Goal: Task Accomplishment & Management: Complete application form

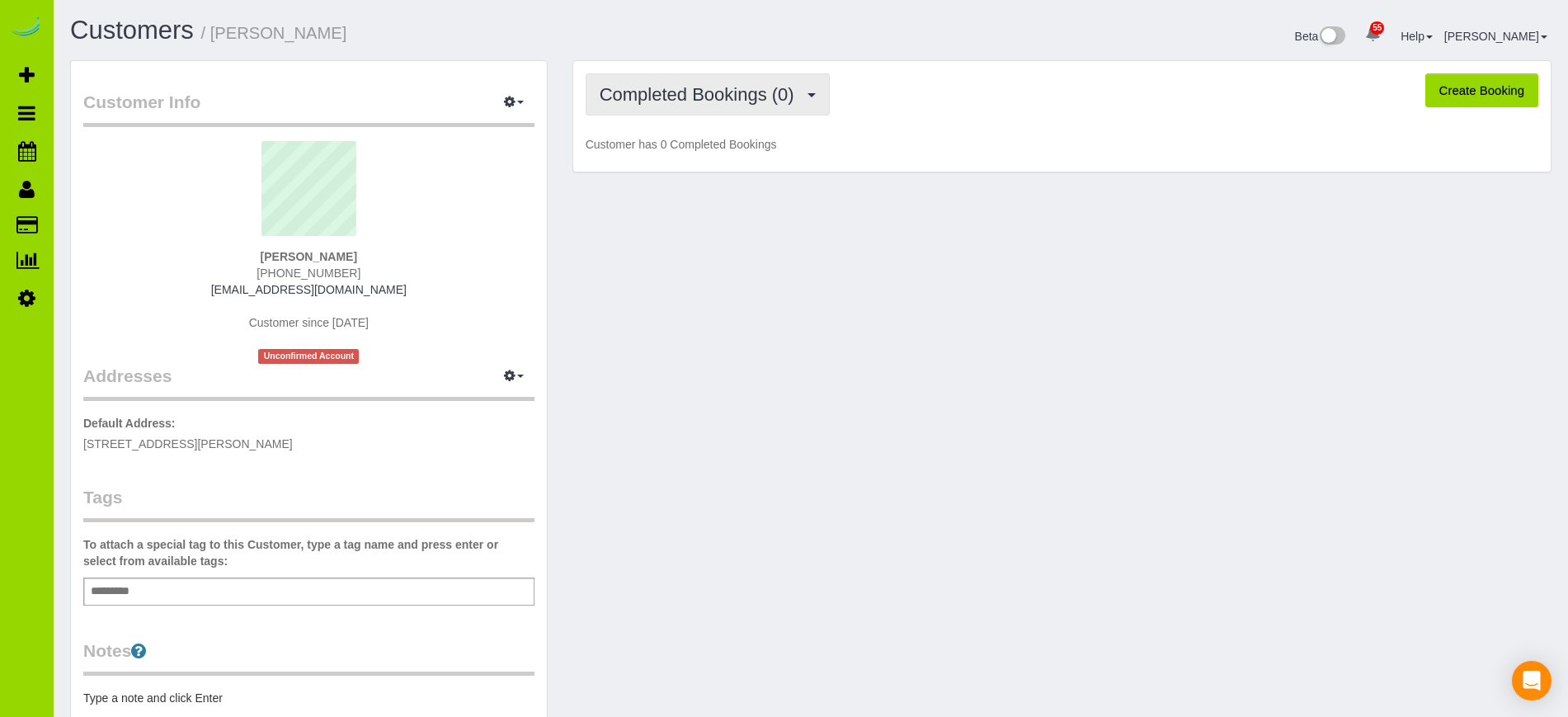
click at [693, 91] on span "Completed Bookings (0)" at bounding box center [701, 94] width 203 height 20
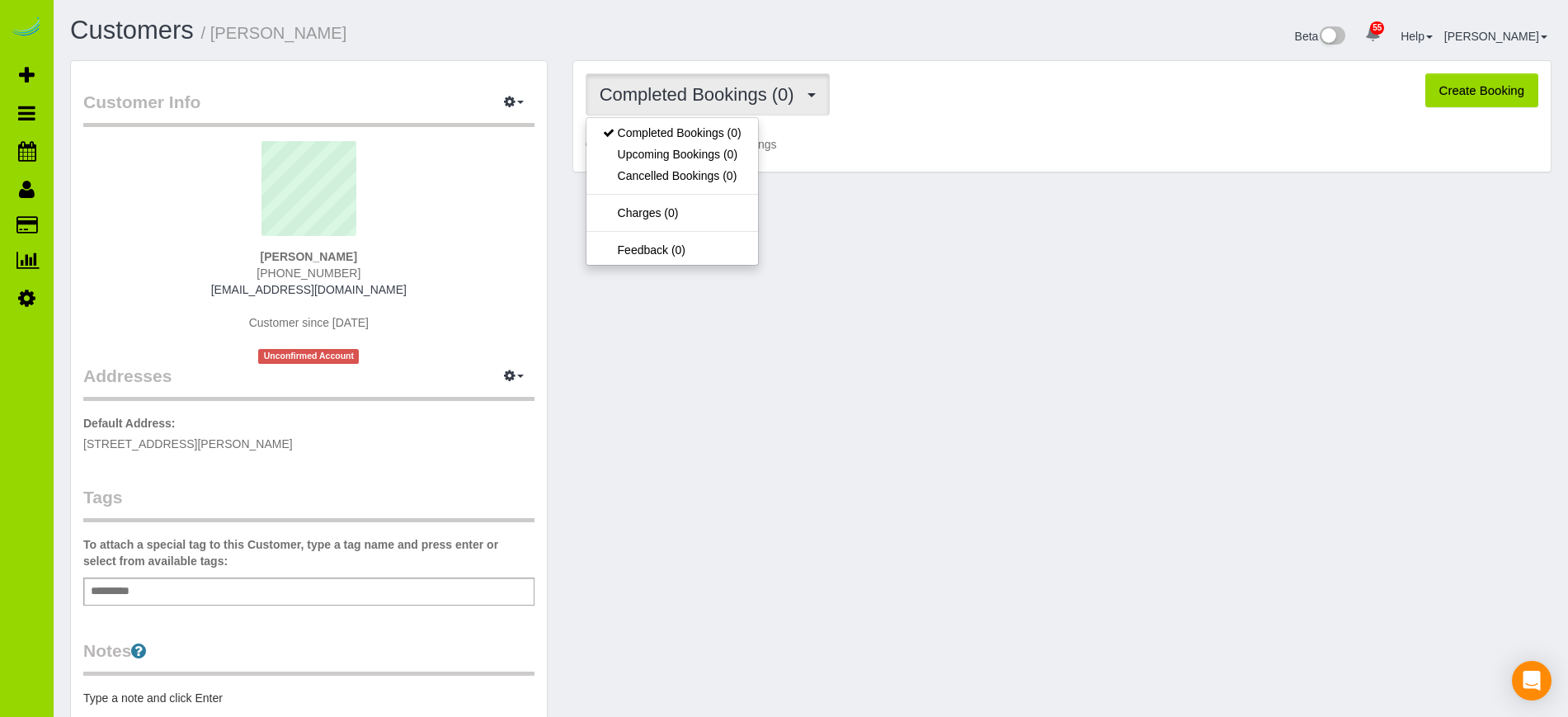
click at [693, 91] on span "Completed Bookings (0)" at bounding box center [701, 94] width 203 height 20
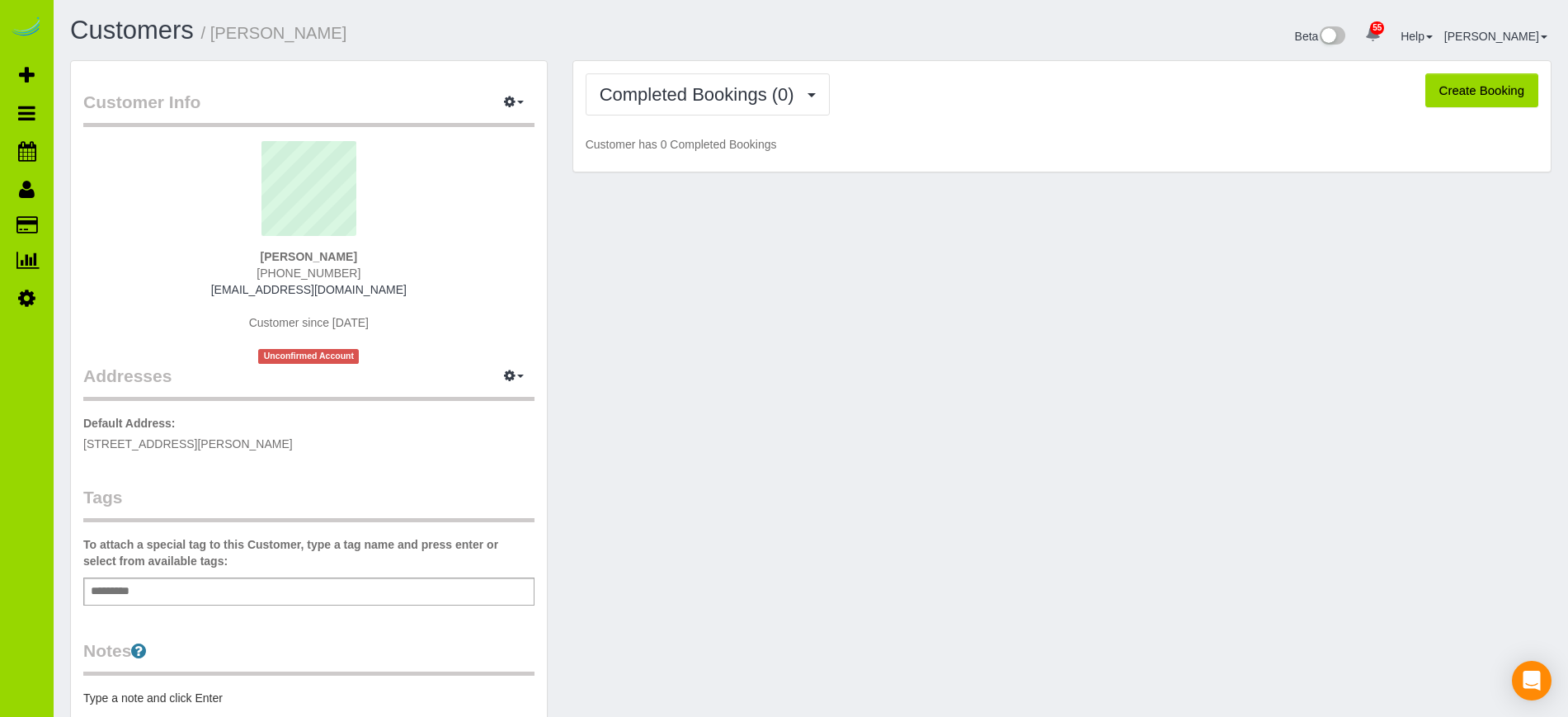
click at [653, 403] on div "Customer Info Edit Contact Info Send Message Email Preferences Special Sales Ta…" at bounding box center [810, 538] width 1506 height 955
click at [699, 86] on span "Completed Bookings (0)" at bounding box center [701, 94] width 203 height 20
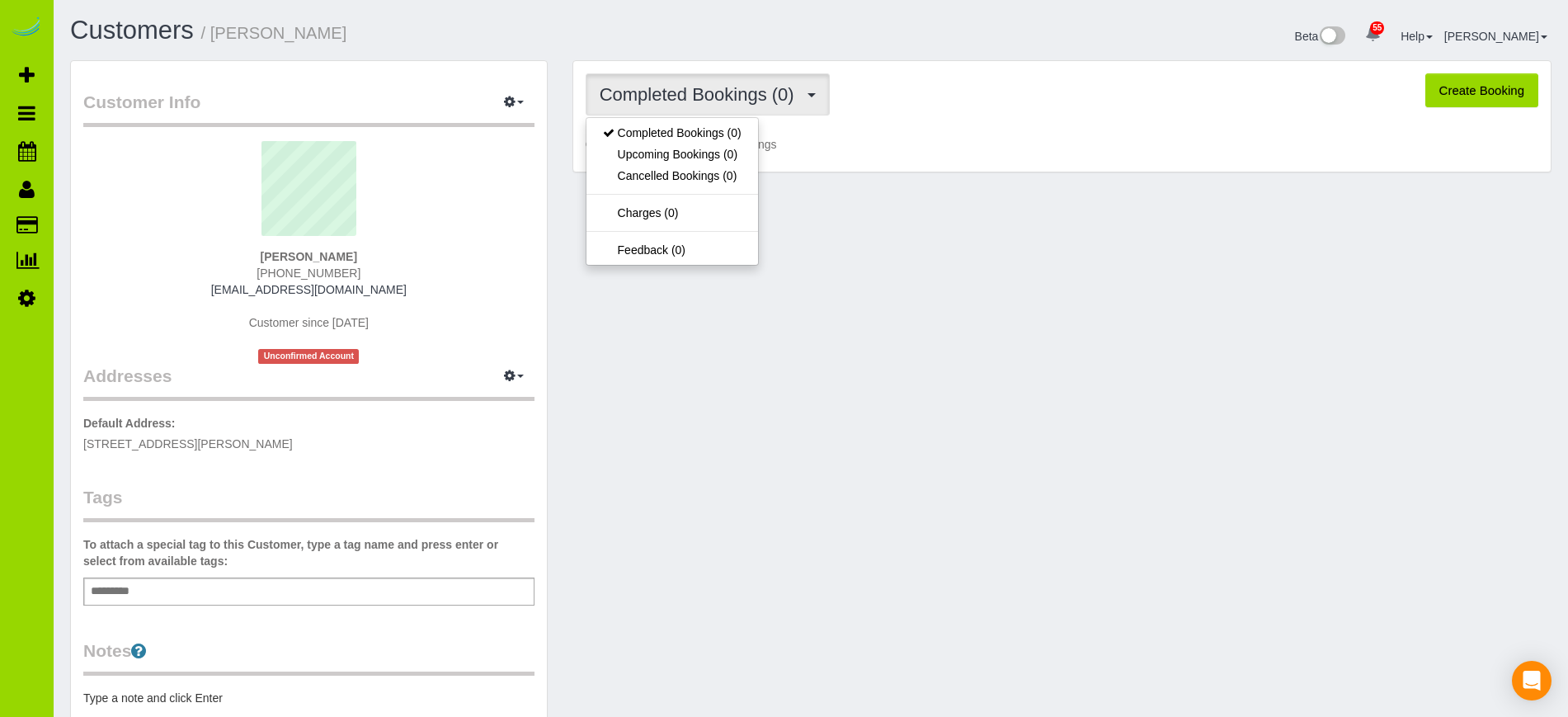
click at [699, 86] on span "Completed Bookings (0)" at bounding box center [701, 94] width 203 height 20
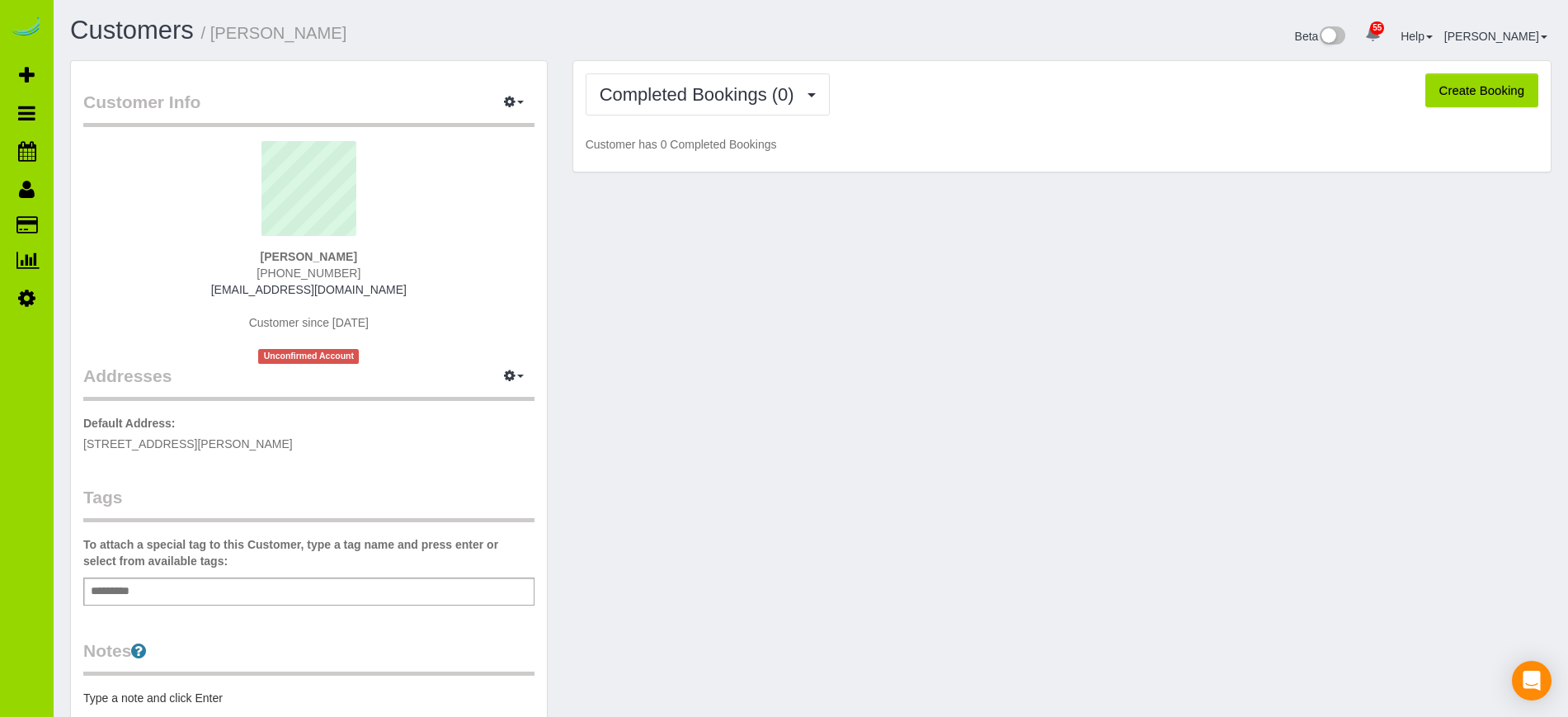
click at [1477, 87] on button "Create Booking" at bounding box center [1482, 91] width 113 height 35
select select "CO"
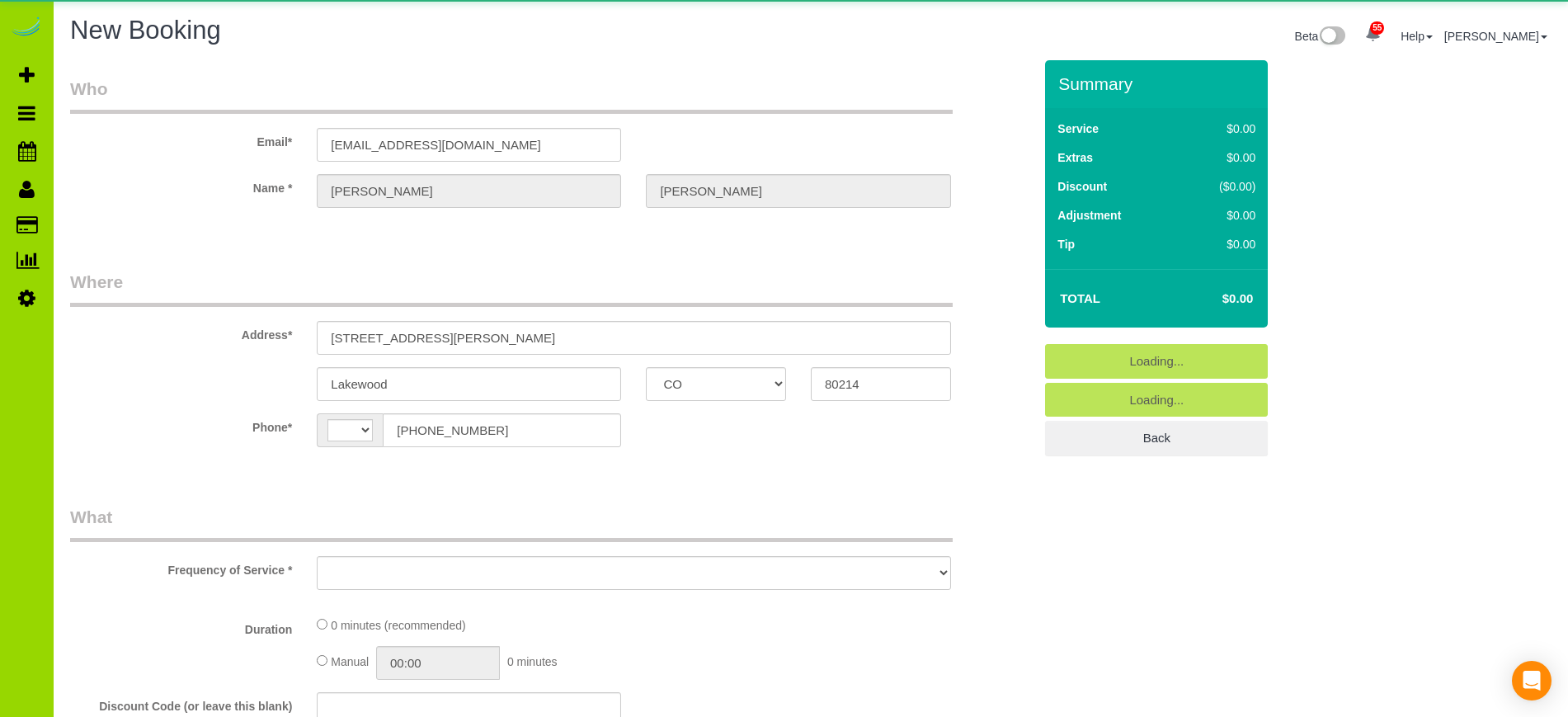
select select "string:US"
select select "object:2723"
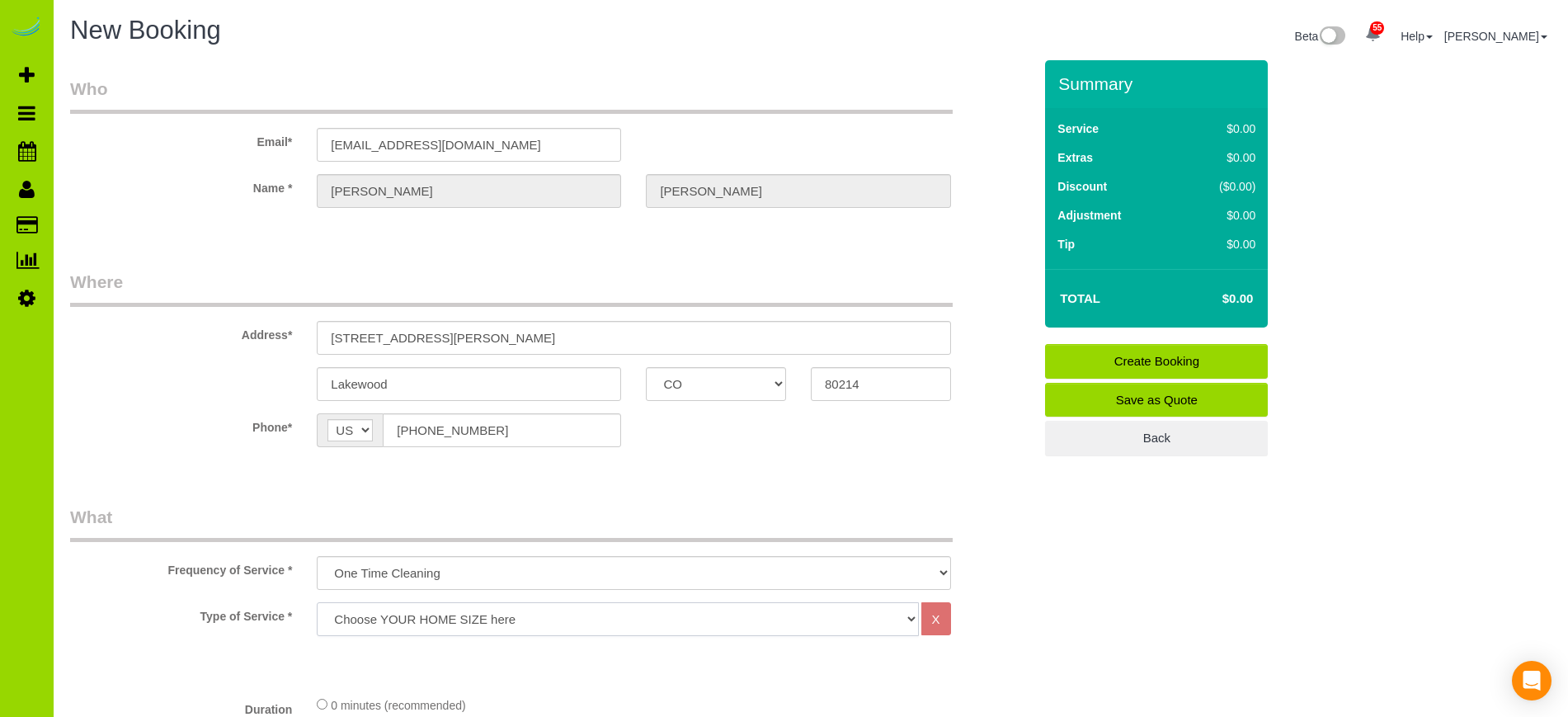
click at [545, 615] on select "Choose YOUR HOME SIZE here Hourly Cleaning 1 - 999 square feet 1,000 - 1,299 sq…" at bounding box center [617, 619] width 601 height 34
select select "38"
click at [317, 602] on select "Choose YOUR HOME SIZE here Hourly Cleaning 1 - 999 square feet 1,000 - 1,299 sq…" at bounding box center [617, 619] width 601 height 34
click at [456, 667] on select "1X Deep Clean – move in/out 1X Deep Clean – sale ready 1X Deep Clean – other 1X…" at bounding box center [551, 665] width 470 height 34
select select "4"
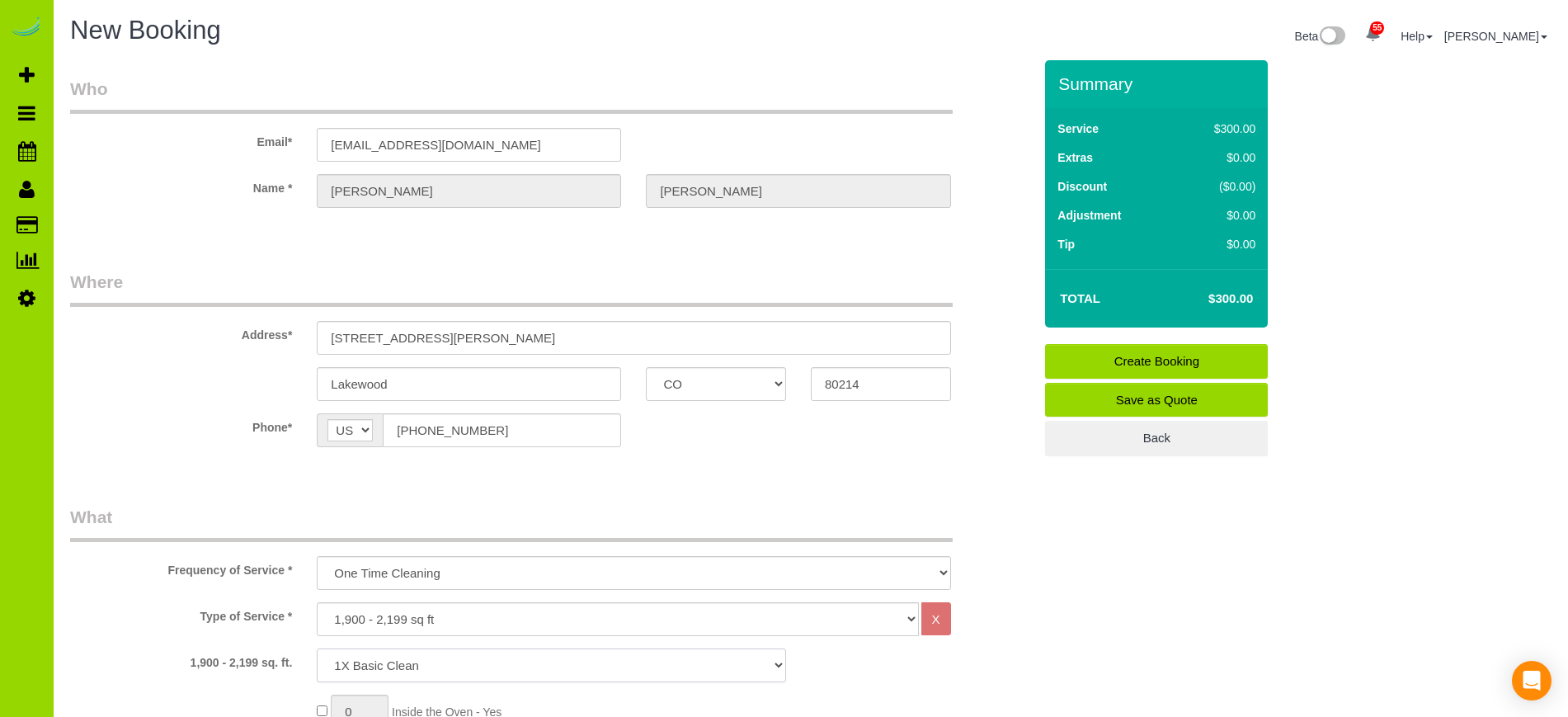
click at [317, 649] on select "1X Deep Clean – move in/out 1X Deep Clean – sale ready 1X Deep Clean – other 1X…" at bounding box center [551, 665] width 470 height 34
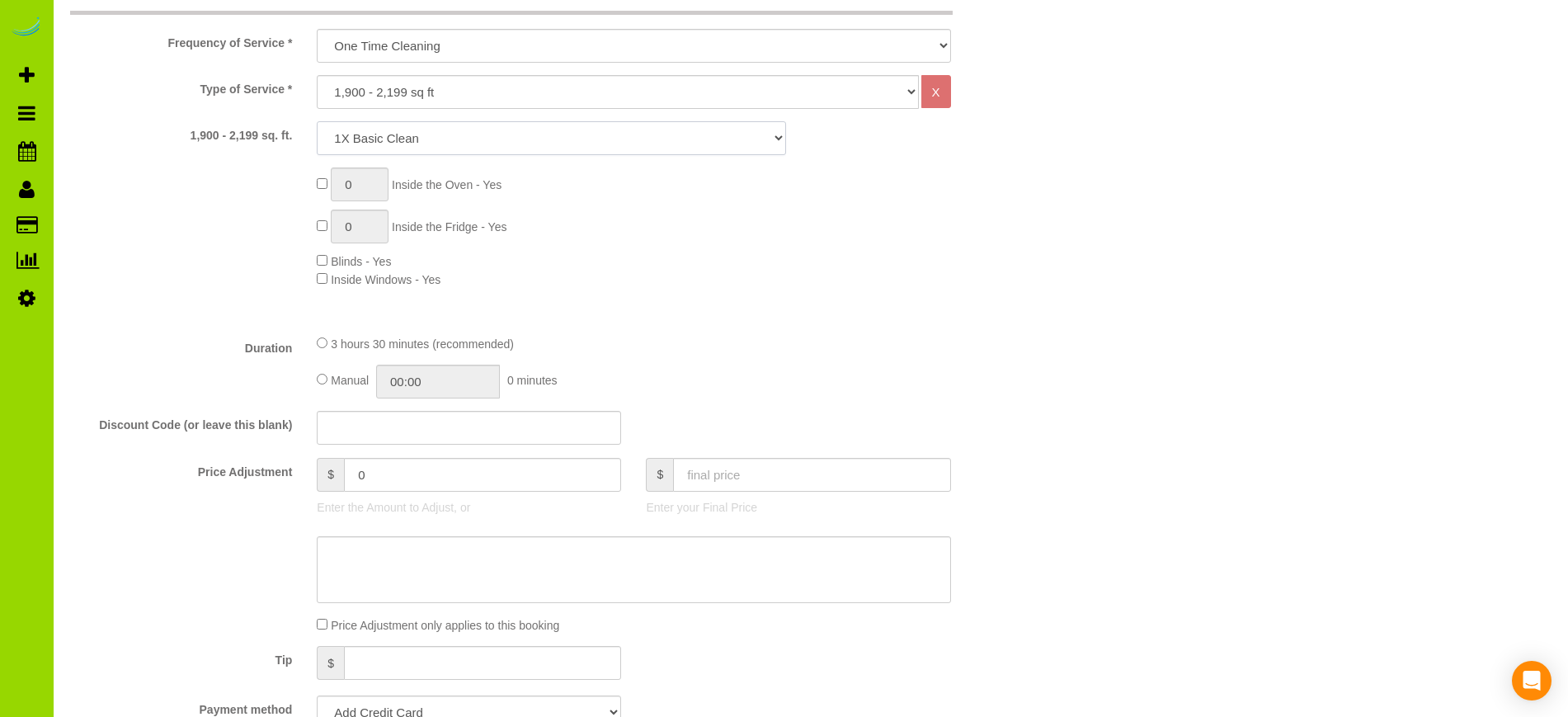
scroll to position [529, 0]
click at [697, 479] on input "text" at bounding box center [812, 472] width 277 height 34
type input "126"
click at [999, 315] on div "Type of Service * Choose YOUR HOME SIZE here Hourly Cleaning 1 - 999 square fee…" at bounding box center [551, 196] width 962 height 246
type input "-54"
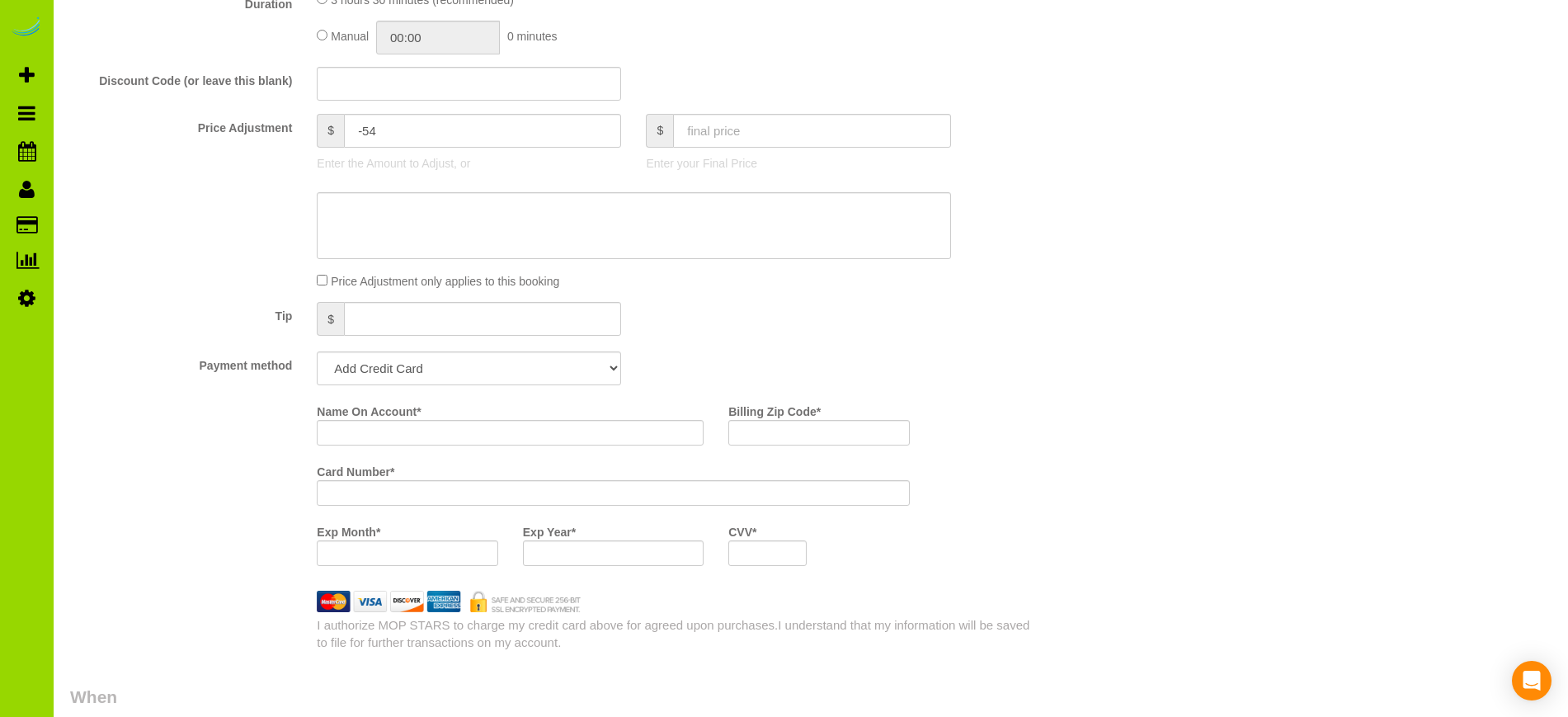
scroll to position [880, 0]
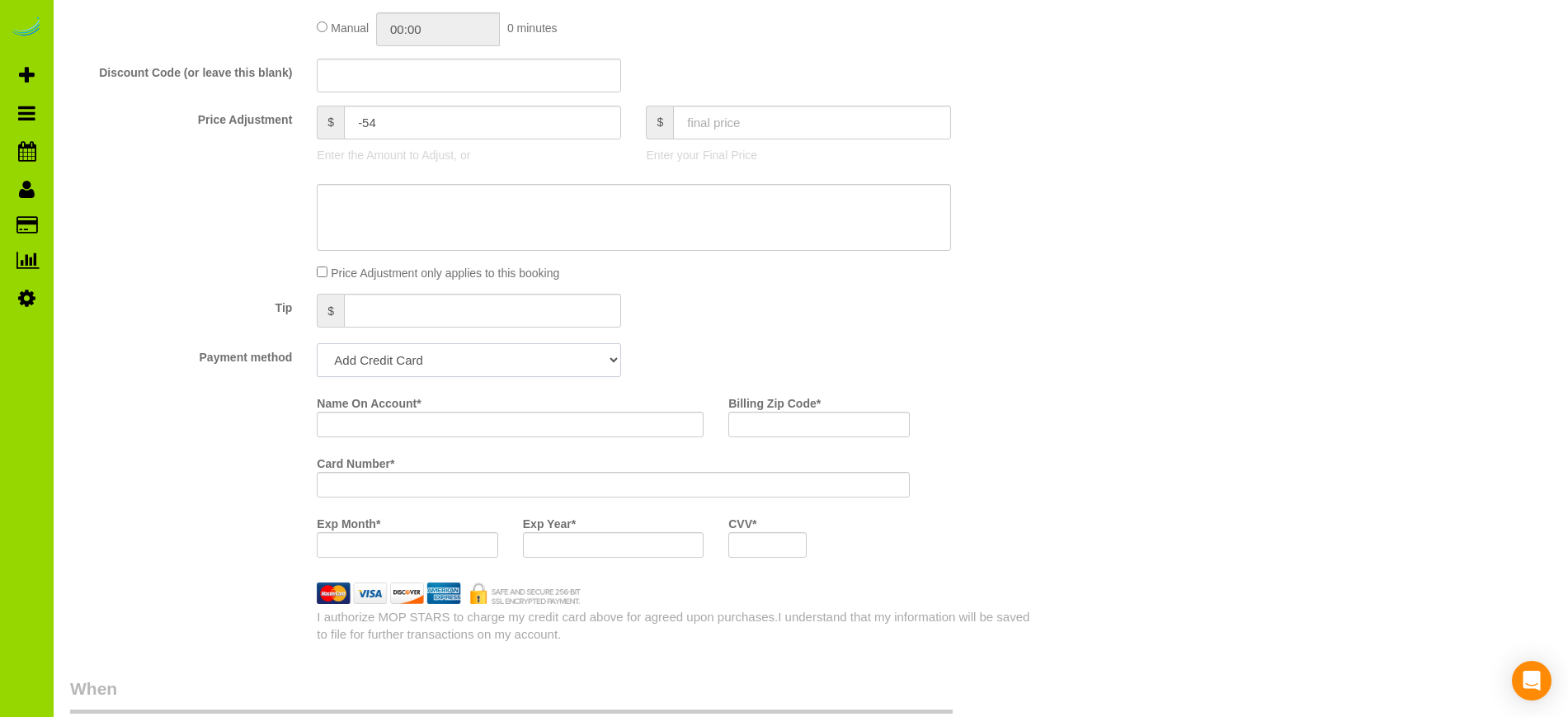
click at [609, 358] on select "Add Credit Card Cash Check Paypal" at bounding box center [469, 360] width 304 height 34
select select "string:cash"
click at [317, 343] on select "Add Credit Card Cash Check Paypal" at bounding box center [469, 360] width 304 height 34
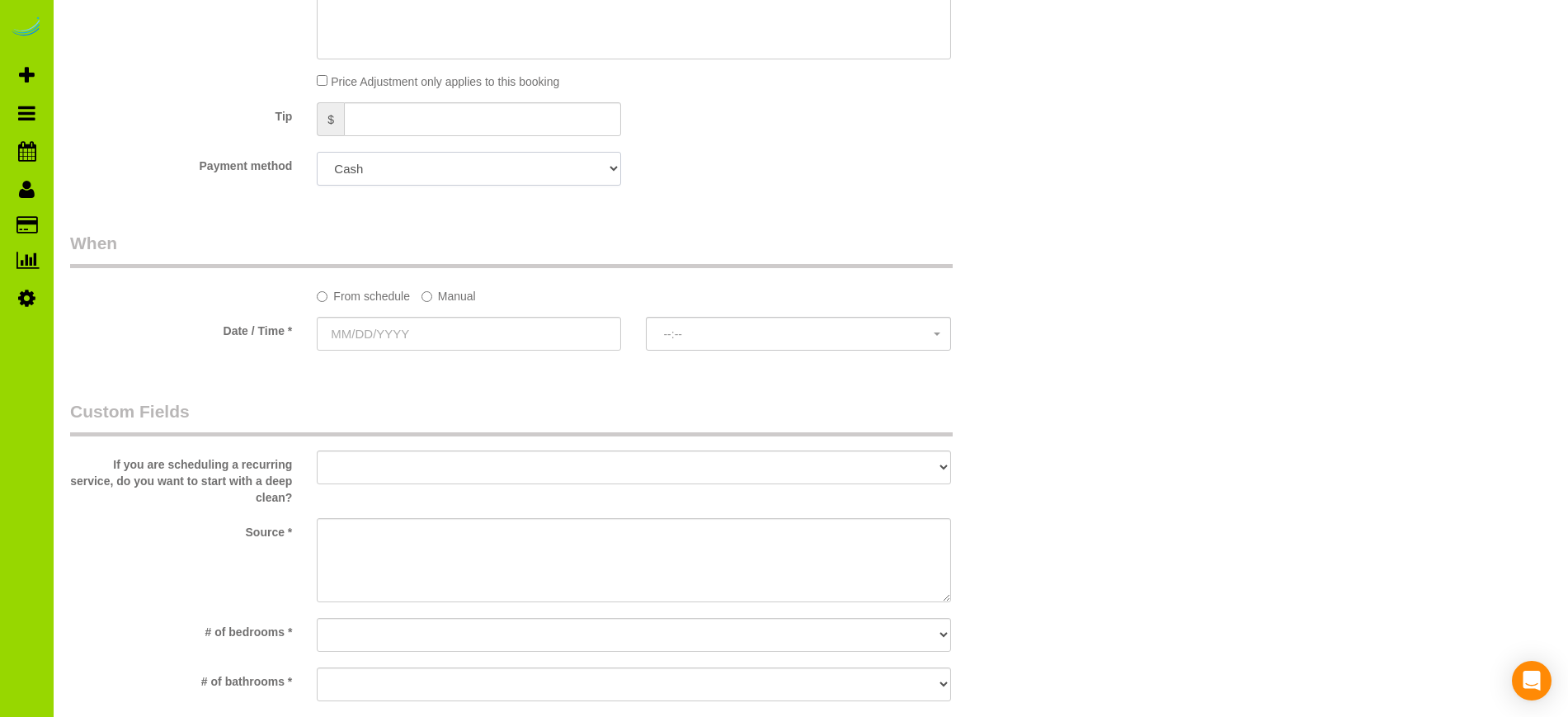
scroll to position [1076, 0]
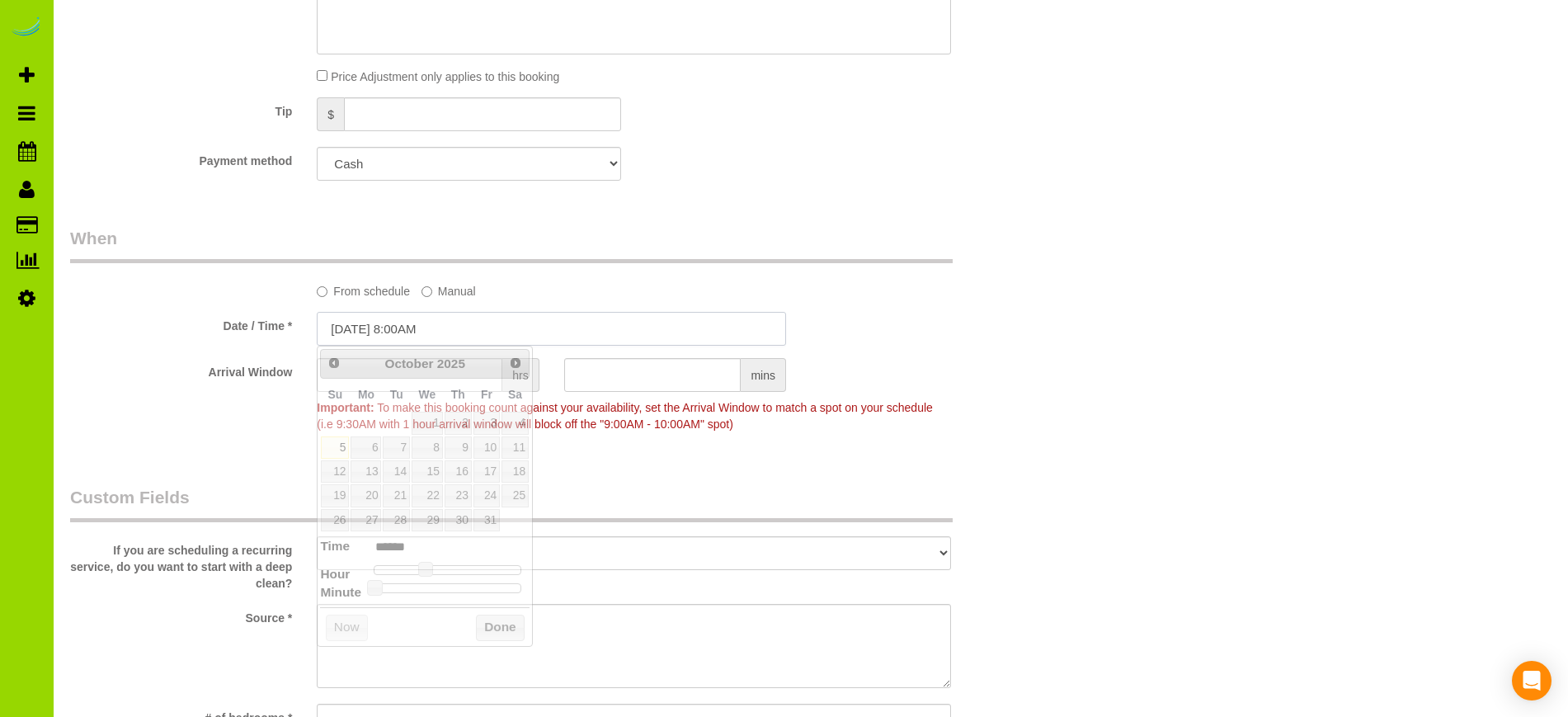
click at [401, 325] on input "10/05/2025 8:00AM" at bounding box center [551, 329] width 470 height 34
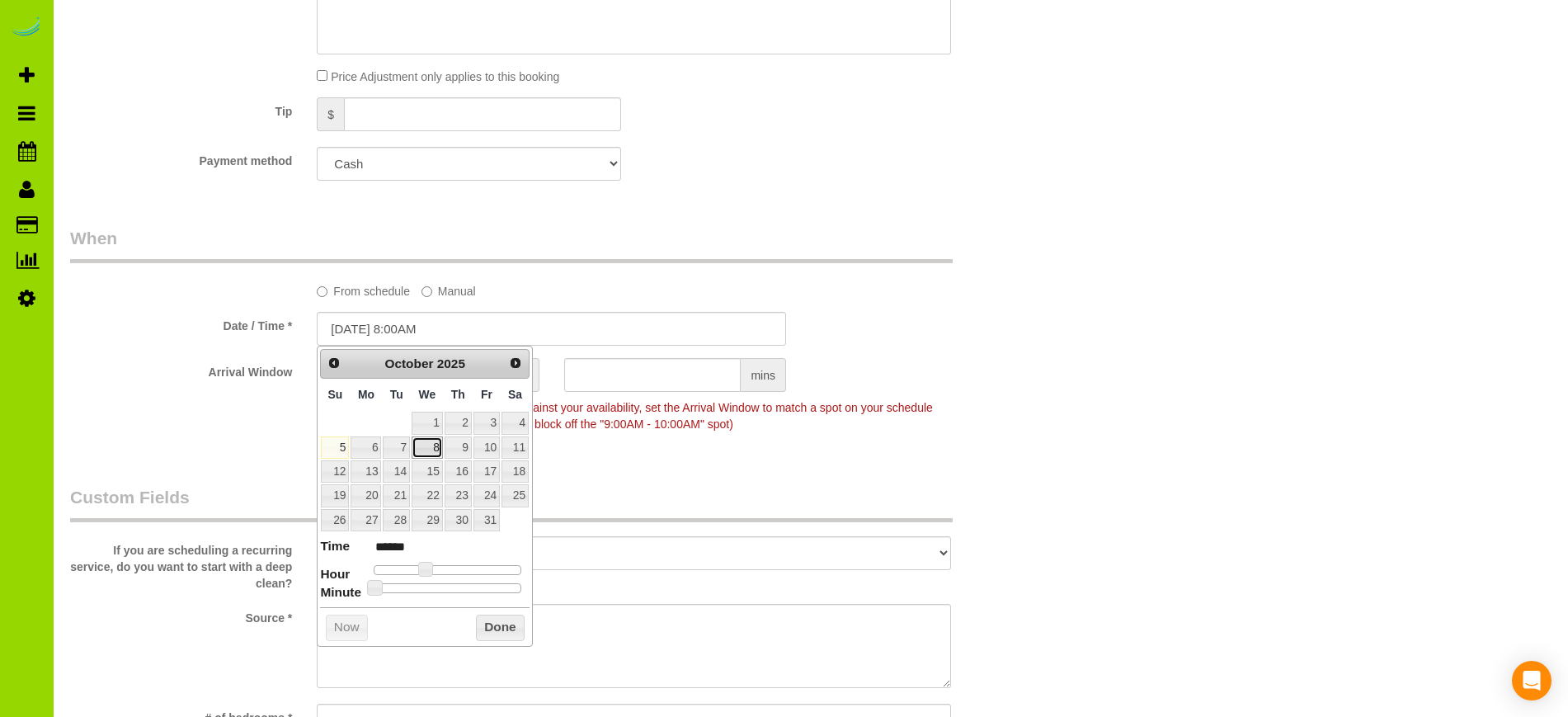
click at [430, 447] on link "8" at bounding box center [427, 447] width 31 height 22
type input "10/08/2025 8:00AM"
click at [495, 631] on button "Done" at bounding box center [500, 628] width 49 height 27
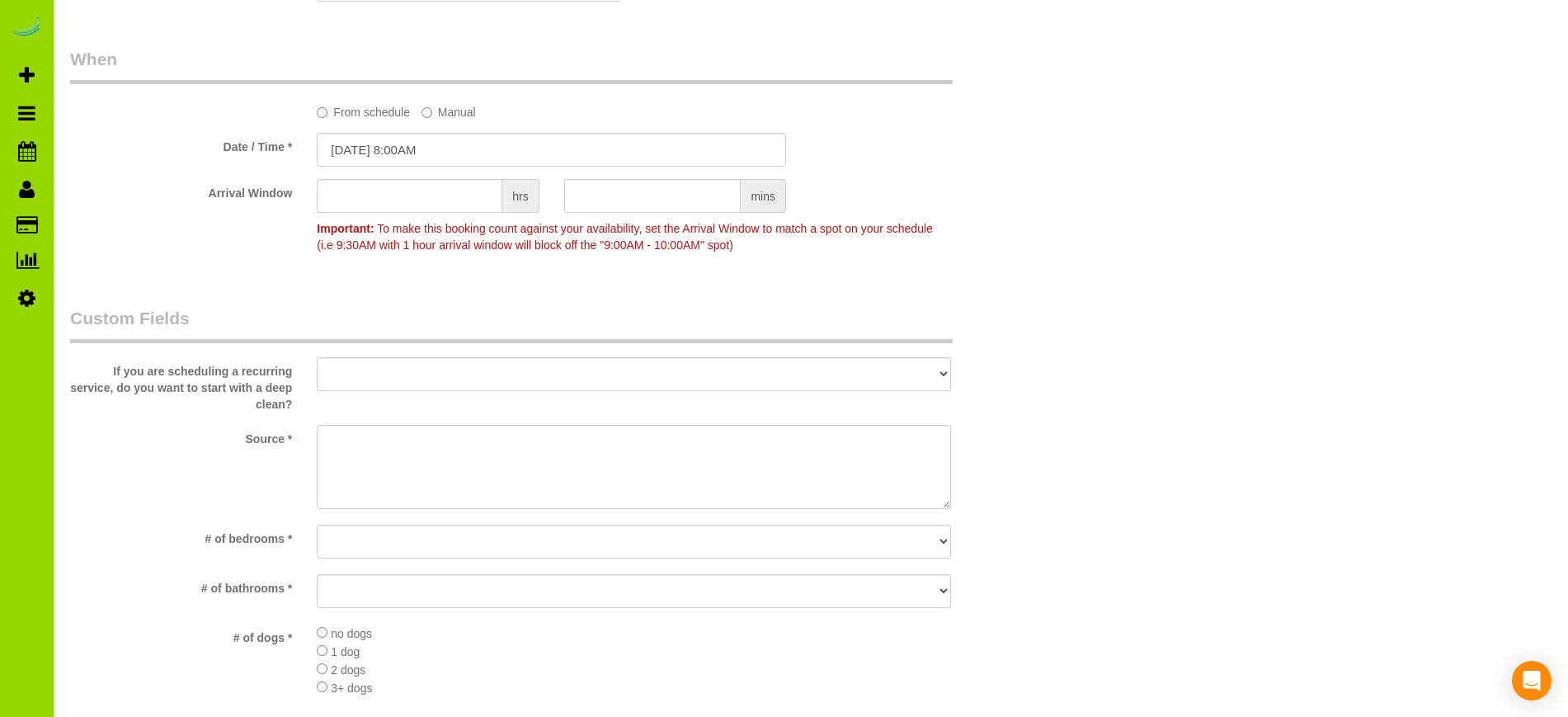
scroll to position [1360, 0]
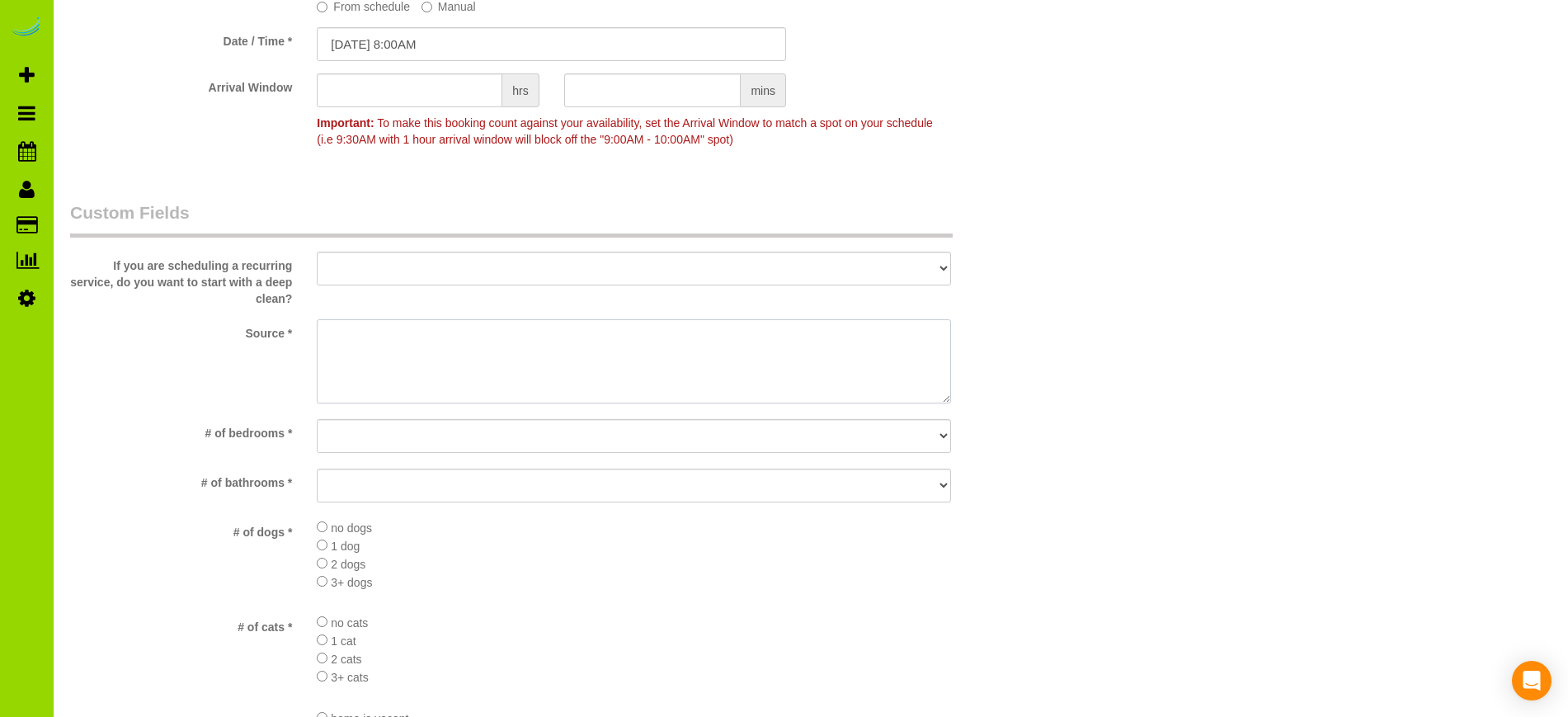
click at [359, 346] on textarea at bounding box center [633, 361] width 633 height 85
type textarea "They moved into Hayne Ainslie's home and were dissappointed with missed areas. …"
click at [360, 443] on select "No bedrooms 1 bedroom 2 bedrooms 3 bedrooms 4 bedrooms 5 bedrooms 6 bedrooms 7 …" at bounding box center [633, 436] width 633 height 34
select select "number:4"
click at [317, 419] on select "No bedrooms 1 bedroom 2 bedrooms 3 bedrooms 4 bedrooms 5 bedrooms 6 bedrooms 7 …" at bounding box center [633, 436] width 633 height 34
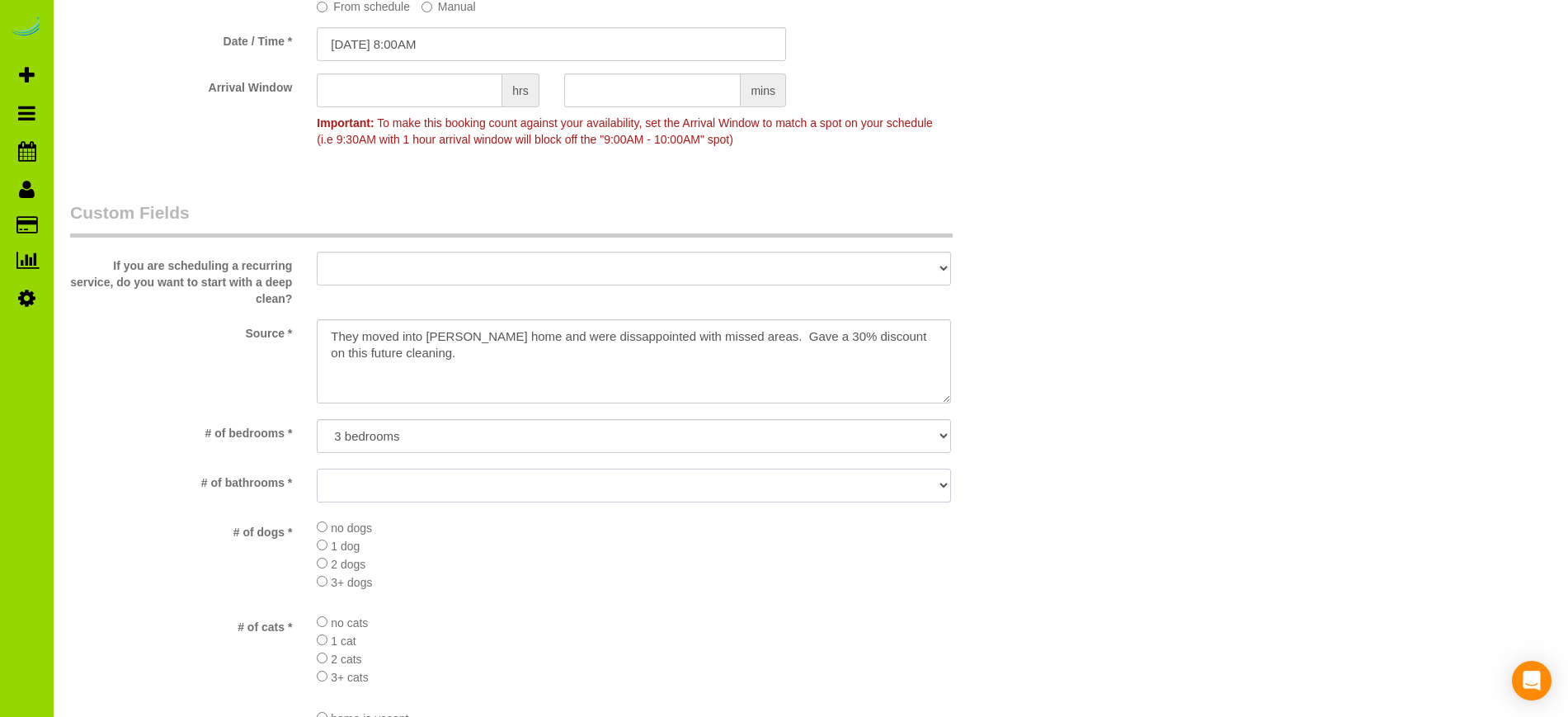
click at [373, 488] on select "No bathrooms 1 bathrooms 1.5 bathrooms 2 bathrooms 2.5 bathrooms 3 bathrooms 3.…" at bounding box center [633, 486] width 633 height 34
select select "number:16"
click at [317, 469] on select "No bathrooms 1 bathrooms 1.5 bathrooms 2 bathrooms 2.5 bathrooms 3 bathrooms 3.…" at bounding box center [633, 486] width 633 height 34
click at [618, 335] on textarea at bounding box center [633, 361] width 633 height 85
click at [473, 354] on textarea at bounding box center [633, 361] width 633 height 85
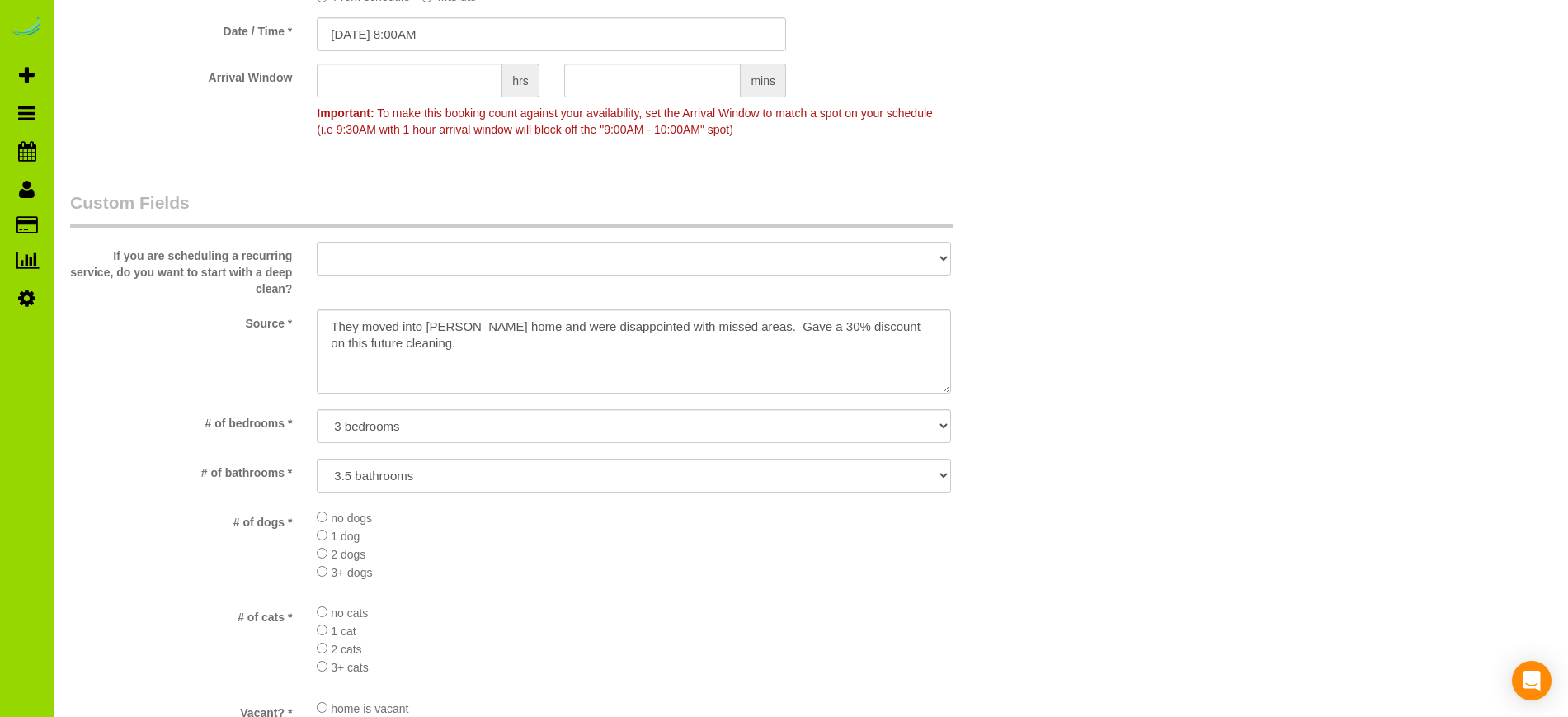
scroll to position [1354, 0]
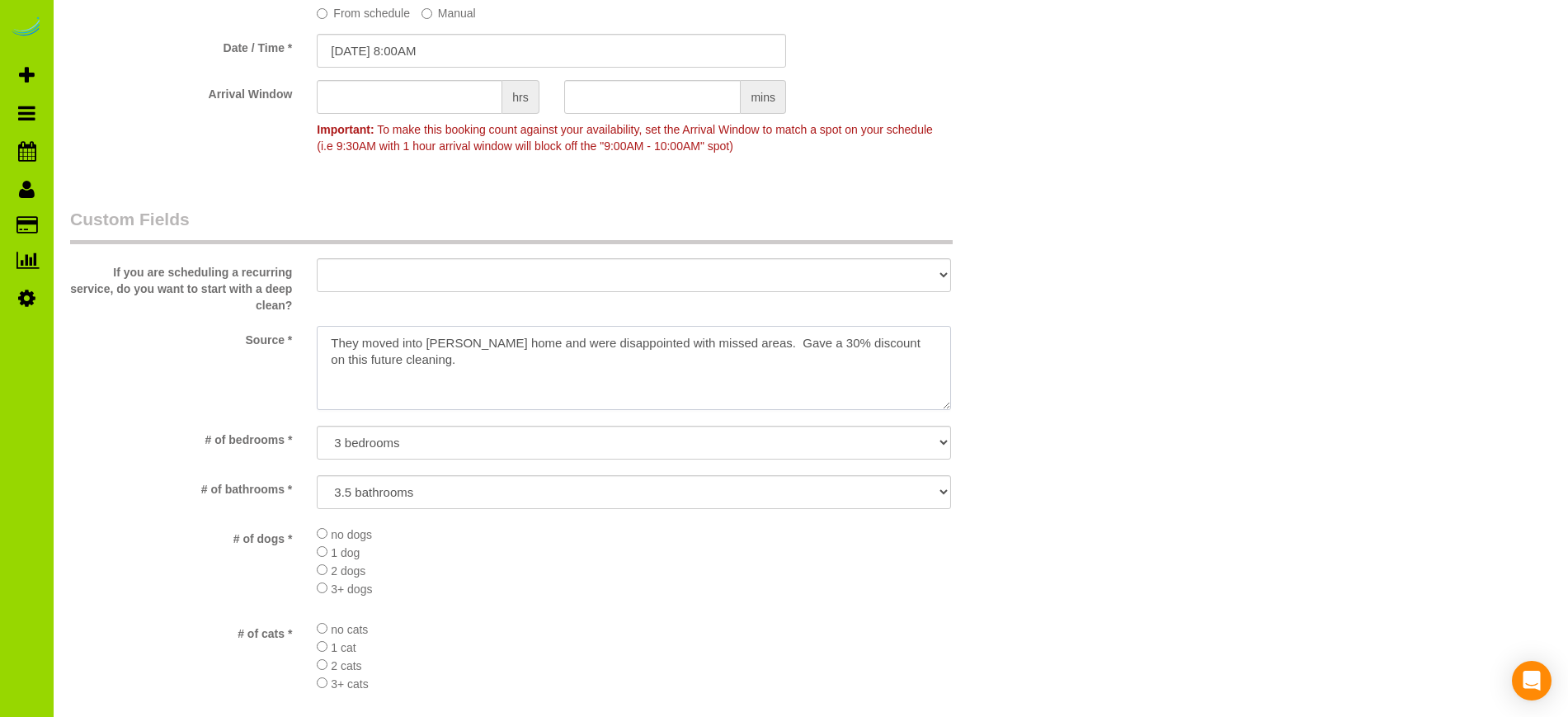
drag, startPoint x: 439, startPoint y: 360, endPoint x: 549, endPoint y: 333, distance: 113.3
click at [549, 333] on textarea at bounding box center [633, 367] width 633 height 85
drag, startPoint x: 537, startPoint y: 357, endPoint x: 310, endPoint y: 318, distance: 230.3
click at [310, 318] on sui-booking-custom-fields "If you are scheduling a recurring service, do you want to start with a deep cle…" at bounding box center [551, 632] width 962 height 849
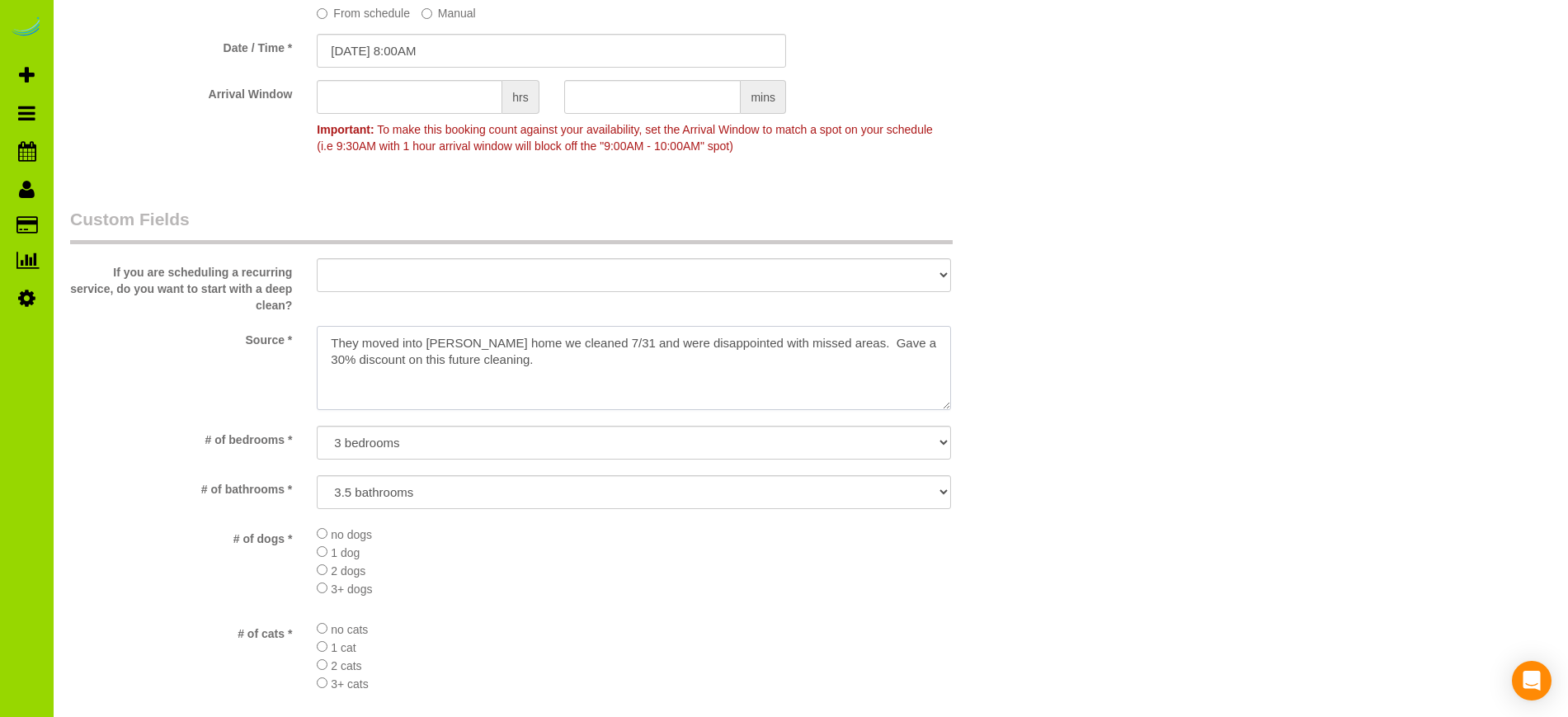
type textarea "They moved into Hayne Ainslie's home we cleaned 7/31 and were disappointed with…"
click at [1106, 509] on div "Who Email* fgfgfgfg@dfdfdfd.com Name * Jenifer Shafer Where Address* 649 Alliso…" at bounding box center [811, 156] width 1482 height 2898
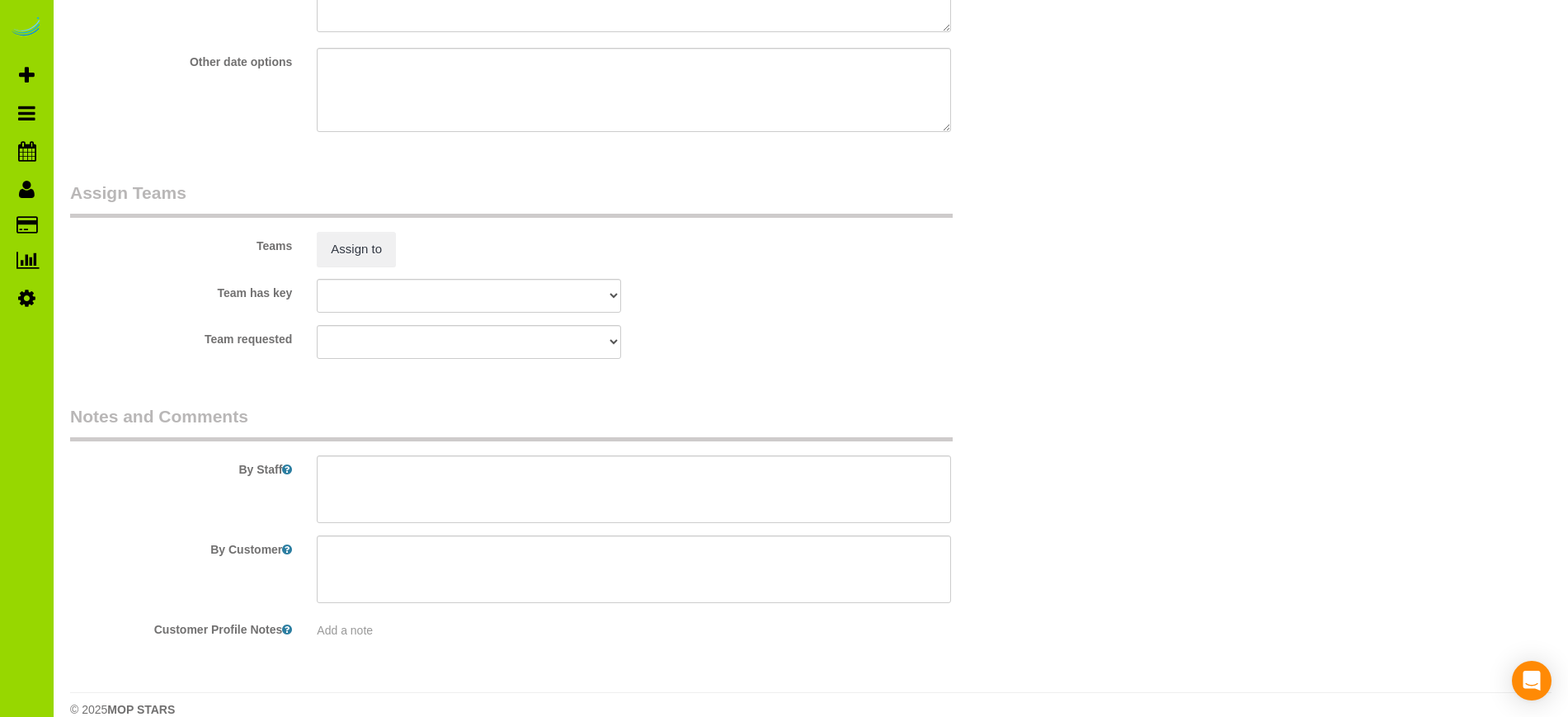
scroll to position [2300, 0]
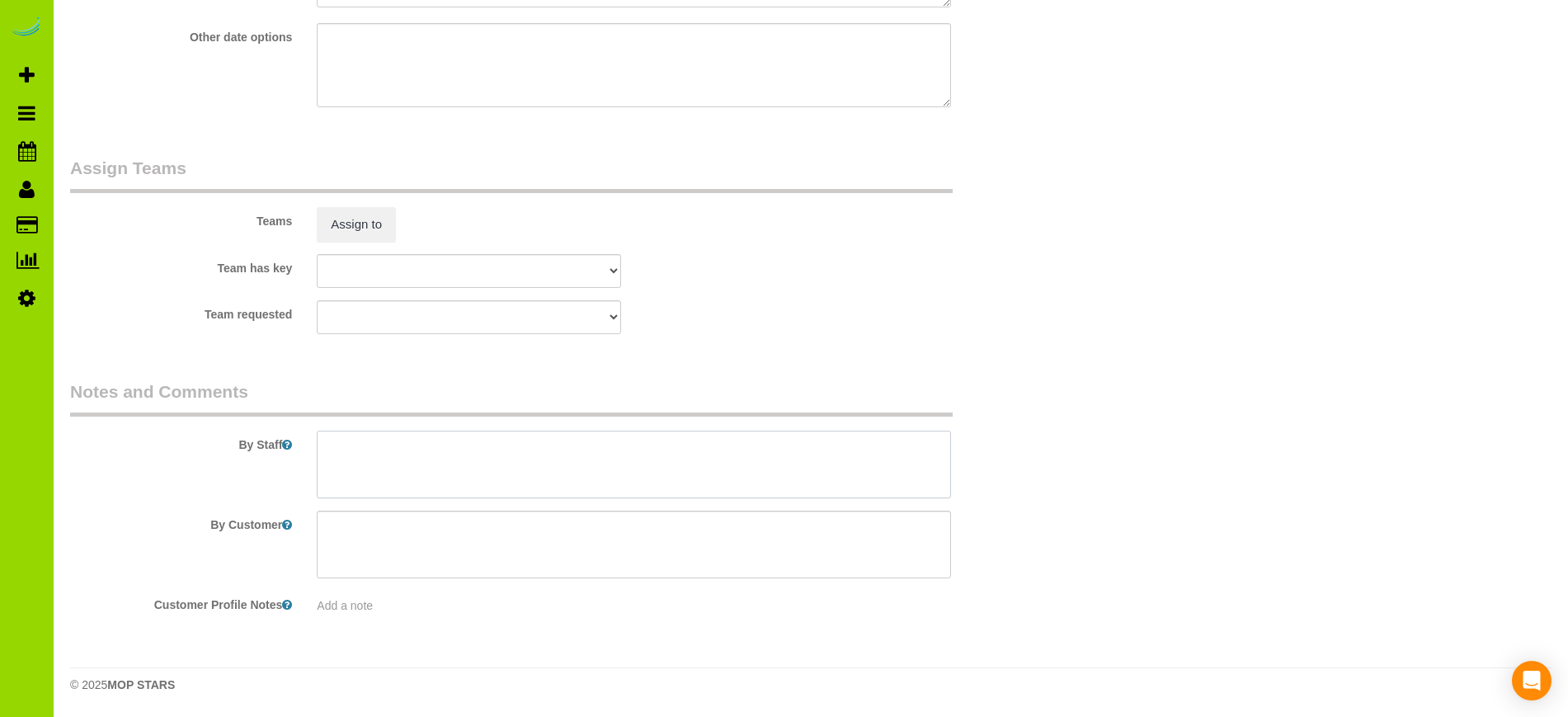
click at [503, 452] on textarea at bounding box center [633, 464] width 633 height 68
paste textarea "They moved into Hayne Ainslie's home we cleaned 7/31 and were disappointed with…"
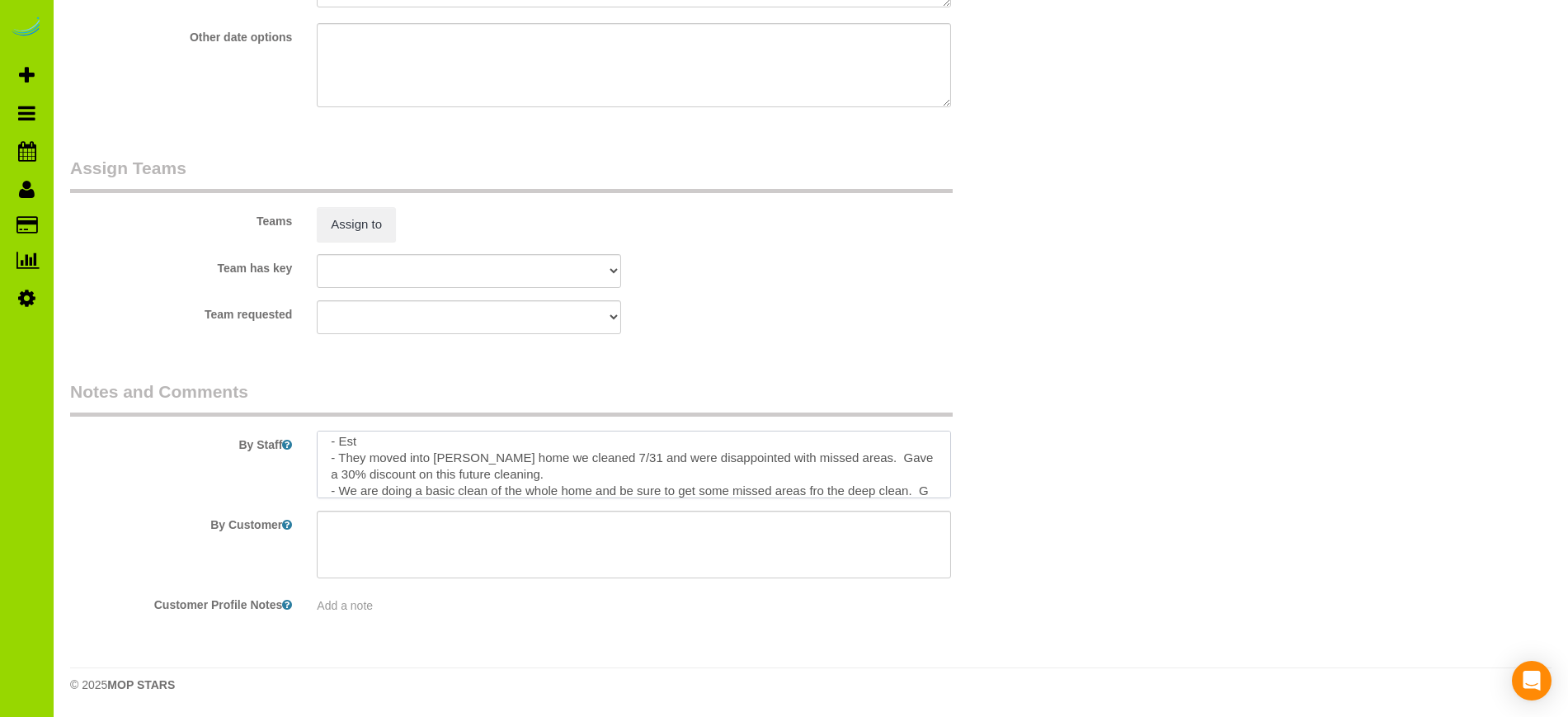
scroll to position [23, 0]
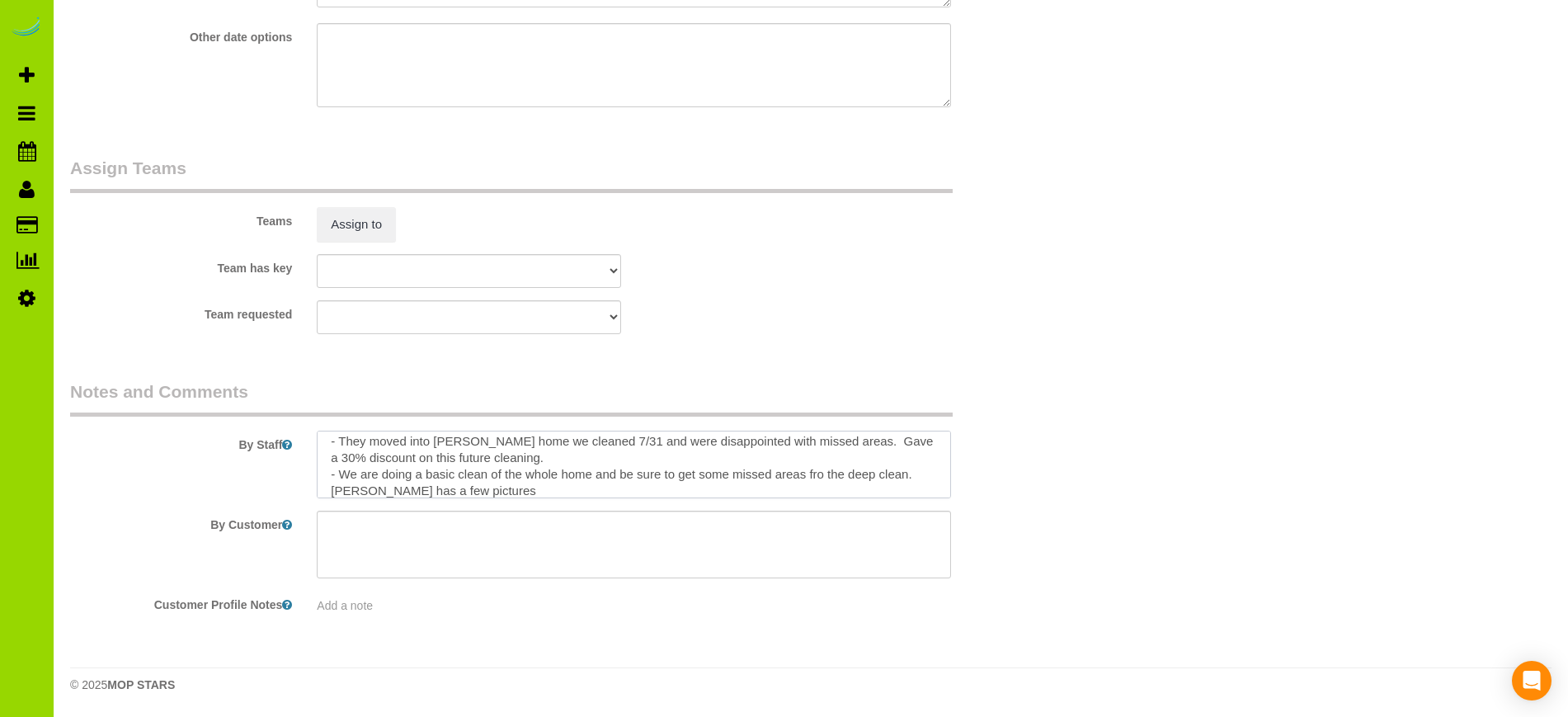
click at [820, 471] on textarea at bounding box center [633, 464] width 633 height 68
click at [475, 489] on textarea at bounding box center [633, 464] width 633 height 68
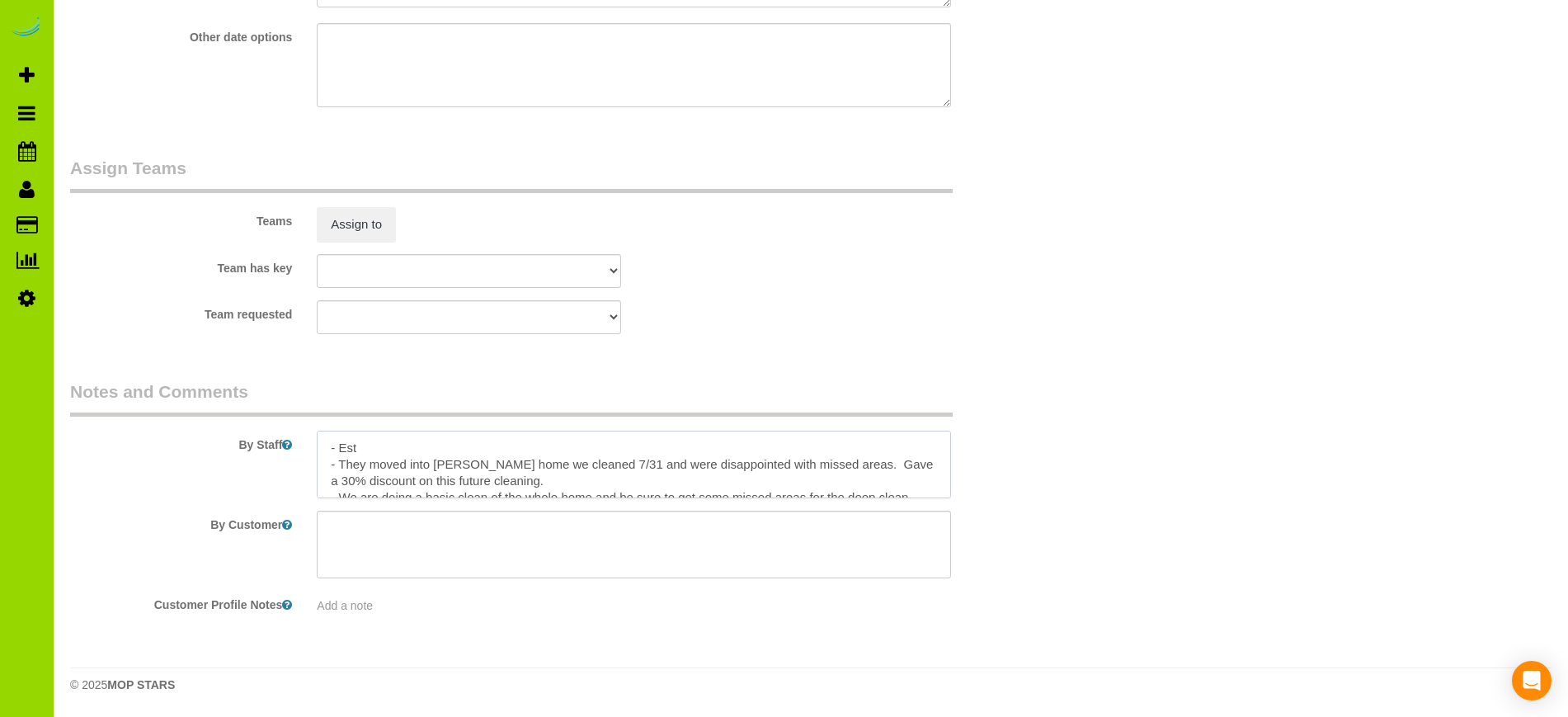
click at [415, 439] on textarea at bounding box center [633, 464] width 633 height 68
click at [571, 479] on textarea at bounding box center [633, 464] width 633 height 68
click at [580, 479] on textarea at bounding box center [633, 464] width 633 height 68
click at [892, 479] on textarea at bounding box center [633, 464] width 633 height 68
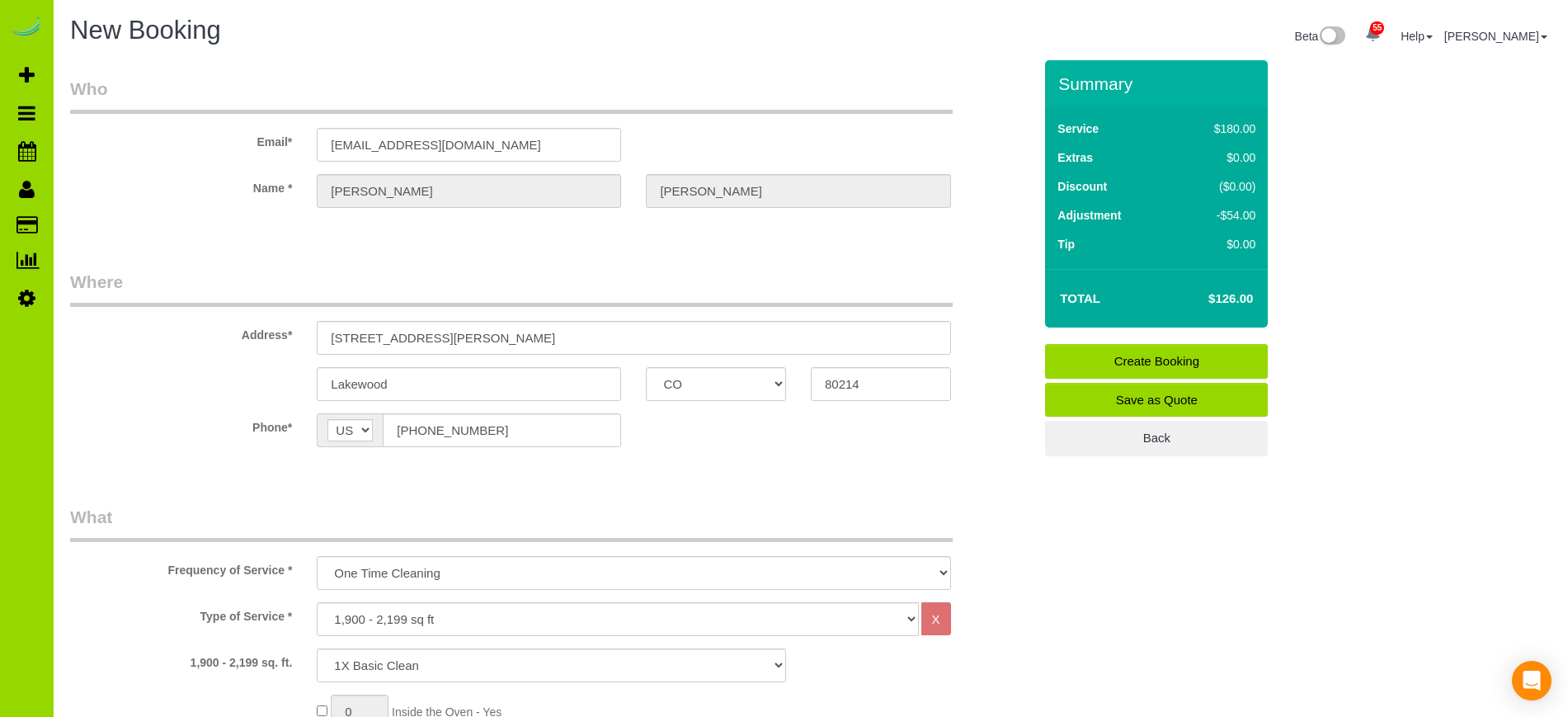
type textarea "- Est 4 hours. - They moved into Hayne Ainslie's home we cleaned 7/31 and were …"
click at [1201, 353] on link "Create Booking" at bounding box center [1156, 361] width 222 height 35
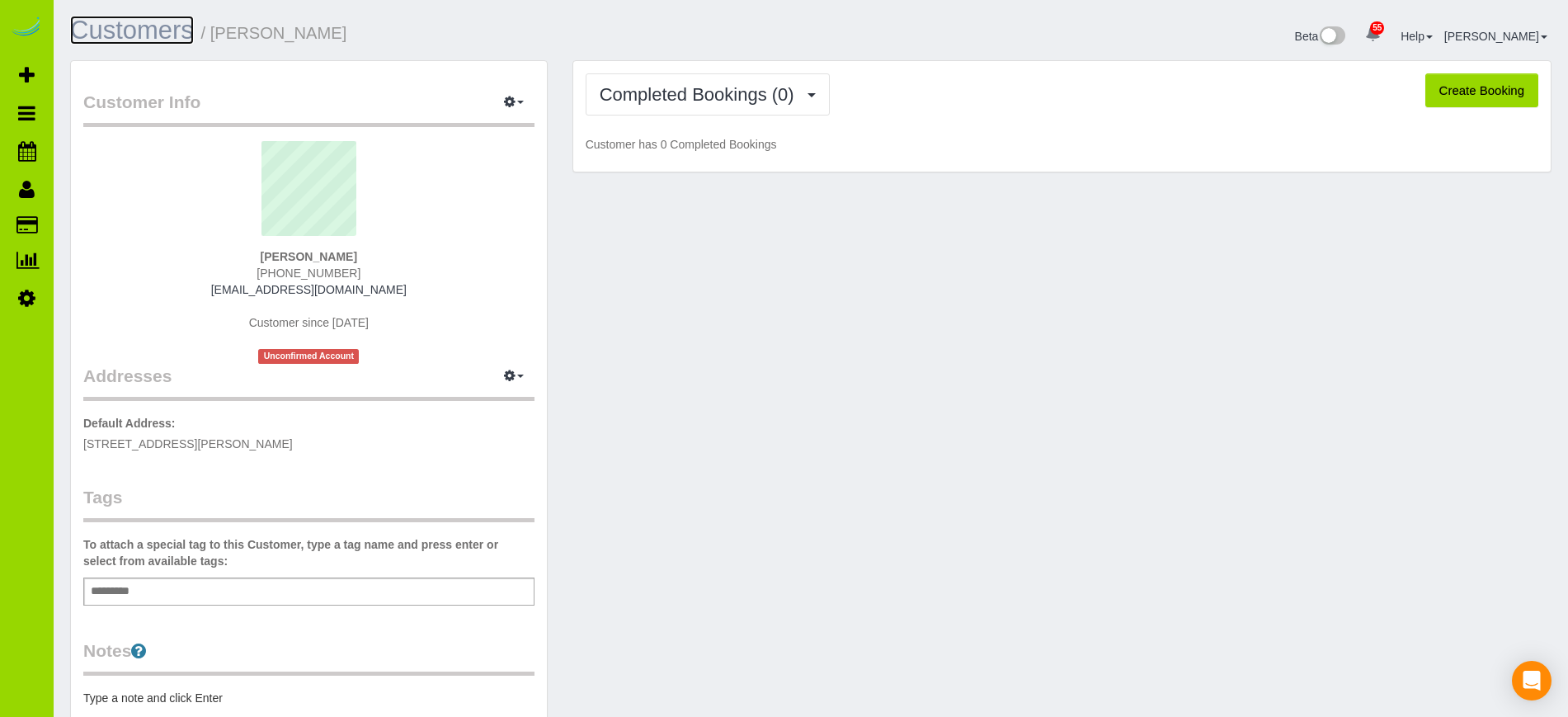
click at [157, 28] on link "Customers" at bounding box center [132, 30] width 124 height 28
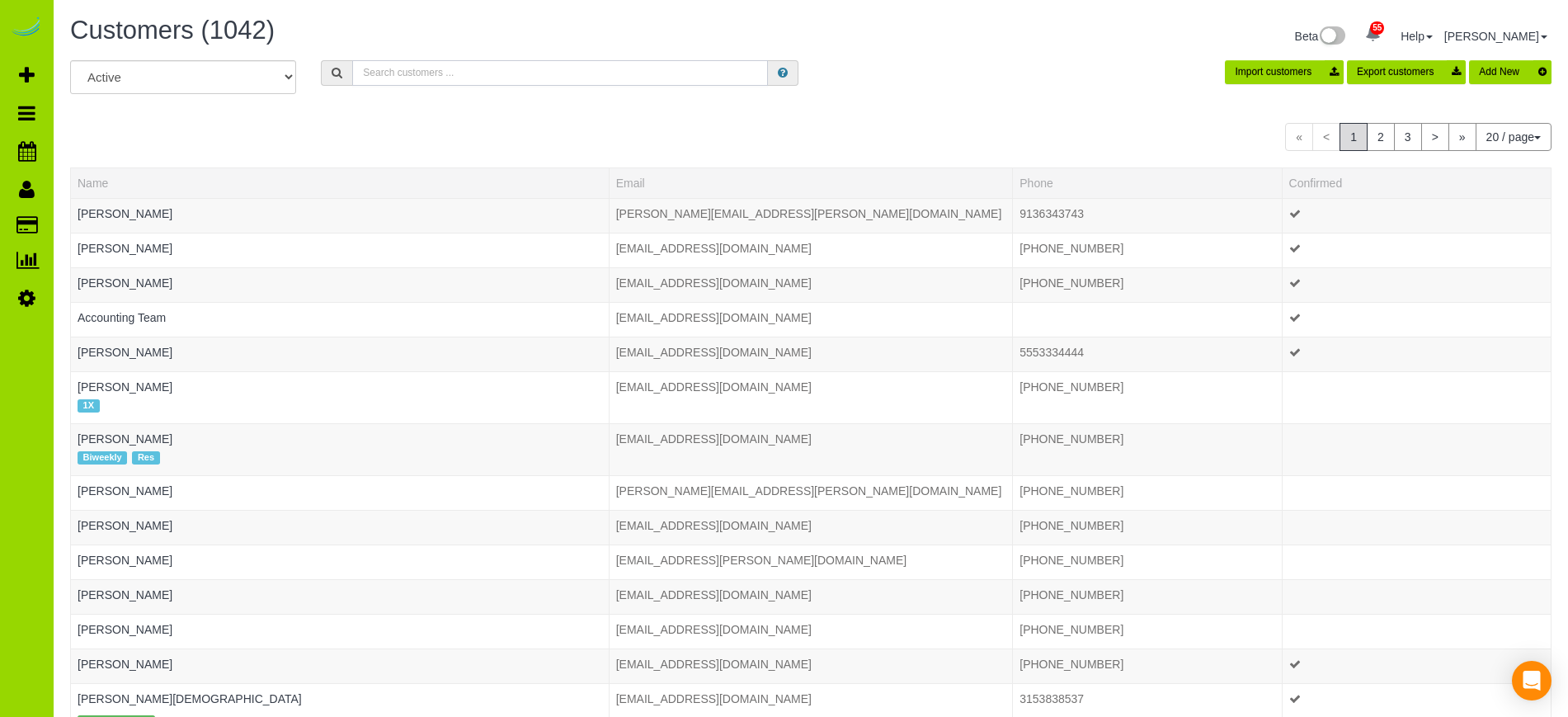
click at [394, 77] on input "text" at bounding box center [559, 73] width 415 height 26
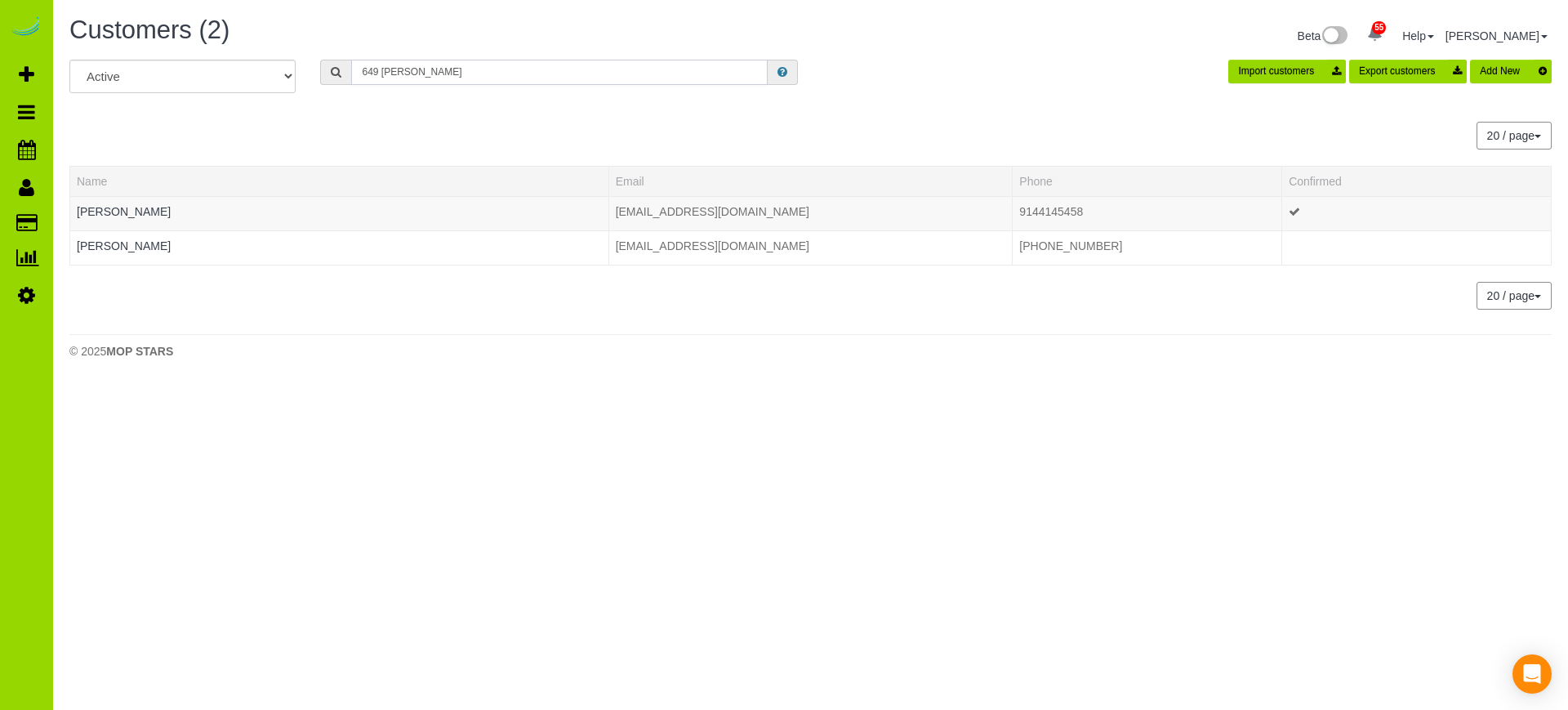
type input "649 allison"
click at [349, 122] on div "20 / page 10 / page 20 / page 30 / page 40 / page 50 / page 100 / page" at bounding box center [810, 136] width 1482 height 28
click at [136, 209] on link "Hayne Ainslie" at bounding box center [123, 211] width 94 height 13
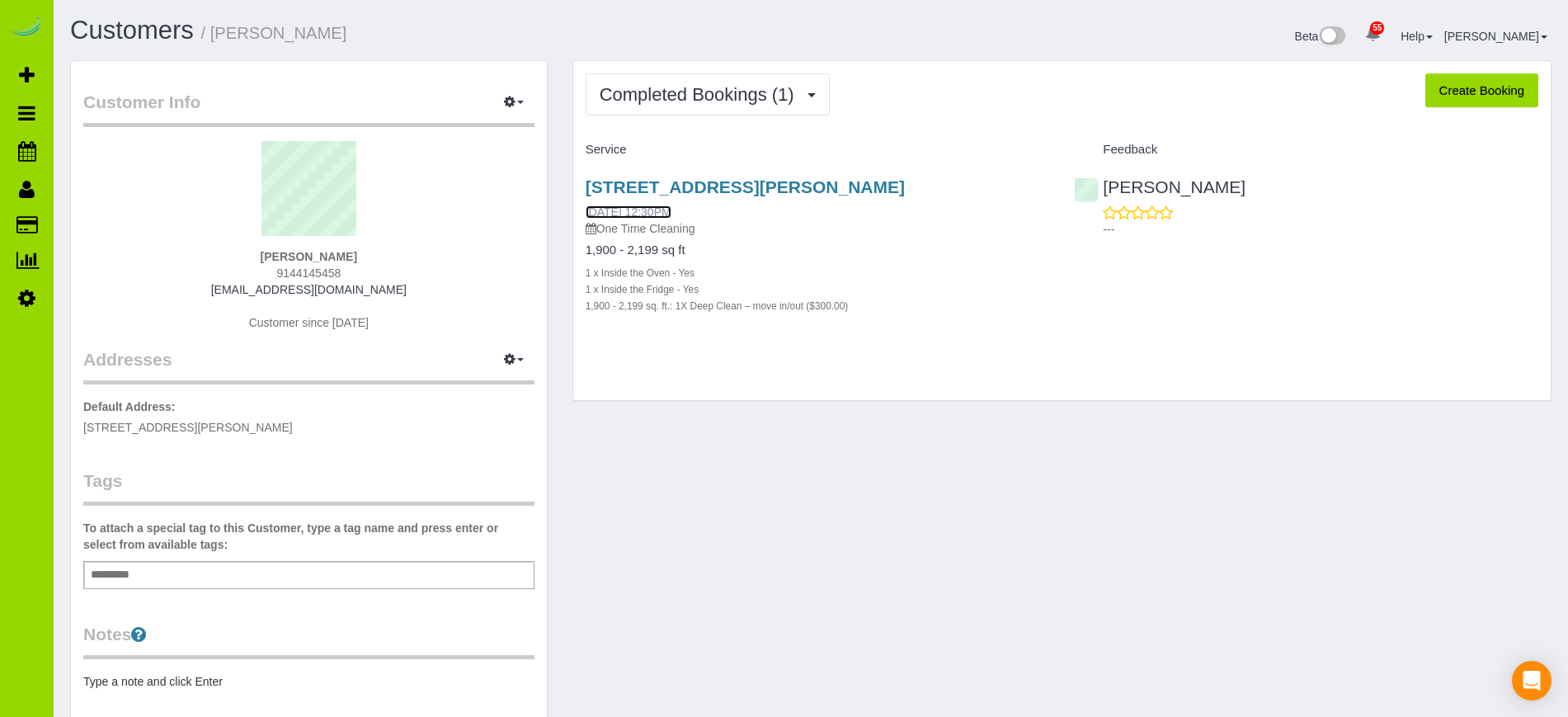
click at [665, 210] on link "07/31/2025 12:30PM" at bounding box center [628, 212] width 85 height 13
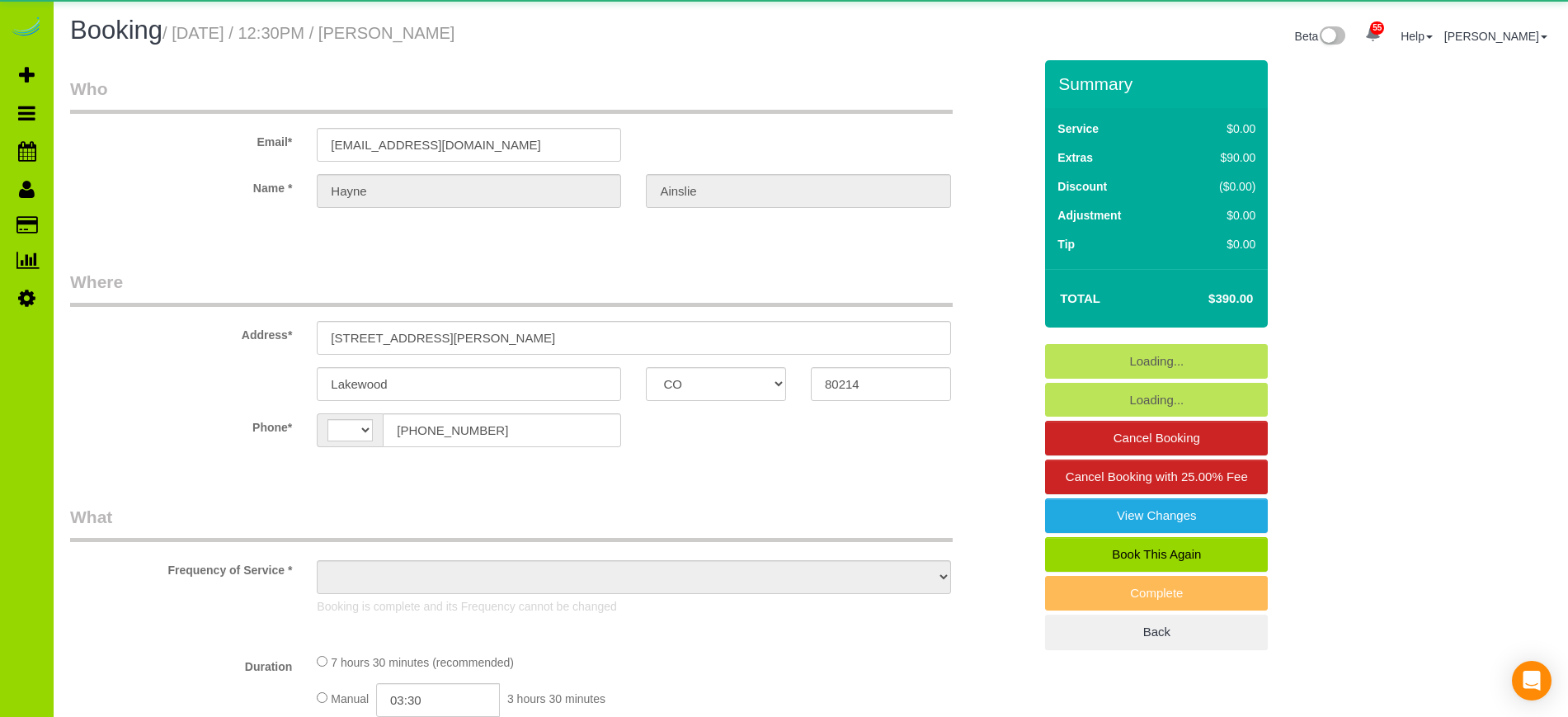
select select "CO"
select select "string:[GEOGRAPHIC_DATA]"
select select "object:1219"
select select "spot1"
select select "number:69"
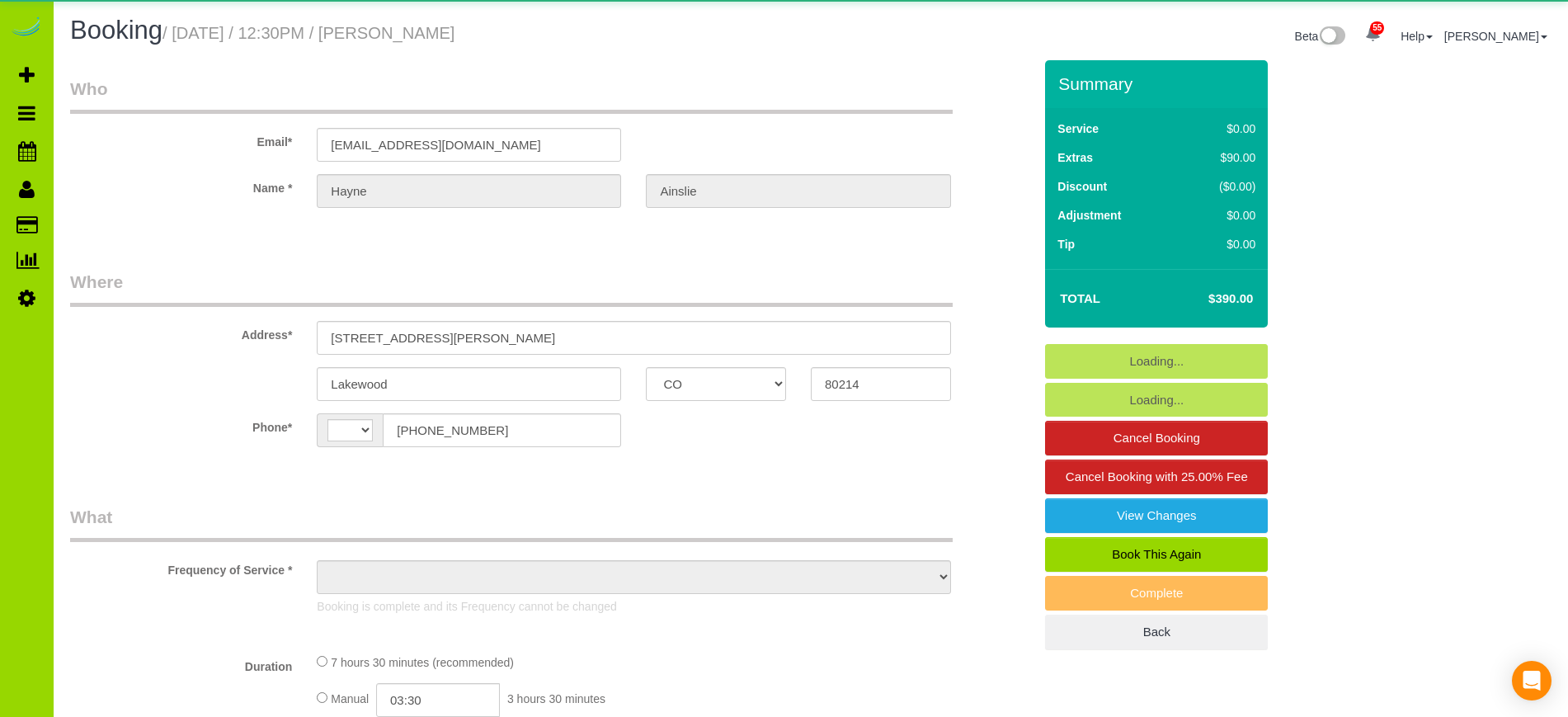
select select "number:4"
select select "number:16"
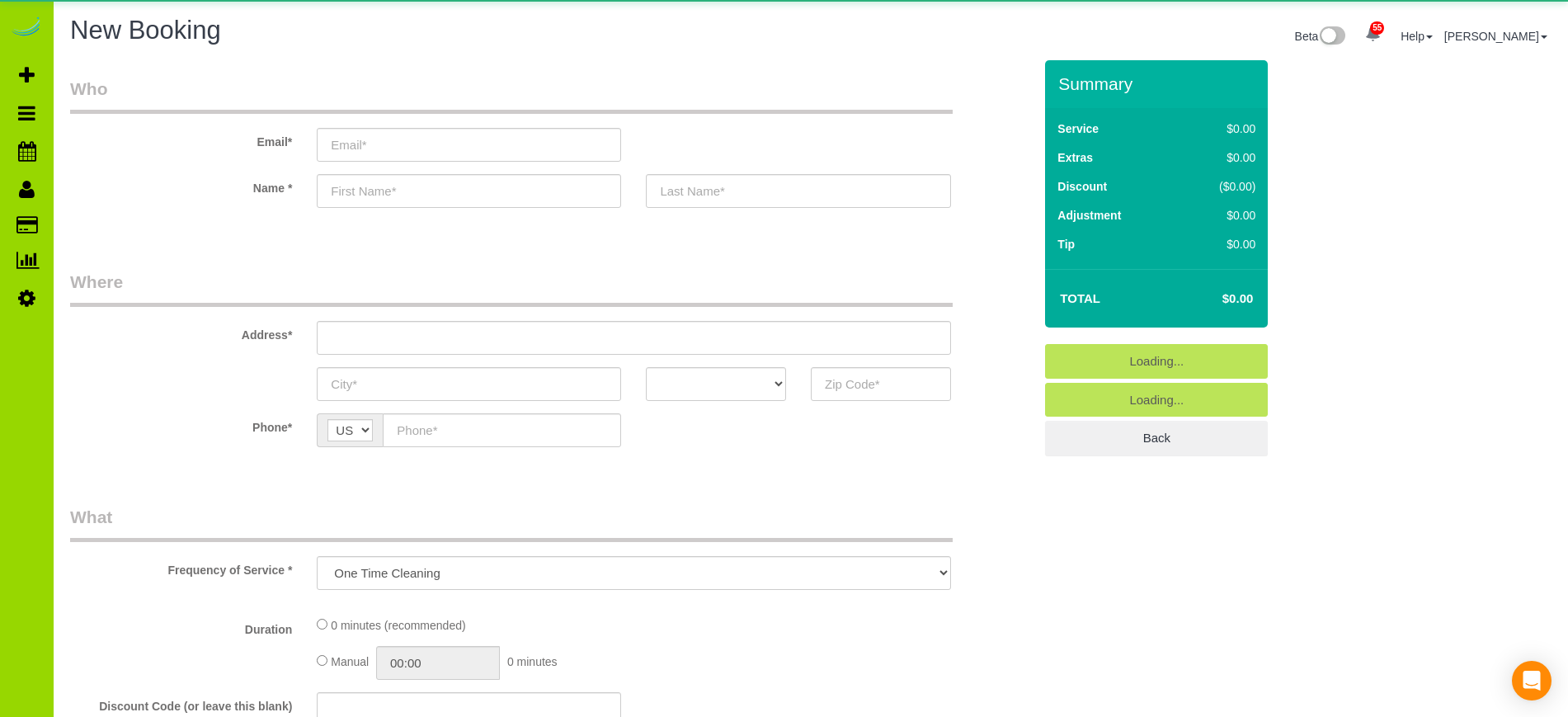
select select "object:1530"
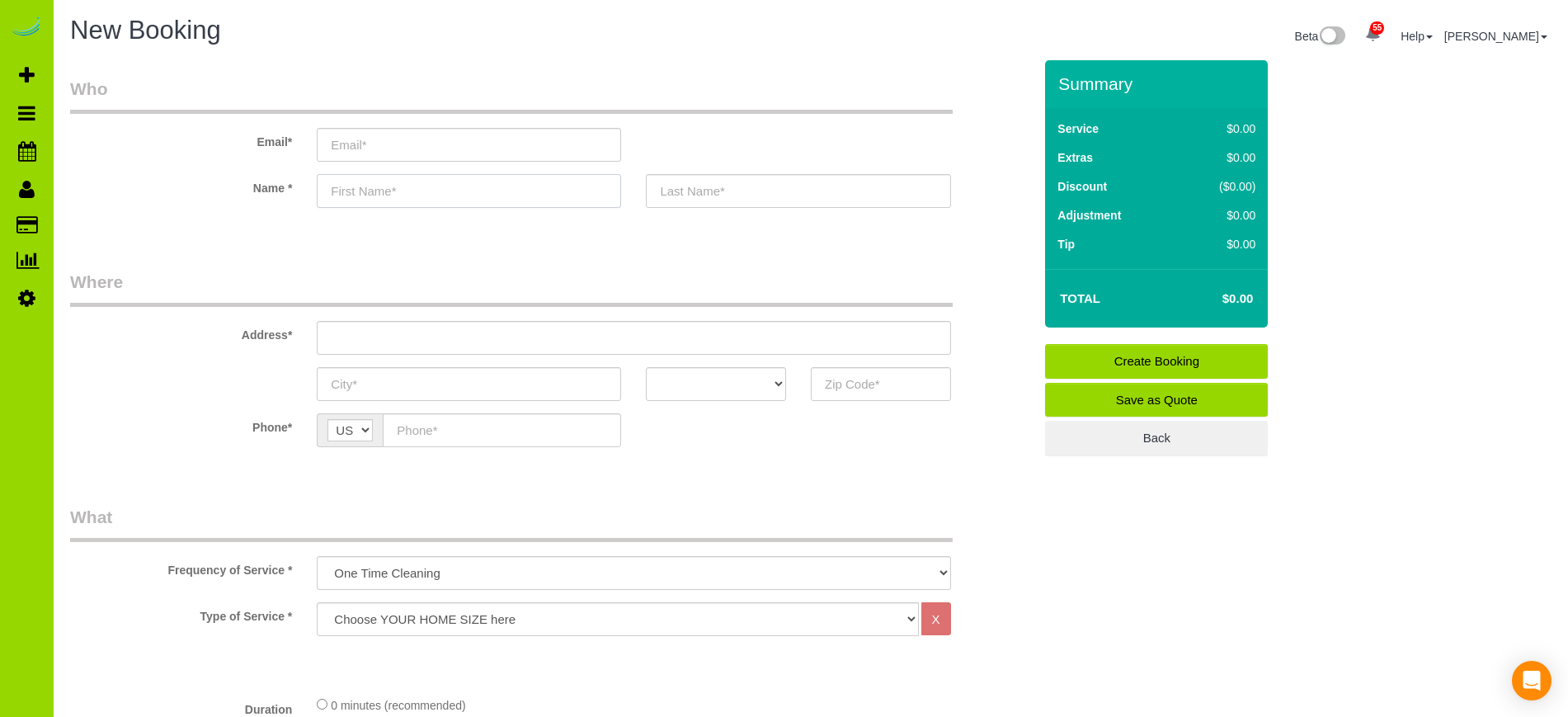
click at [371, 182] on input "text" at bounding box center [469, 191] width 304 height 34
type input "Pierre"
click at [725, 198] on input "text" at bounding box center [798, 191] width 304 height 34
type input "Realtor"
click at [473, 332] on input "text" at bounding box center [633, 338] width 633 height 34
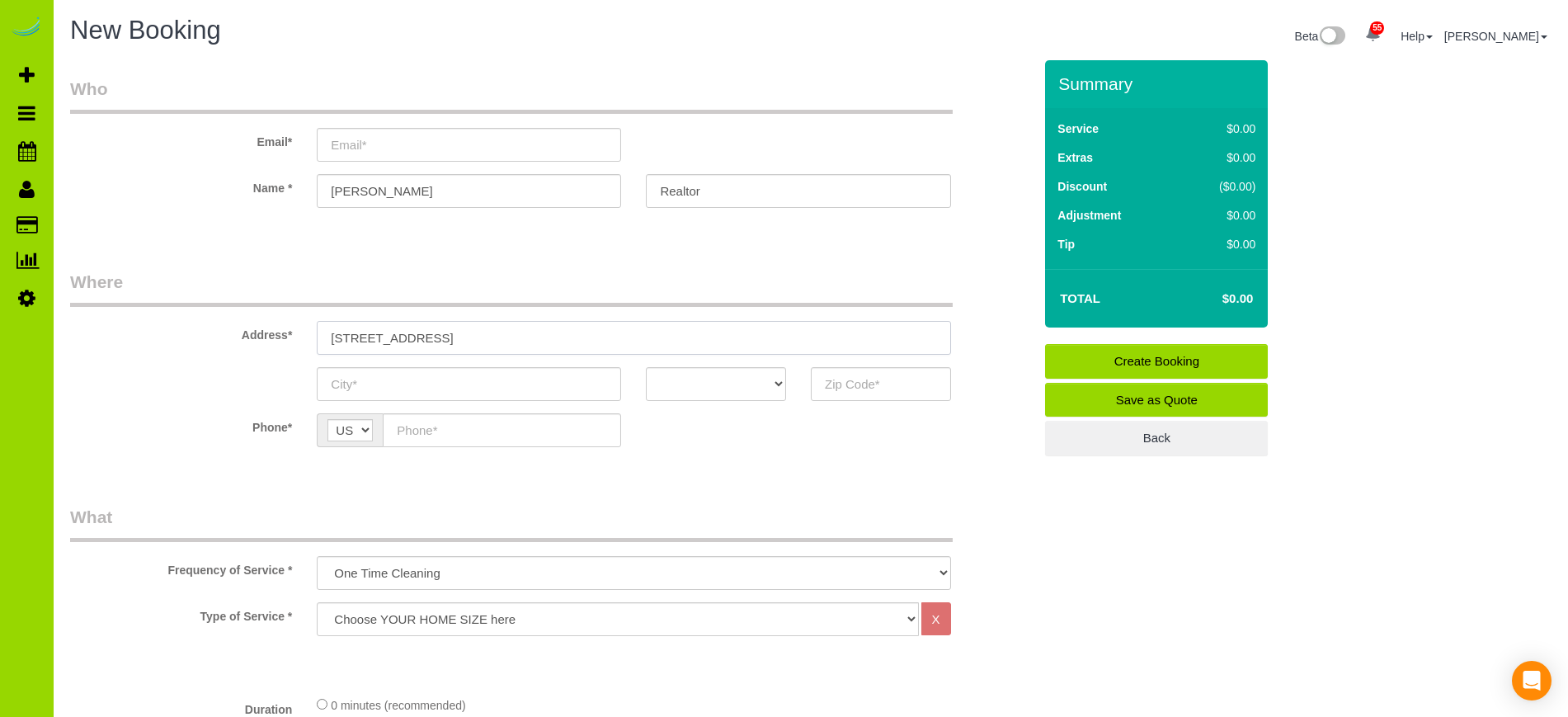
type input "19033 E. Linvale Place"
click at [462, 375] on input "text" at bounding box center [469, 384] width 304 height 34
type input "Aurora"
click at [775, 383] on select "AK AL AR AZ CA CO CT DC DE FL GA HI IA ID IL IN KS KY LA MA MD ME MI MN MO MS M…" at bounding box center [716, 384] width 141 height 34
select select "CO"
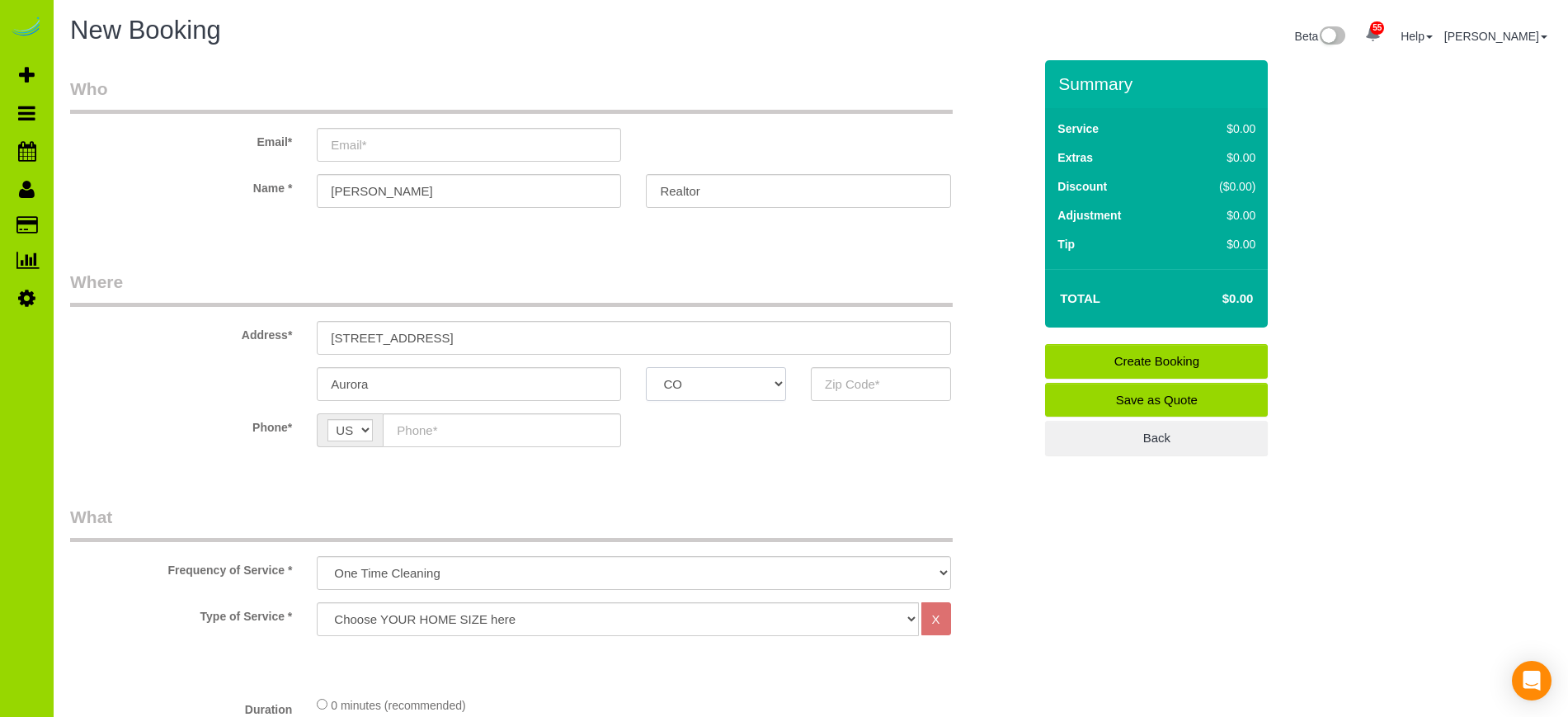
click at [646, 367] on select "AK AL AR AZ CA CO CT DC DE FL GA HI IA ID IL IN KS KY LA MA MD ME MI MN MO MS M…" at bounding box center [716, 384] width 141 height 34
click at [841, 385] on input "text" at bounding box center [881, 384] width 141 height 34
type input "80013"
click at [379, 146] on input "email" at bounding box center [469, 145] width 304 height 34
type input "ttttttttthhhhhhhhheeeeeeeee@1234vvcl.com"
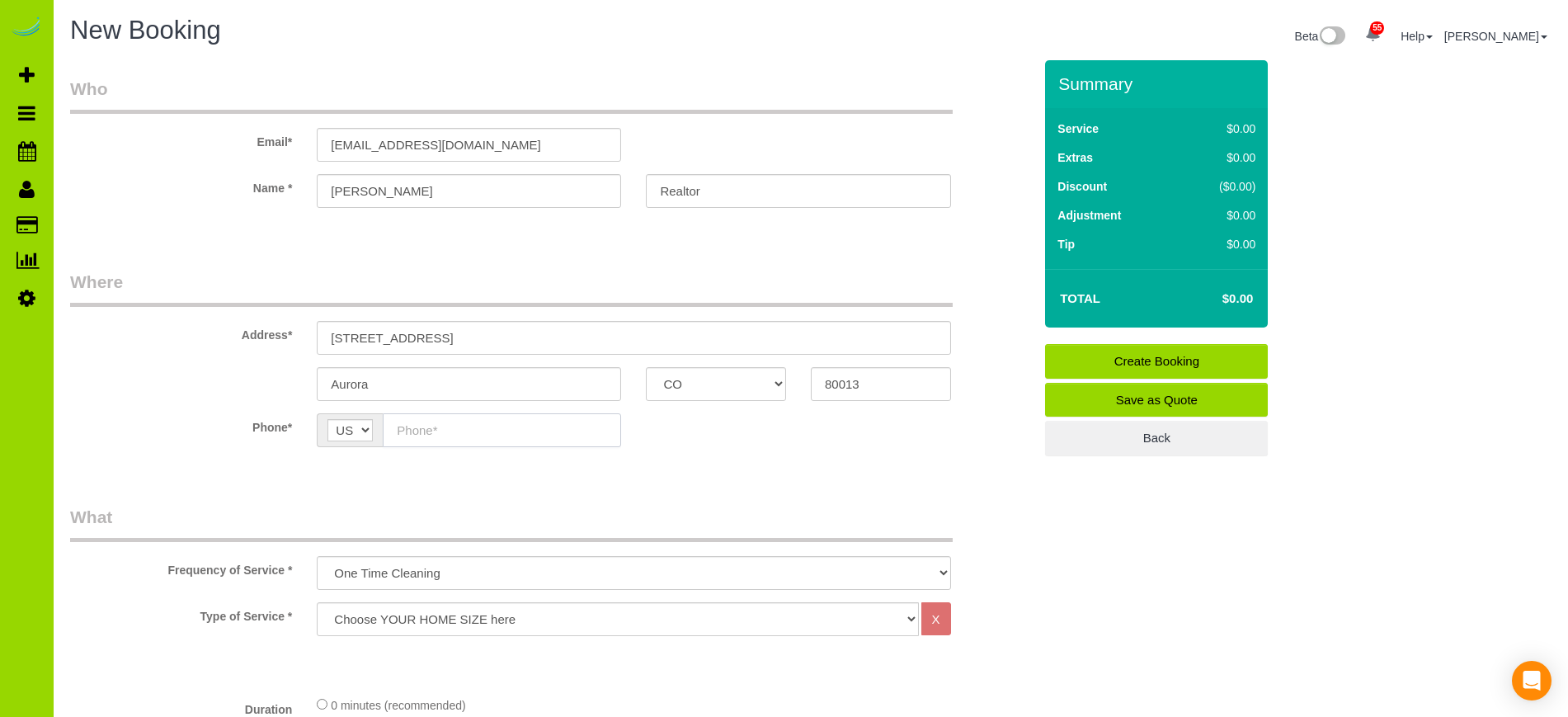
click at [472, 437] on input "text" at bounding box center [502, 431] width 238 height 34
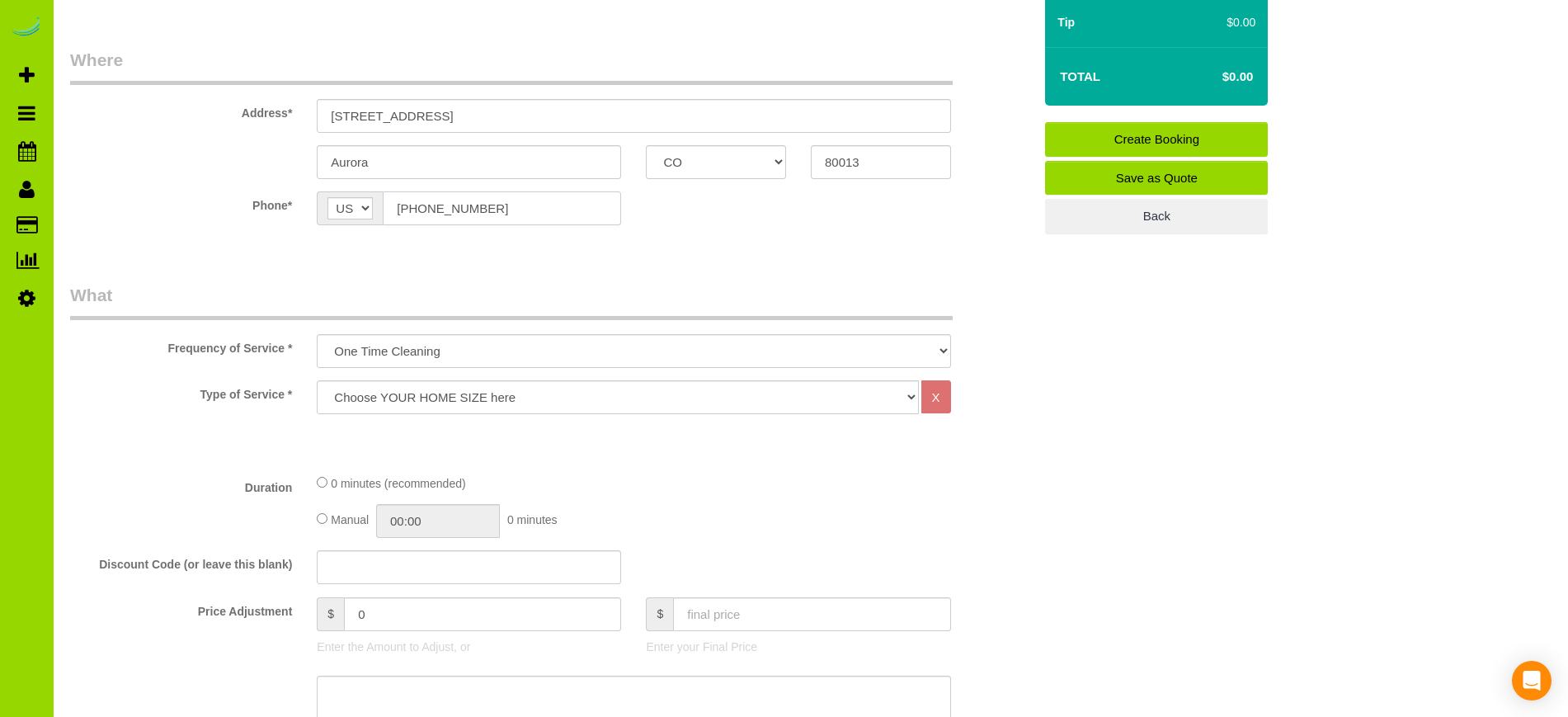
scroll to position [225, 0]
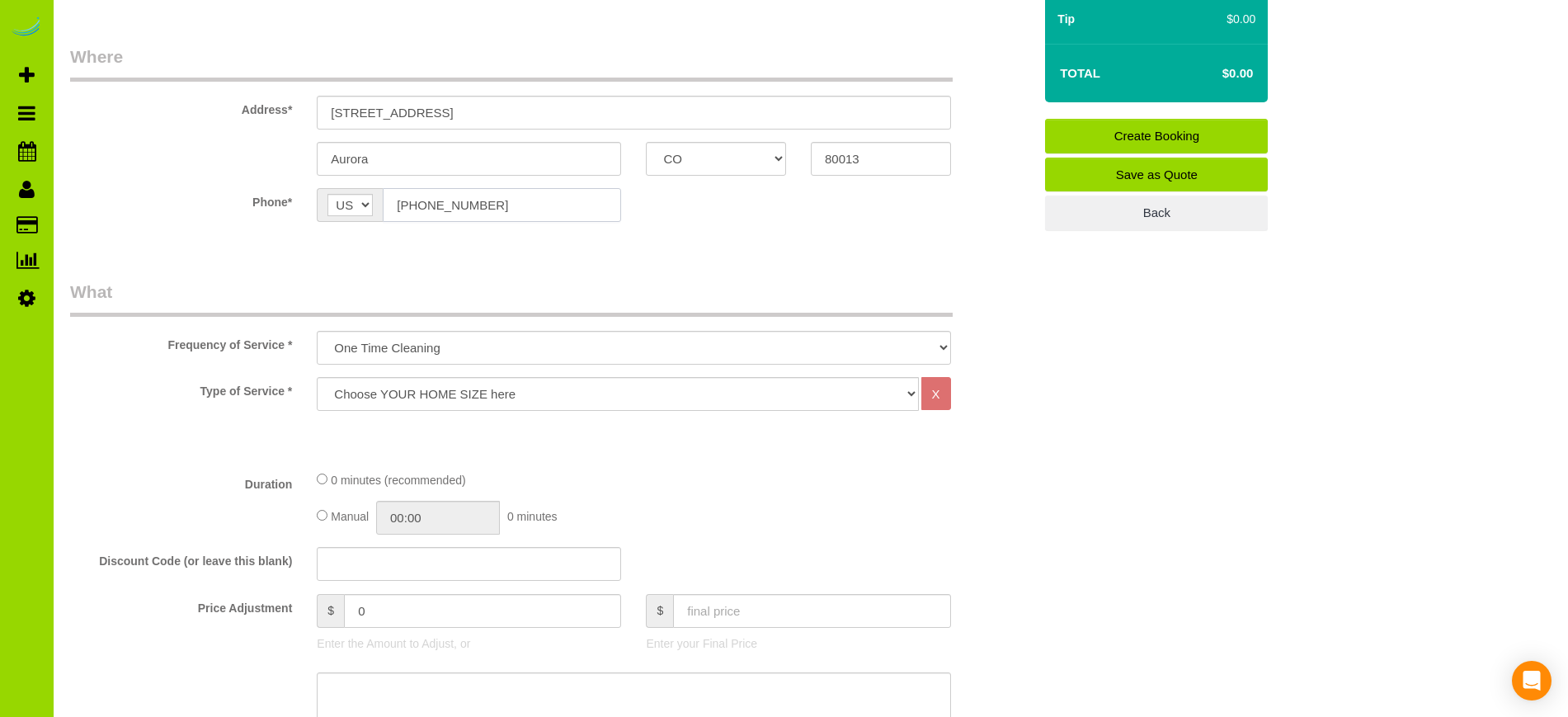
type input "(303) 351-1704"
click at [556, 383] on select "Choose YOUR HOME SIZE here Hourly Cleaning 1 - 999 square feet 1,000 - 1,299 sq…" at bounding box center [617, 394] width 601 height 34
select select "40"
click at [317, 377] on select "Choose YOUR HOME SIZE here Hourly Cleaning 1 - 999 square feet 1,000 - 1,299 sq…" at bounding box center [617, 394] width 601 height 34
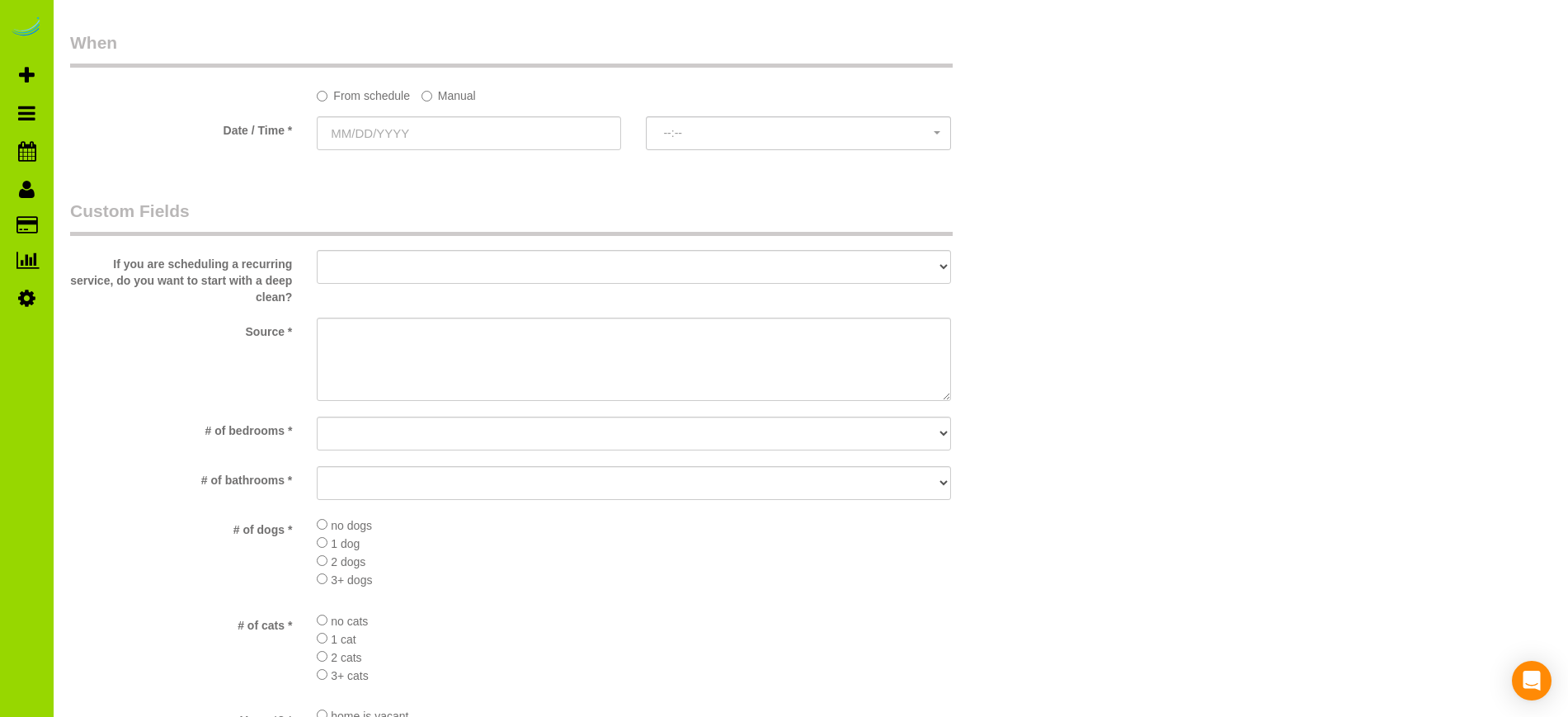
scroll to position [1550, 0]
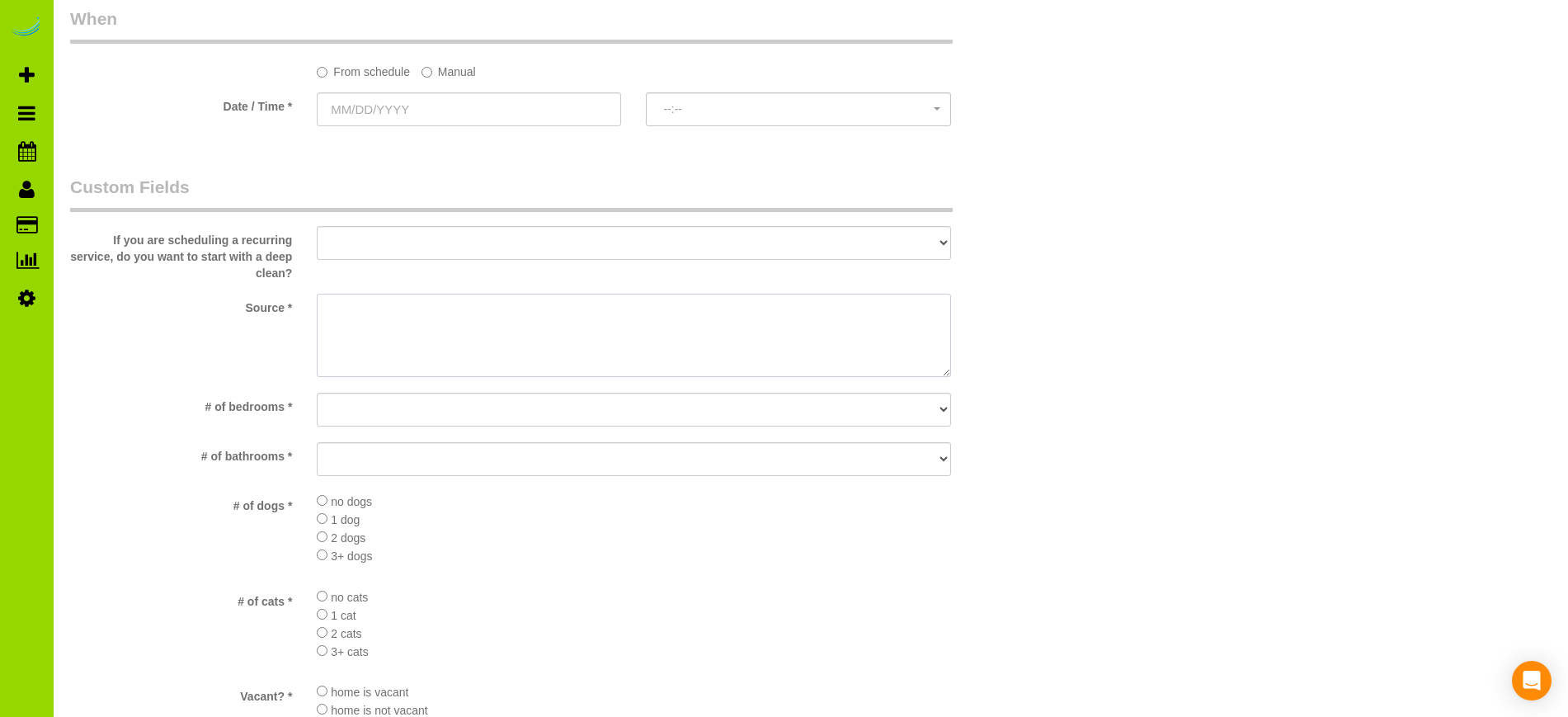
click at [347, 325] on textarea at bounding box center [633, 335] width 633 height 85
type textarea "Another job he let us in (Meagan Davies)"
click at [378, 412] on select "No bedrooms 1 bedroom 2 bedrooms 3 bedrooms 4 bedrooms 5 bedrooms 6 bedrooms 7 …" at bounding box center [633, 409] width 633 height 34
select select "number:5"
click at [317, 392] on select "No bedrooms 1 bedroom 2 bedrooms 3 bedrooms 4 bedrooms 5 bedrooms 6 bedrooms 7 …" at bounding box center [633, 409] width 633 height 34
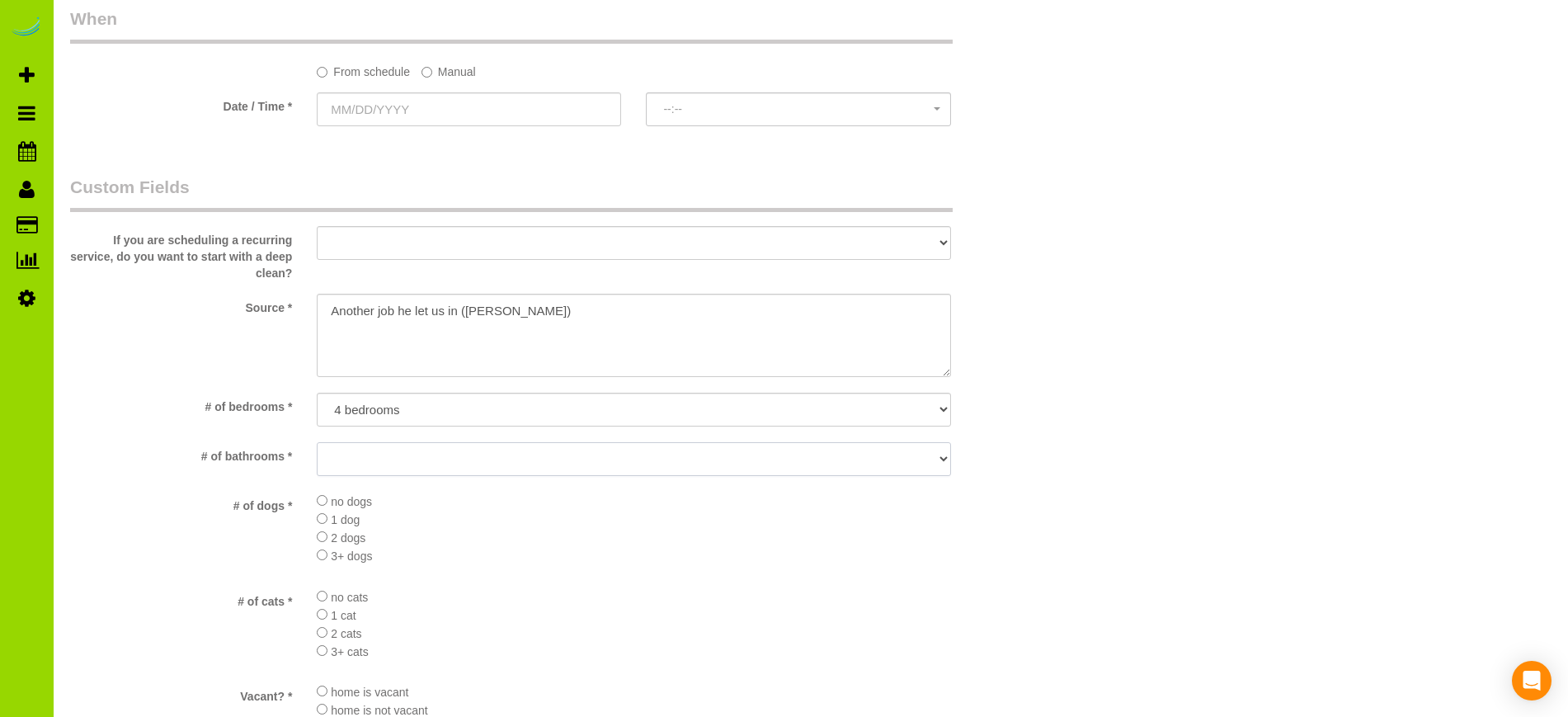
click at [389, 455] on select "No bathrooms 1 bathrooms 1.5 bathrooms 2 bathrooms 2.5 bathrooms 3 bathrooms 3.…" at bounding box center [633, 459] width 633 height 34
select select "number:15"
click at [317, 442] on select "No bathrooms 1 bathrooms 1.5 bathrooms 2 bathrooms 2.5 bathrooms 3 bathrooms 3.…" at bounding box center [633, 459] width 633 height 34
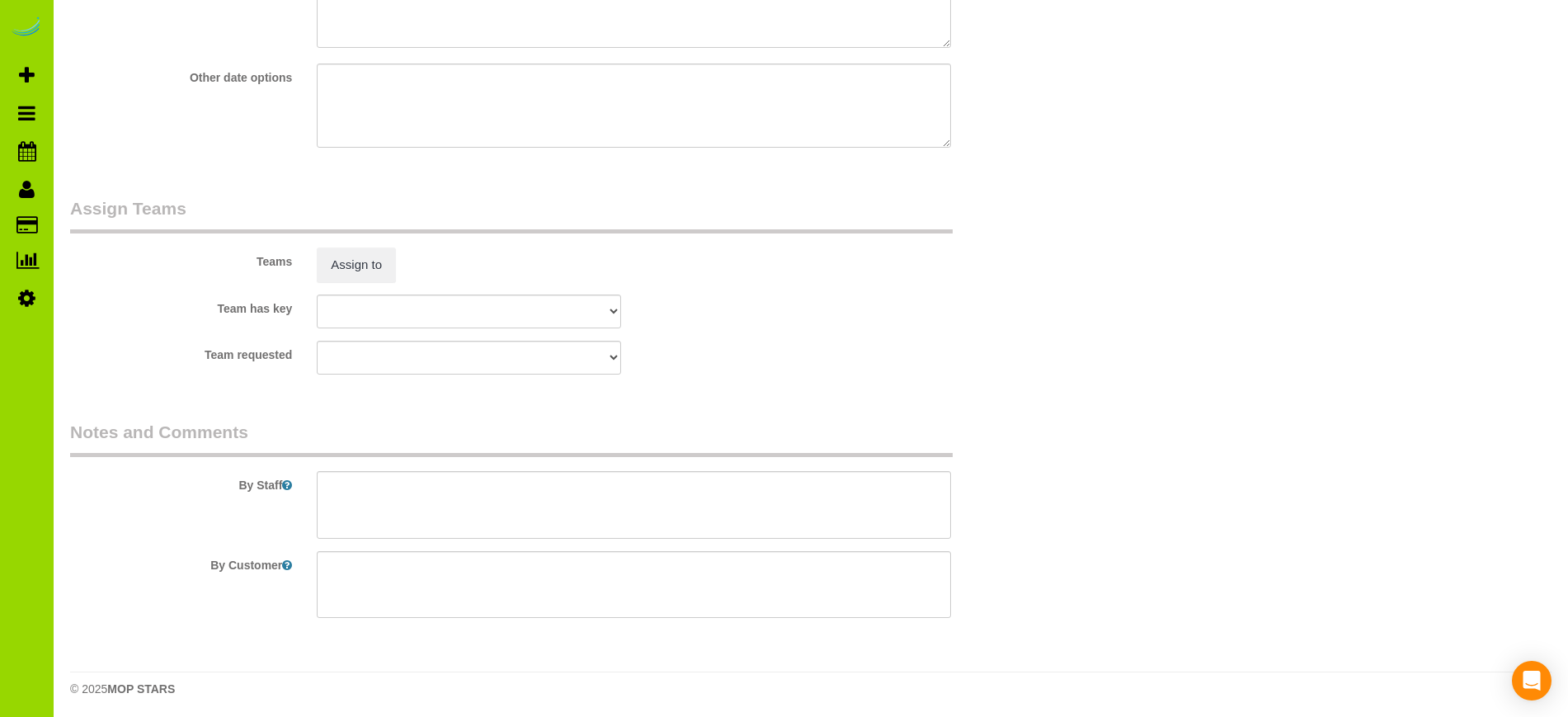
scroll to position [2427, 0]
click at [410, 485] on textarea at bounding box center [633, 501] width 633 height 68
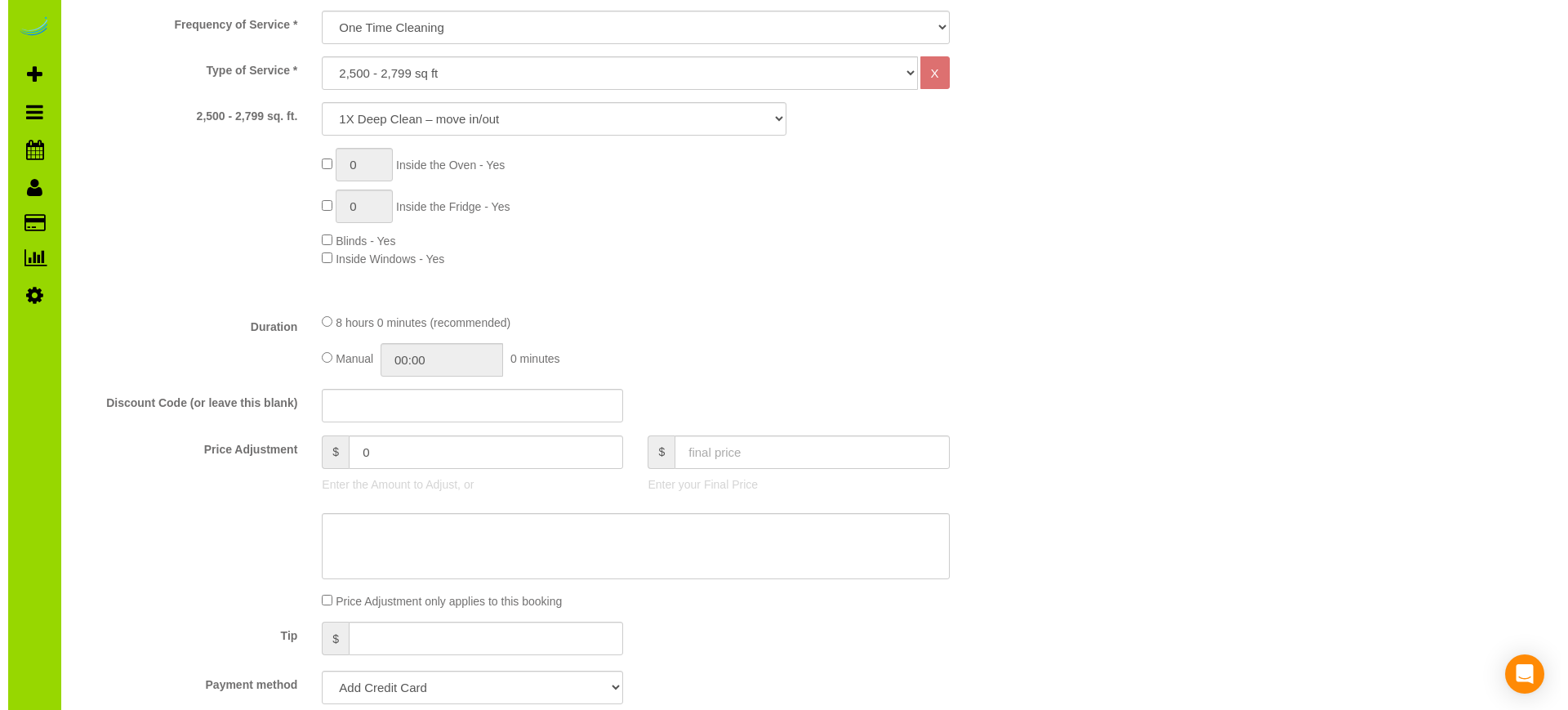
scroll to position [0, 0]
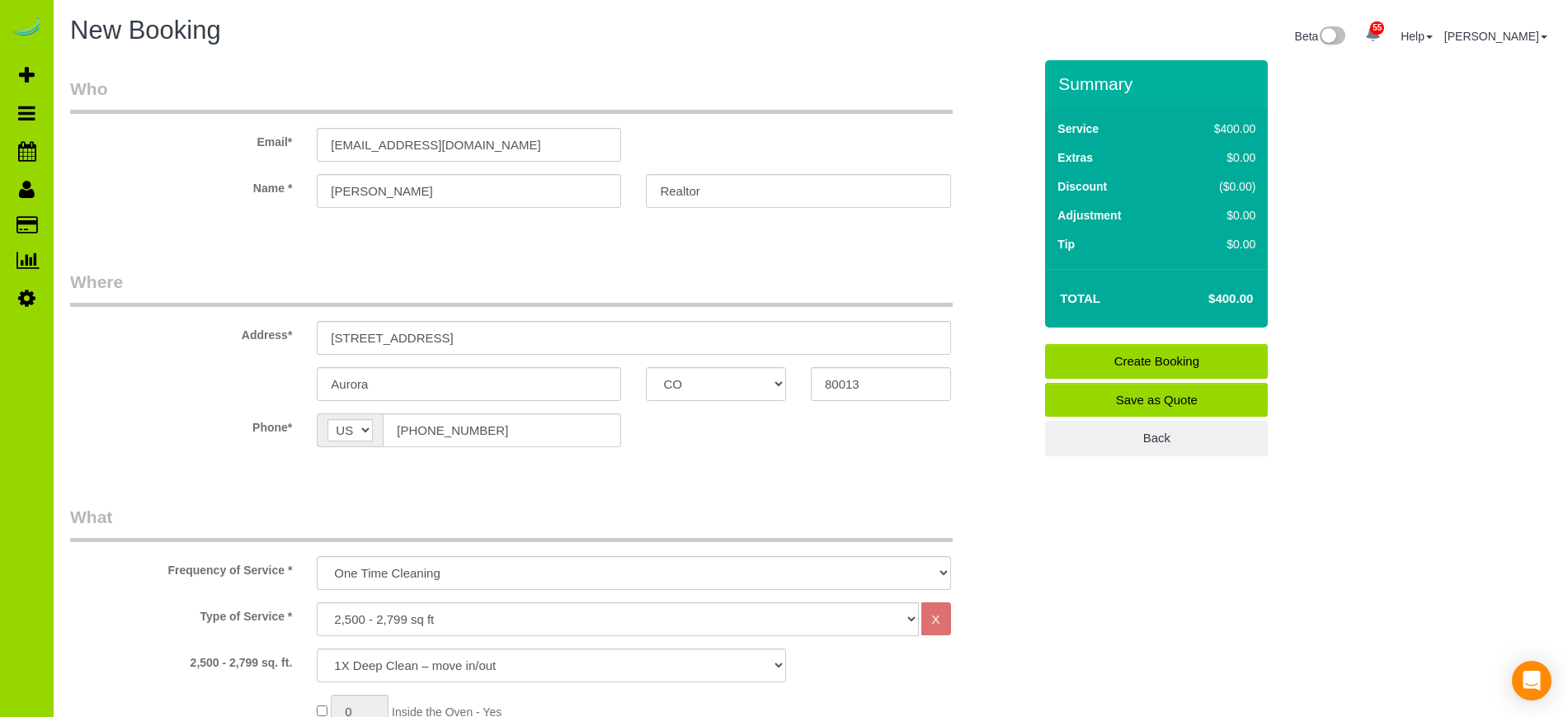
type textarea "Vacant, Extras, access, pets..?.."
click at [1200, 394] on link "Save as Quote" at bounding box center [1156, 399] width 222 height 35
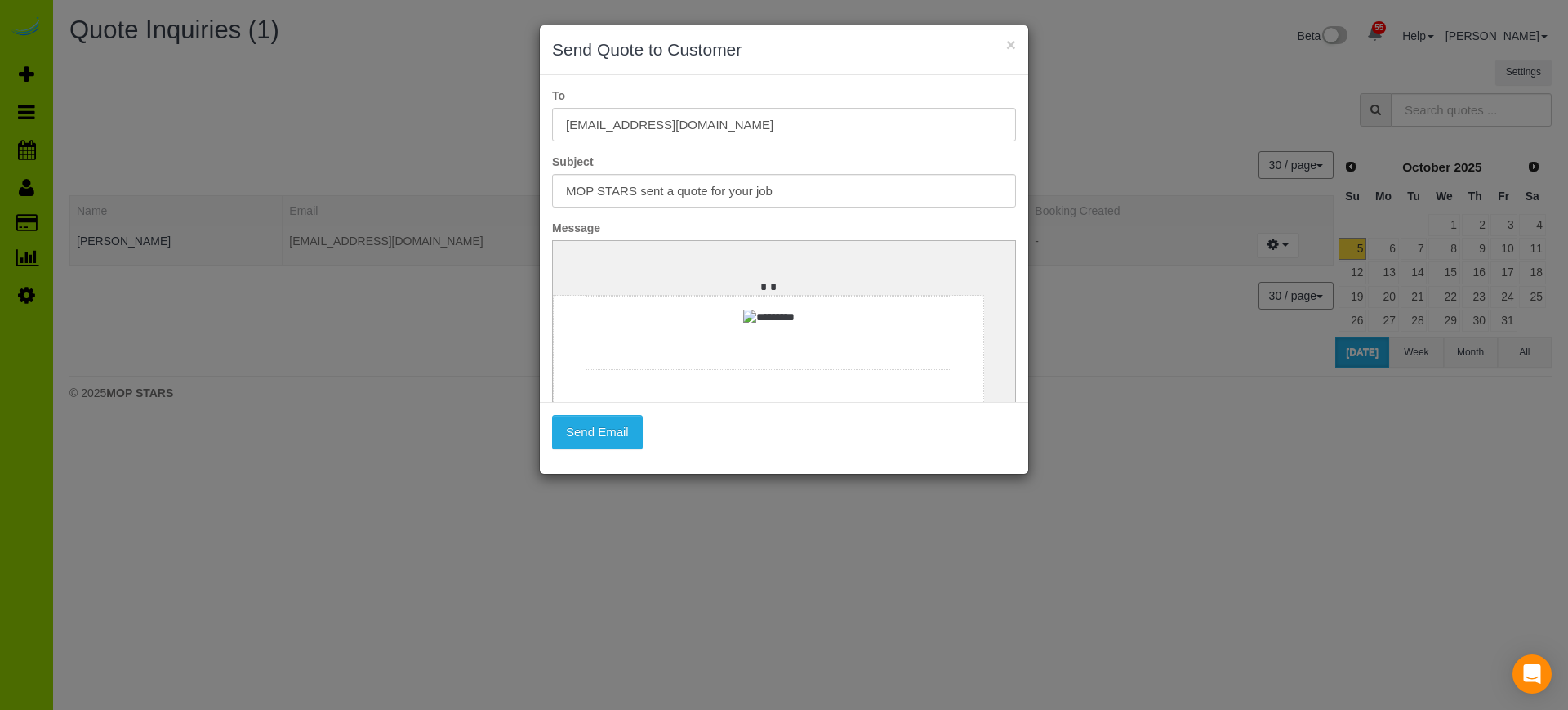
click at [1018, 46] on div "× Send Quote to Customer" at bounding box center [784, 50] width 489 height 50
click at [1012, 46] on button "×" at bounding box center [1011, 44] width 10 height 17
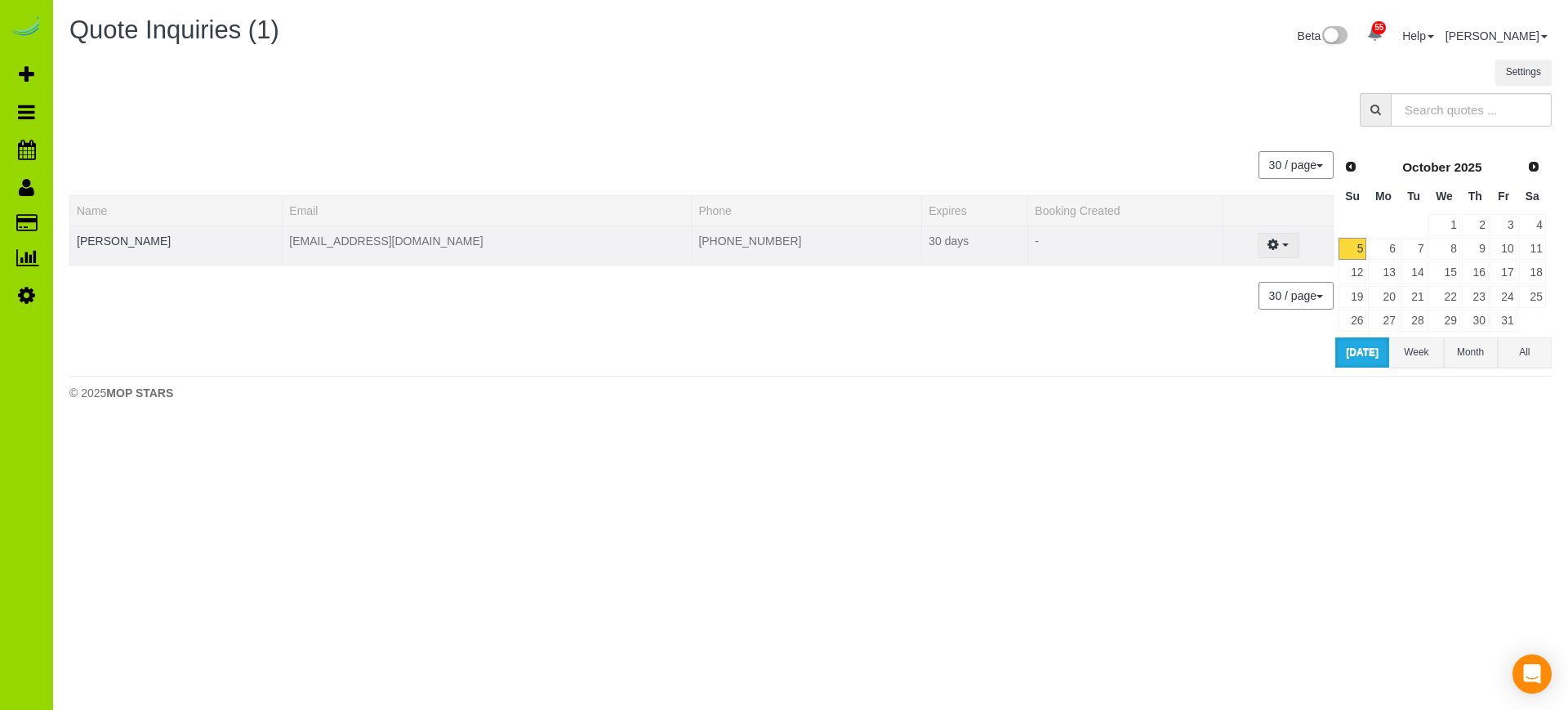
click at [1283, 244] on span "button" at bounding box center [1285, 245] width 6 height 4
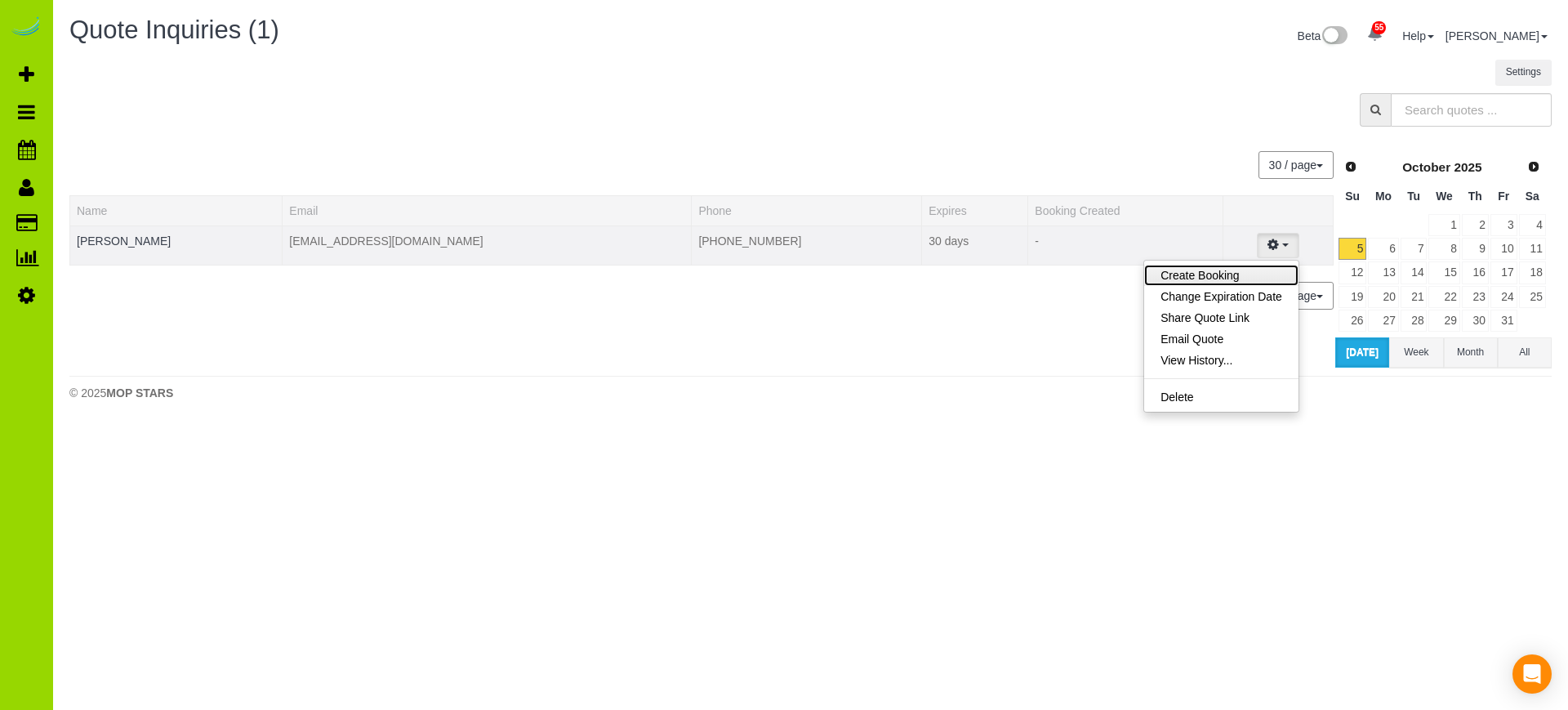
click at [1194, 272] on link "Create Booking" at bounding box center [1220, 275] width 154 height 21
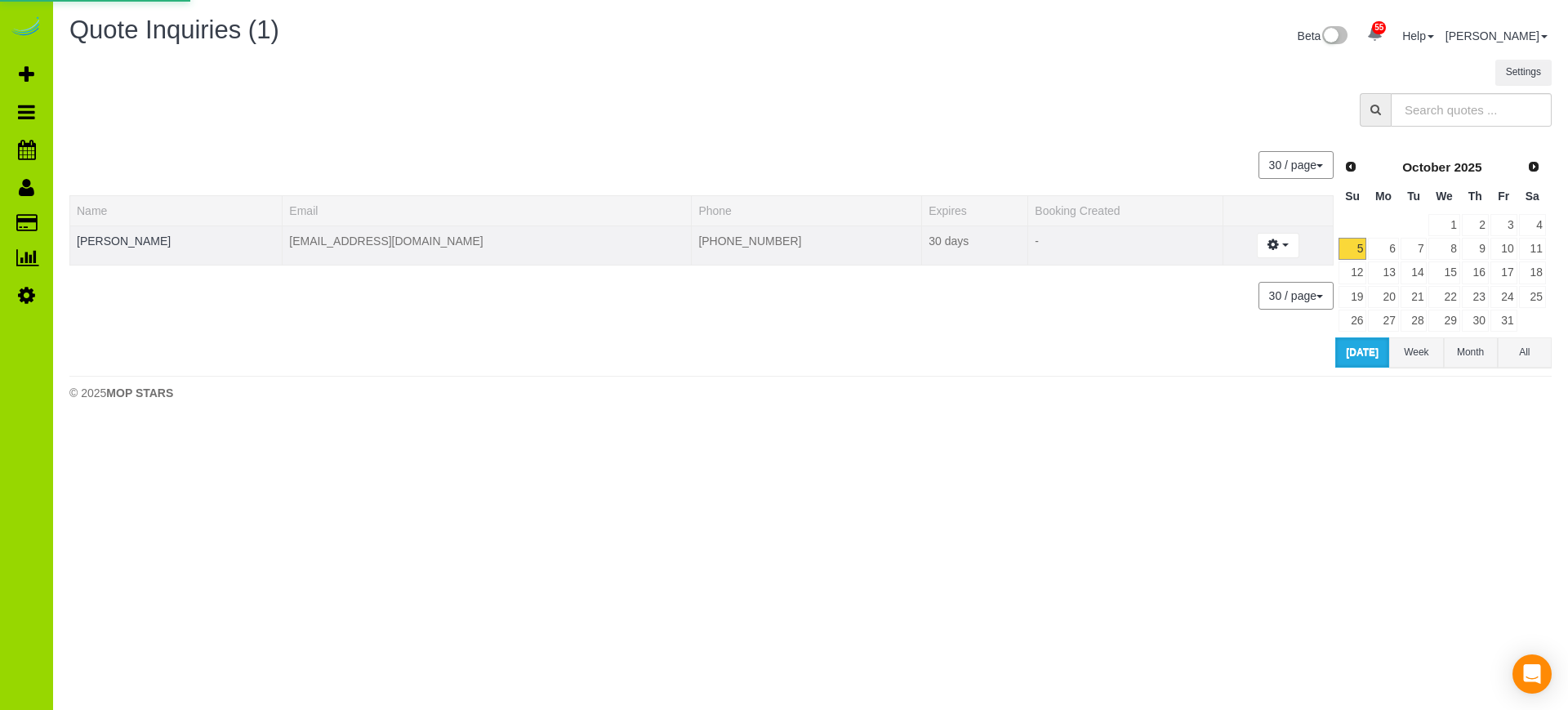
select select "CO"
select select "number:5"
select select "number:15"
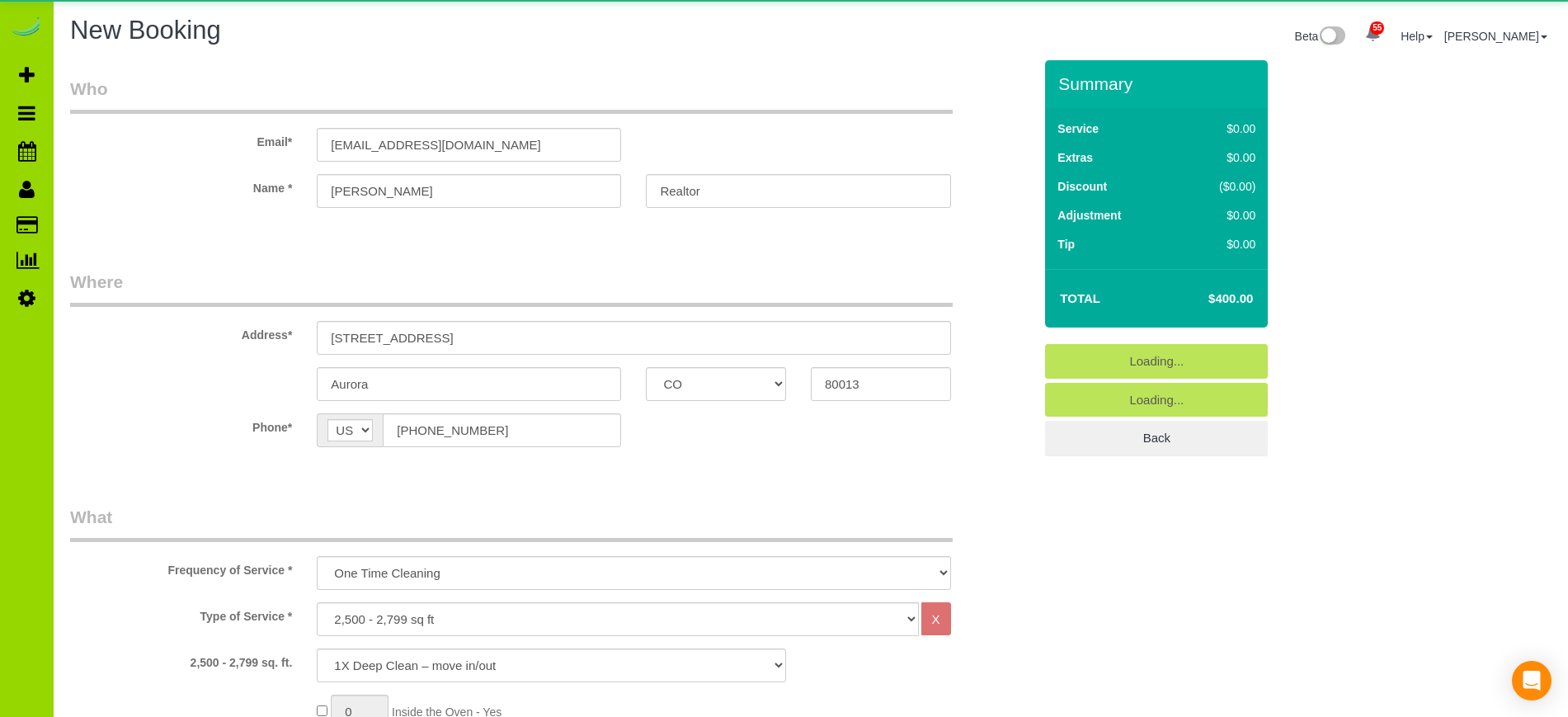
select select "object:2369"
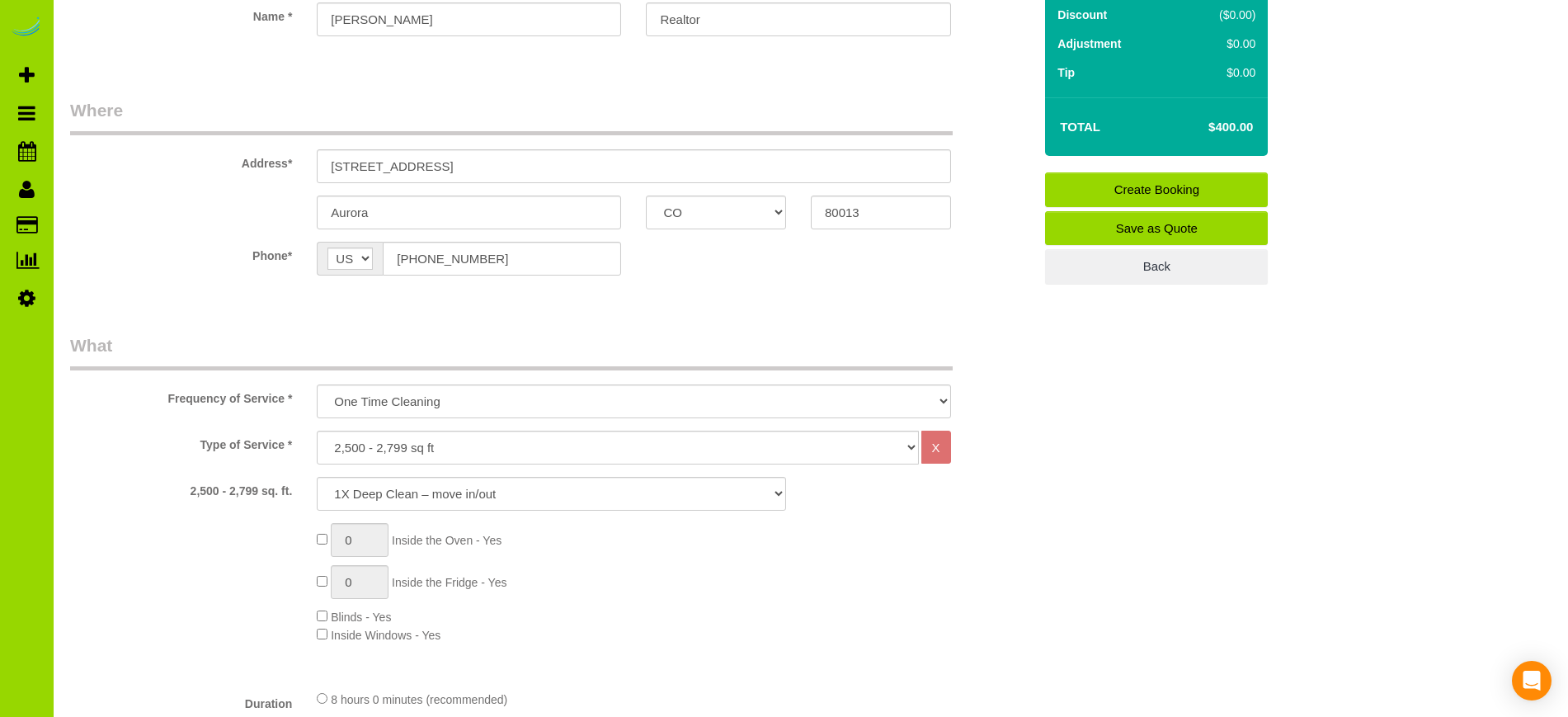
scroll to position [176, 0]
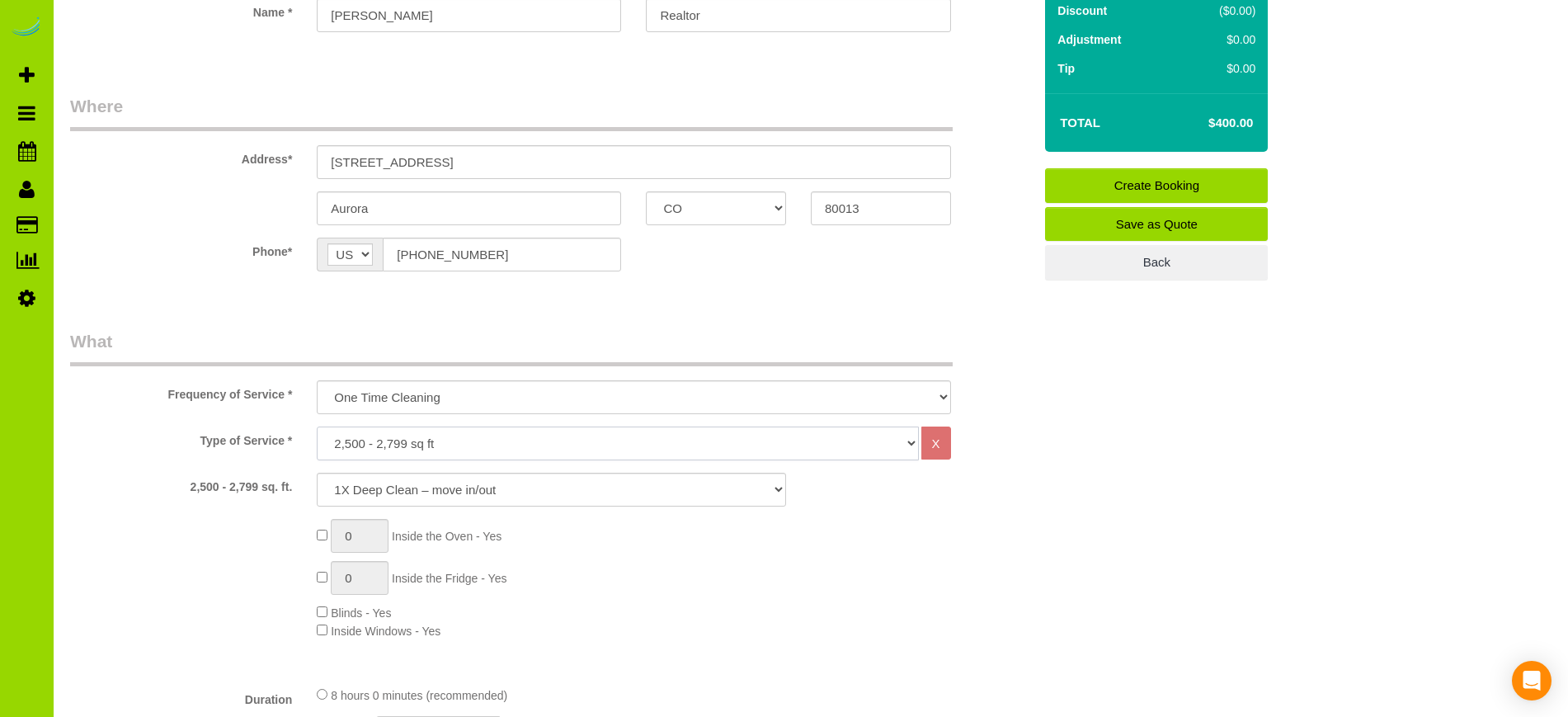
click at [414, 453] on select "Choose YOUR HOME SIZE here Hourly Cleaning 1 - 999 square feet 1,000 - 1,299 sq…" at bounding box center [617, 443] width 601 height 34
select select "38"
click at [317, 426] on select "Choose YOUR HOME SIZE here Hourly Cleaning 1 - 999 square feet 1,000 - 1,299 sq…" at bounding box center [617, 443] width 601 height 34
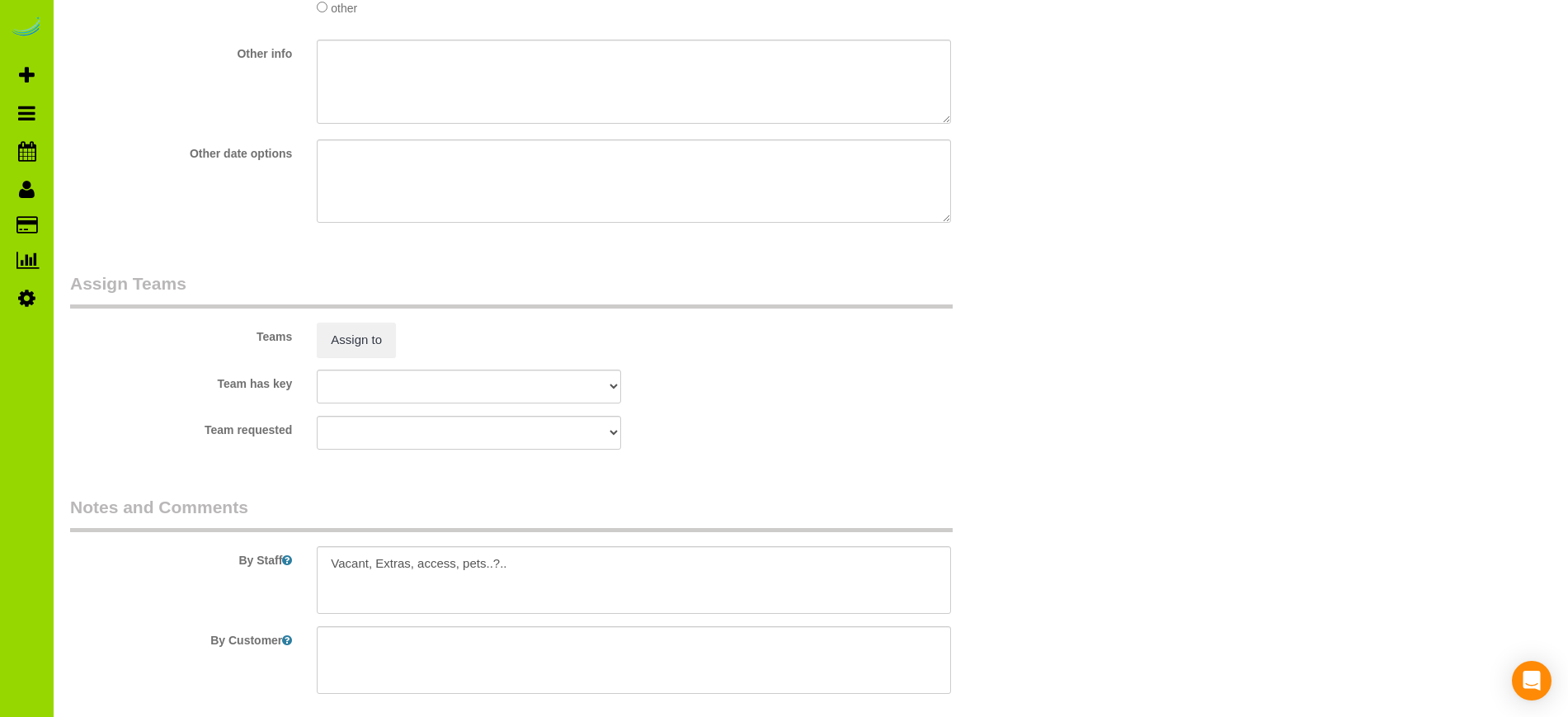
scroll to position [2438, 0]
click at [373, 554] on textarea at bounding box center [633, 579] width 633 height 68
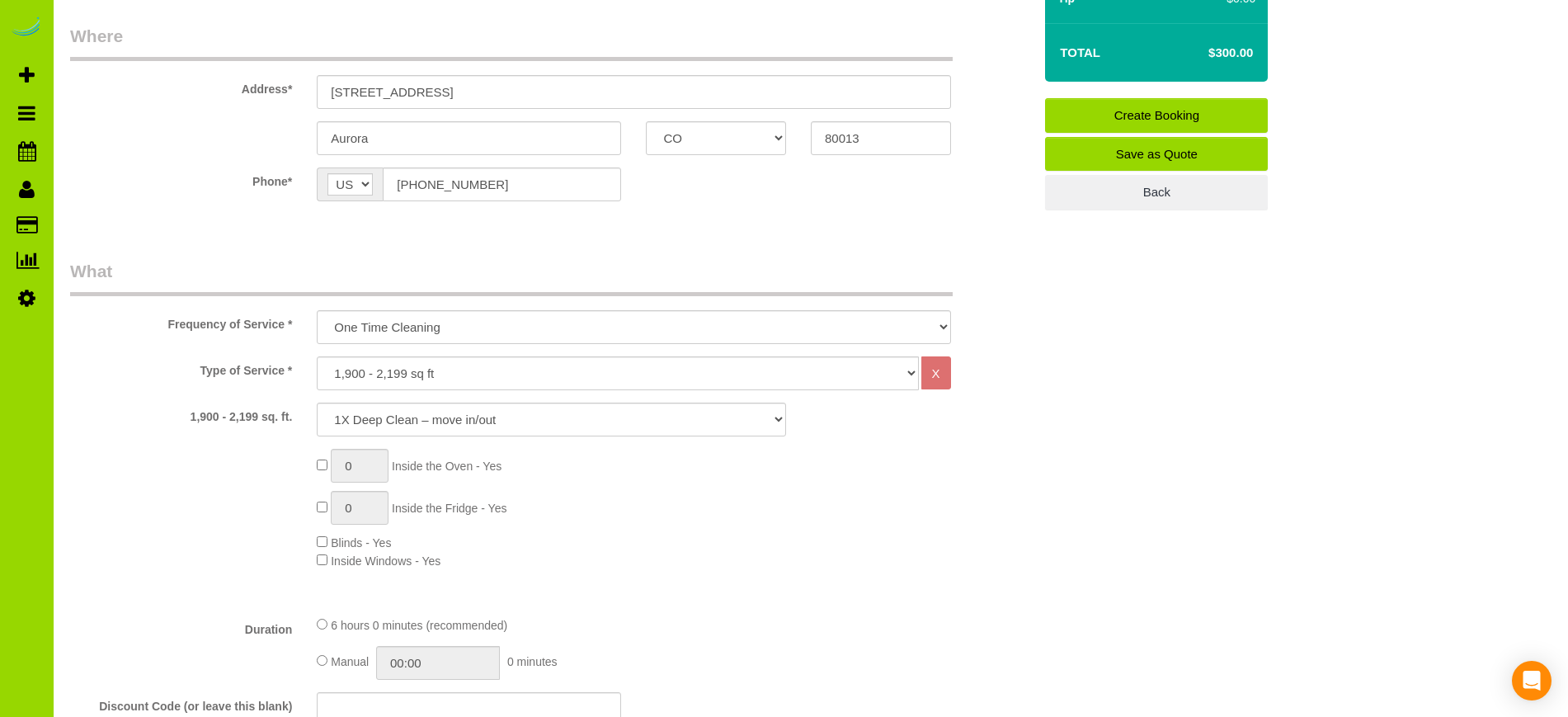
scroll to position [277, 0]
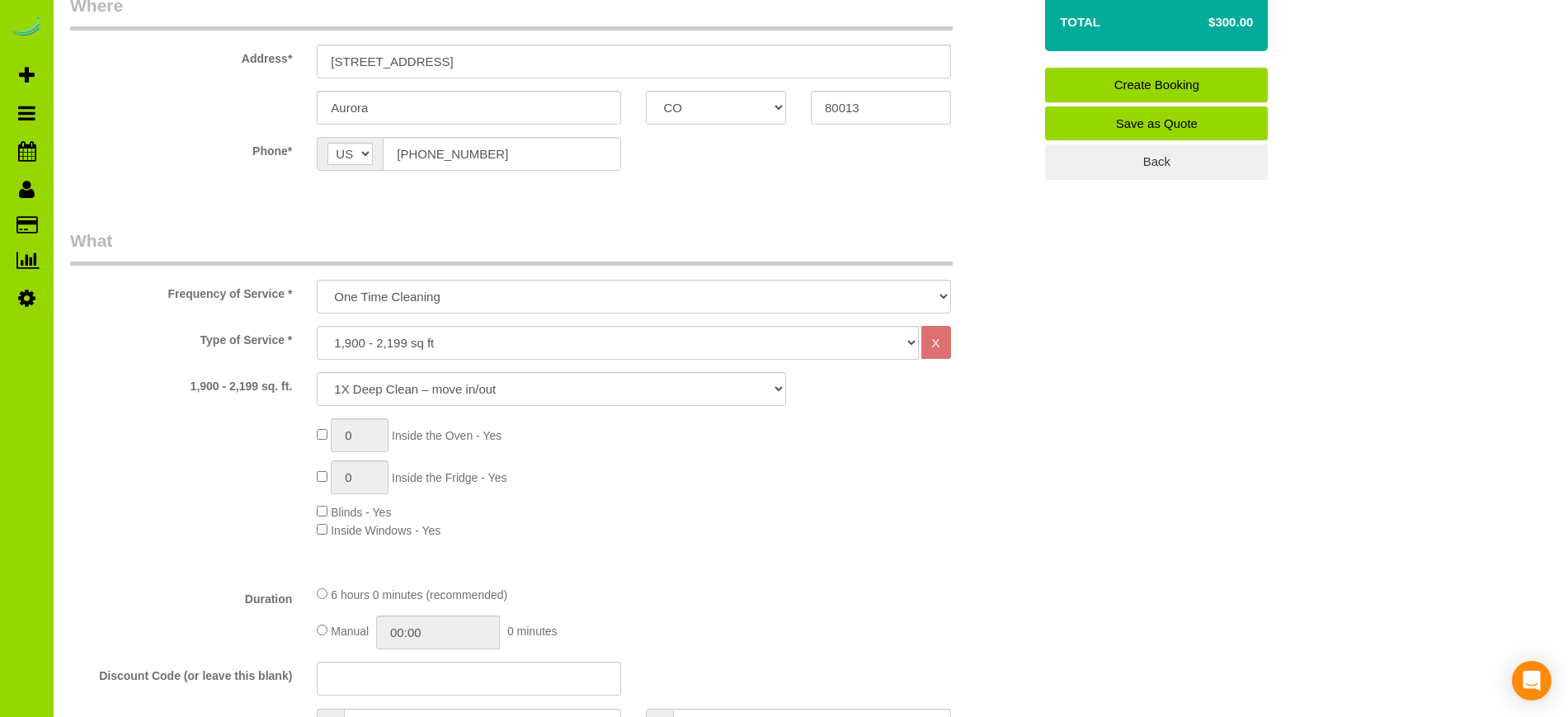
type textarea "Not cleaning the 600sf basement. Extras, access, pets..?.."
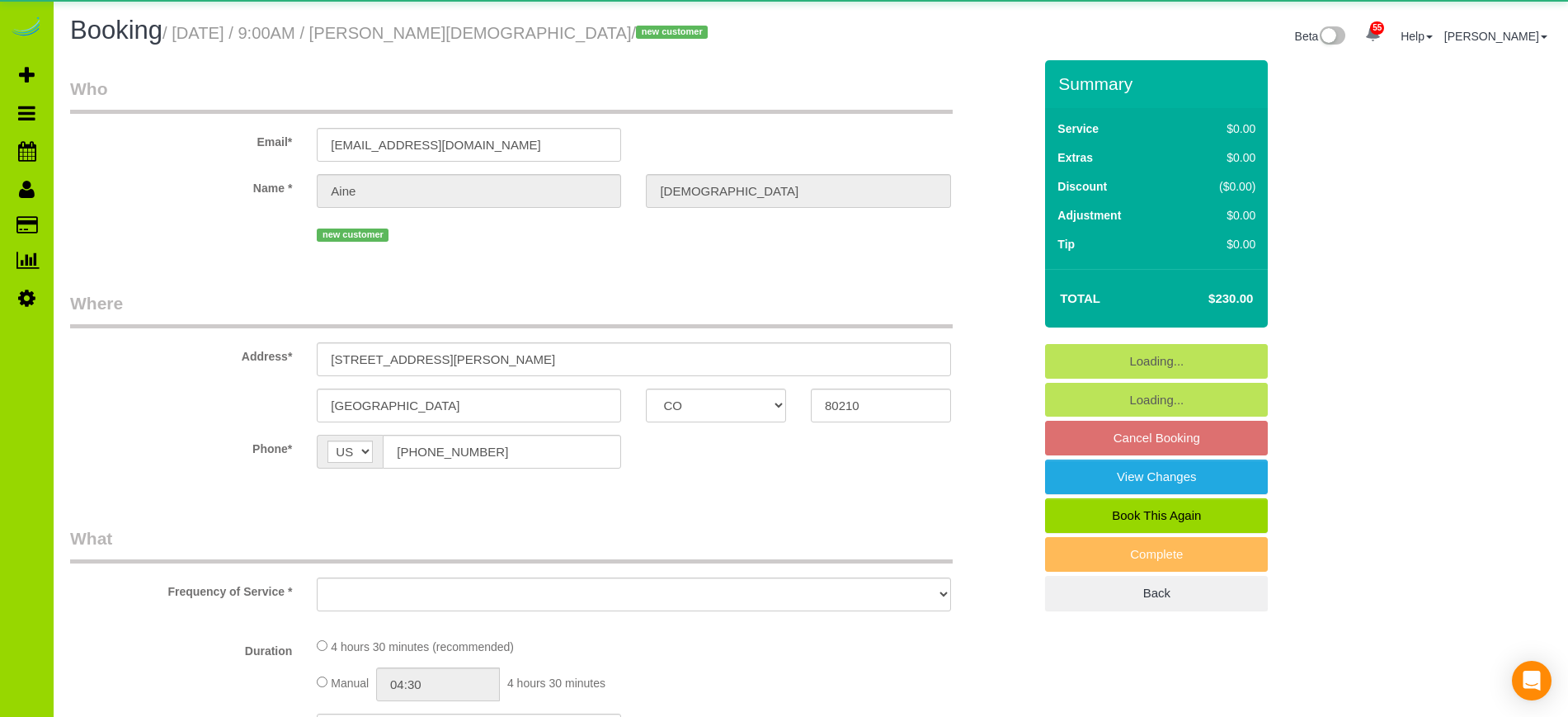
select select "CO"
select select "object:869"
select select "spot1"
select select "number:3"
select select "number:11"
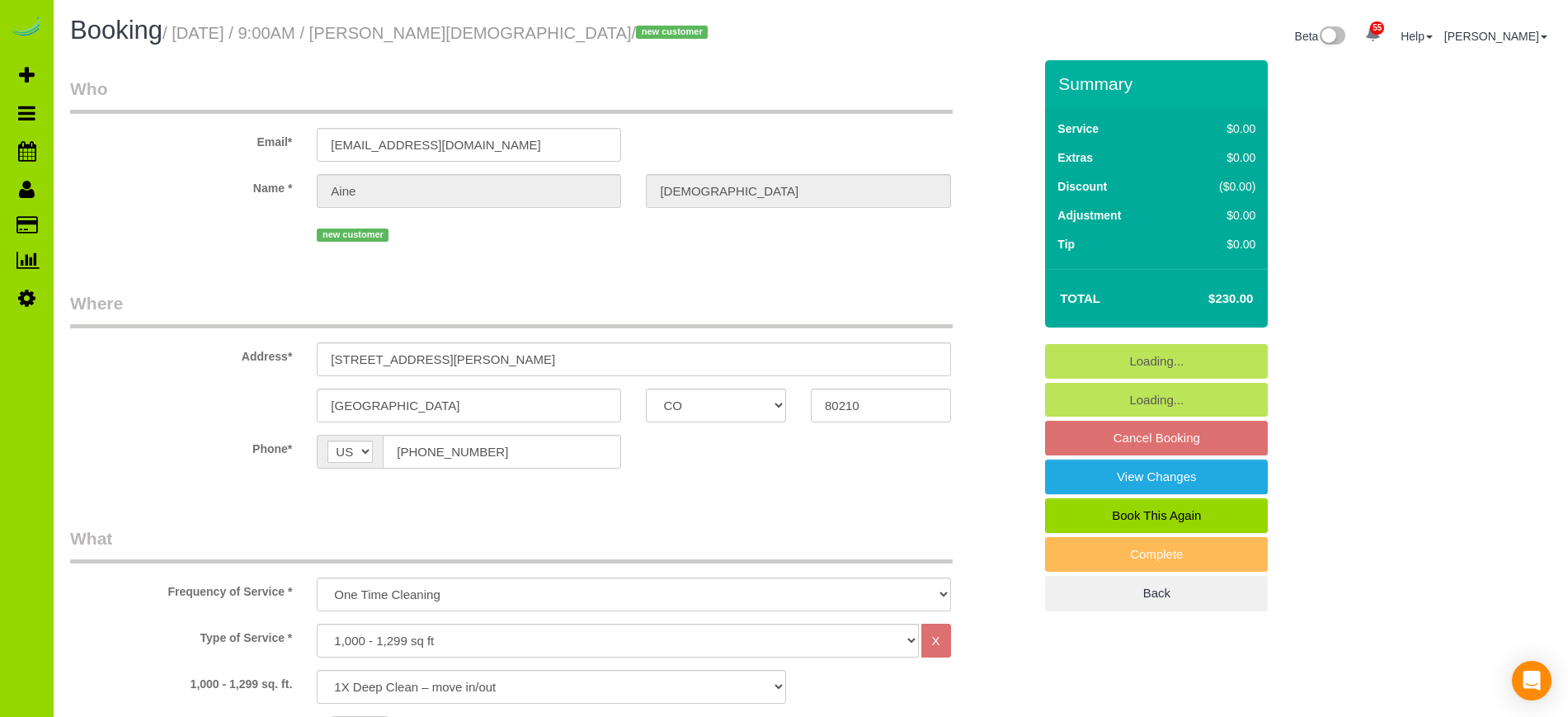
select select "object:1241"
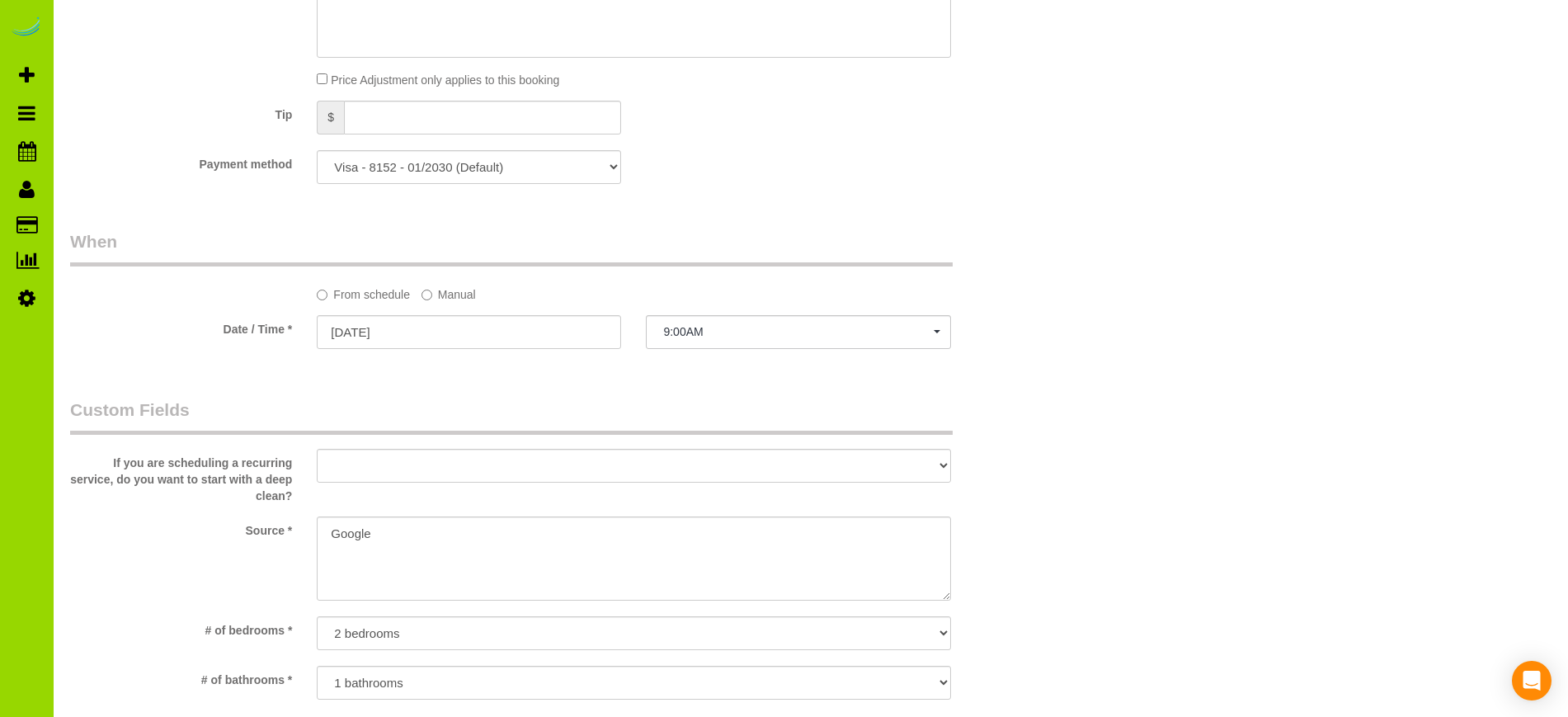
scroll to position [1102, 0]
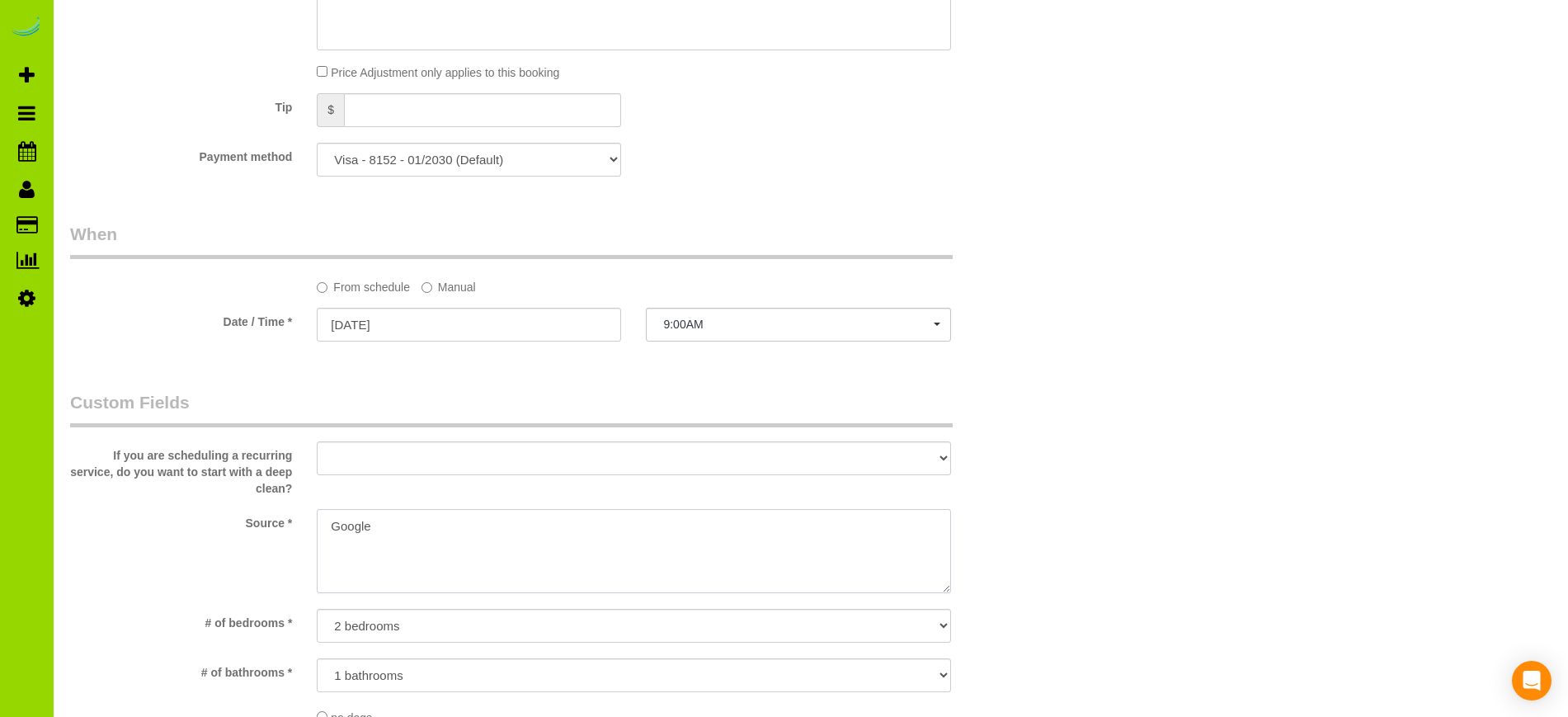
click at [334, 521] on textarea at bounding box center [633, 551] width 633 height 85
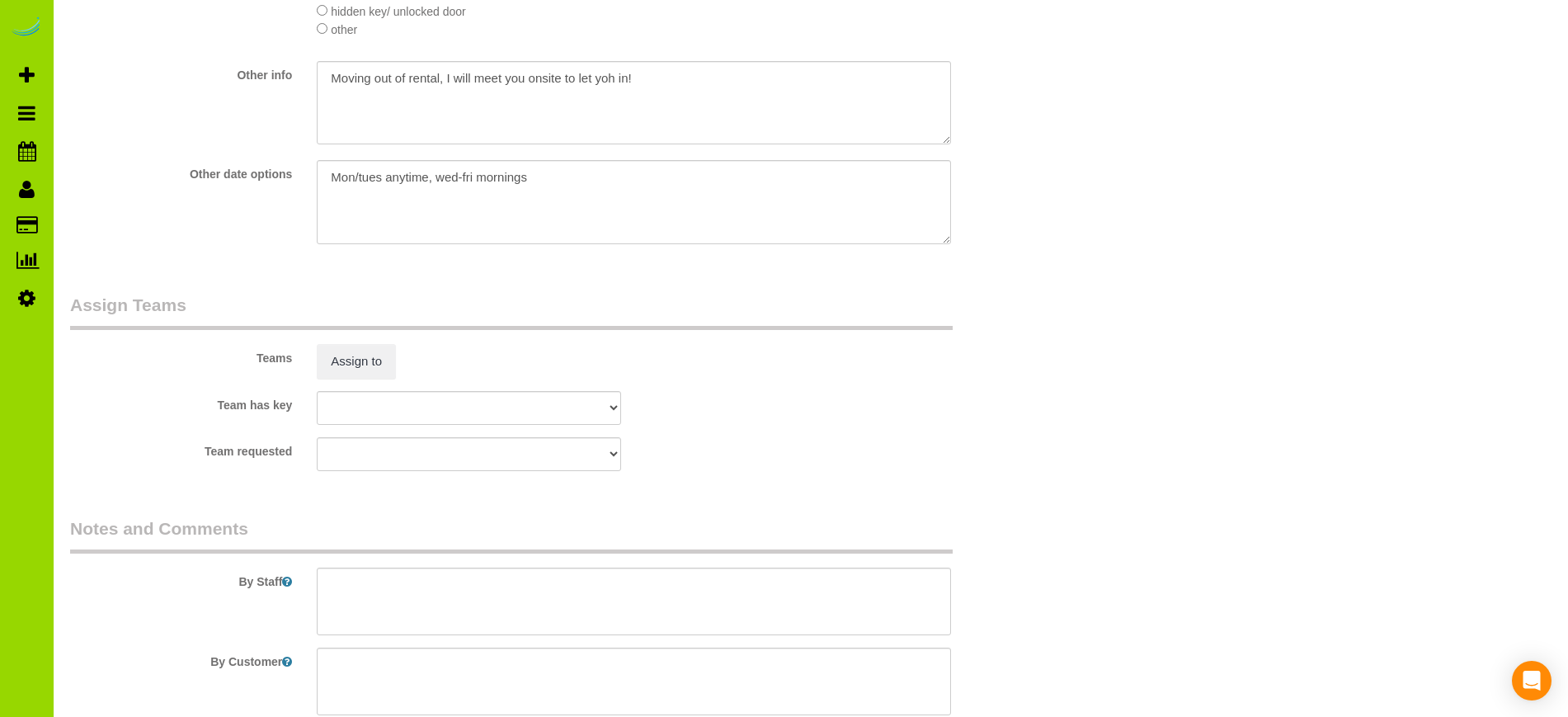
scroll to position [2095, 0]
type textarea "Online booking. Google"
drag, startPoint x: 539, startPoint y: 174, endPoint x: 291, endPoint y: 187, distance: 248.3
click at [291, 187] on div "Other date options" at bounding box center [551, 203] width 987 height 87
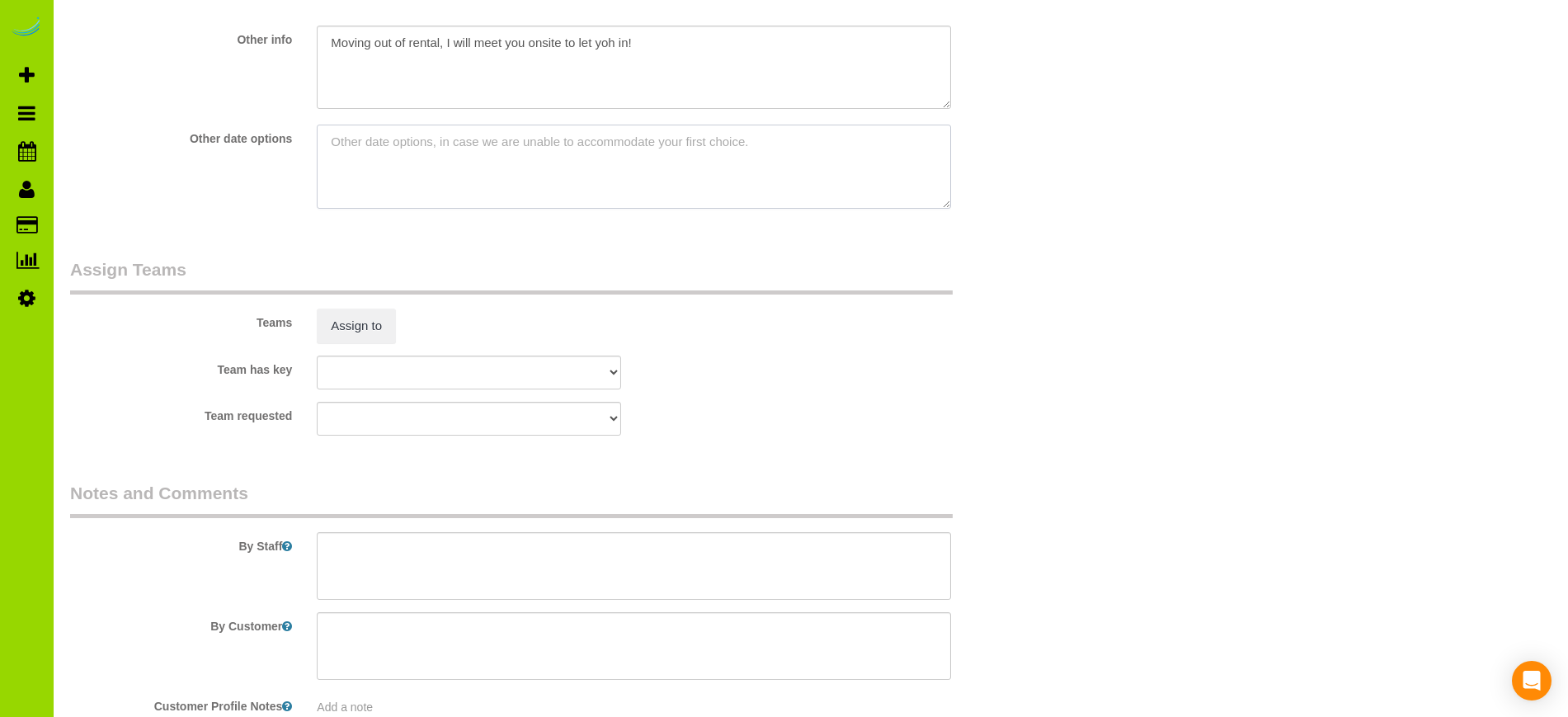
scroll to position [2129, 0]
click at [363, 146] on textarea at bounding box center [633, 167] width 633 height 85
paste textarea "Mon/tues anytime, wed-fri mornings"
type textarea "Mon/tues anytime, wed-fri mornings"
click at [379, 554] on textarea at bounding box center [633, 567] width 633 height 68
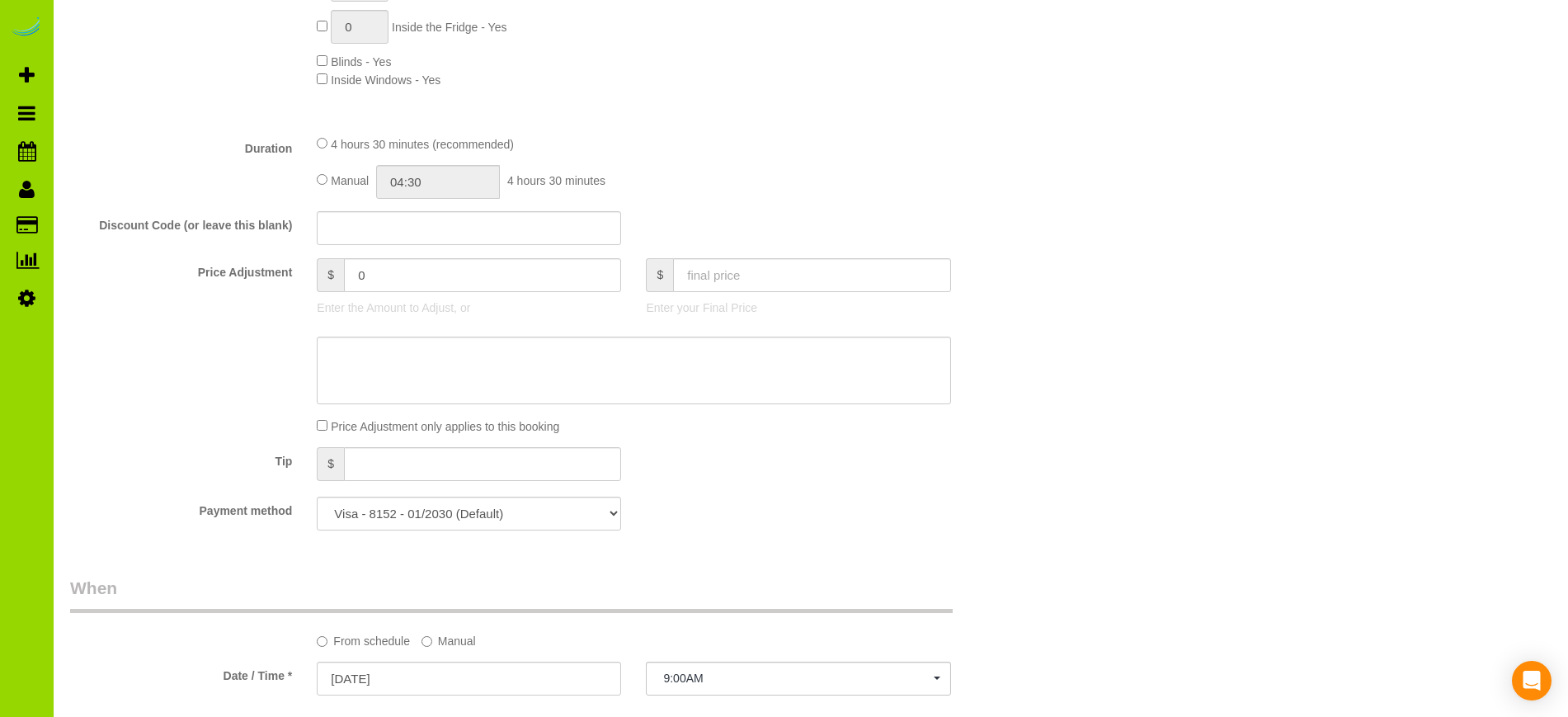
scroll to position [747, 0]
type textarea "- Est 4.5 hours. Thank you."
click at [404, 174] on input "04:30" at bounding box center [438, 182] width 124 height 34
type input "02:30"
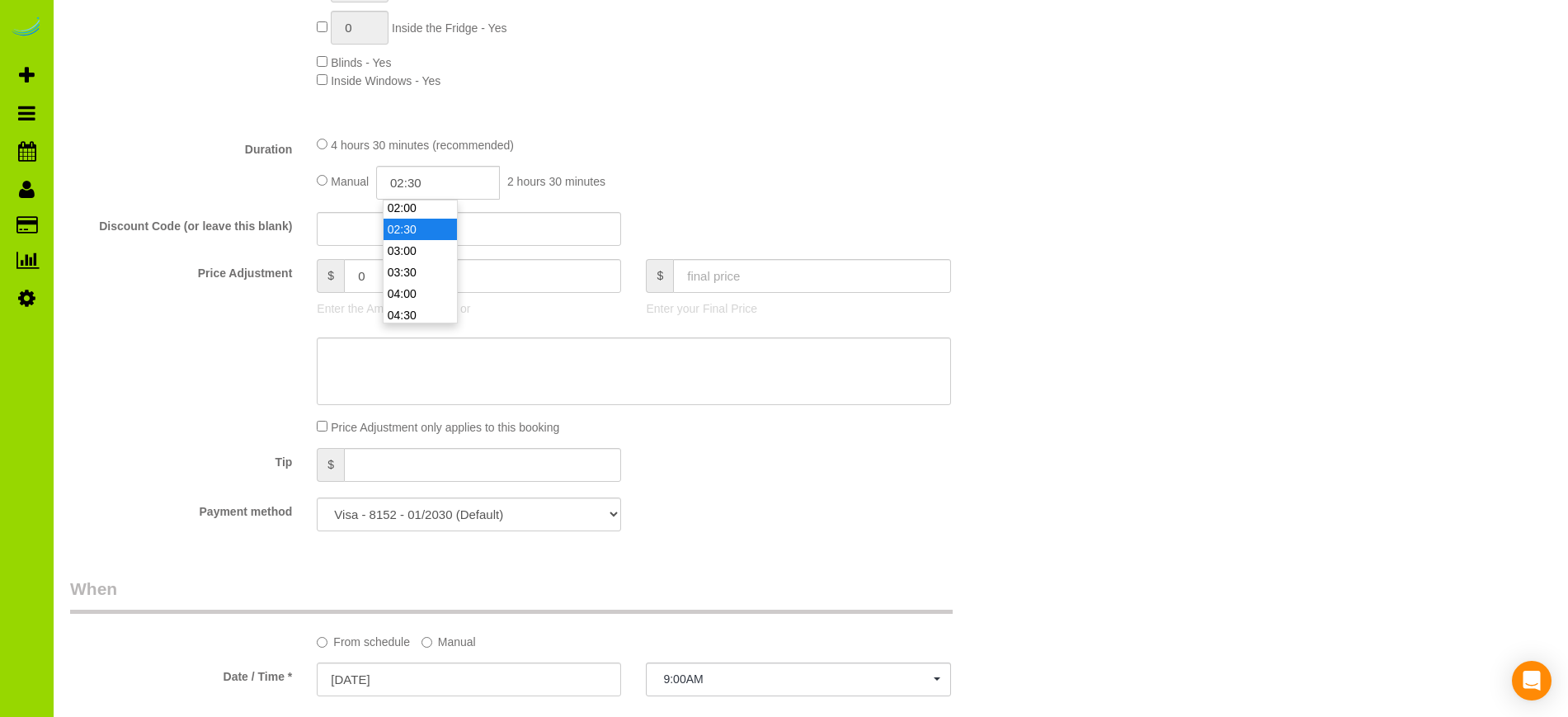
click at [398, 220] on li "02:30" at bounding box center [420, 230] width 74 height 21
select select "spot6"
click at [438, 181] on input "02:30" at bounding box center [438, 182] width 124 height 34
type input "02:"
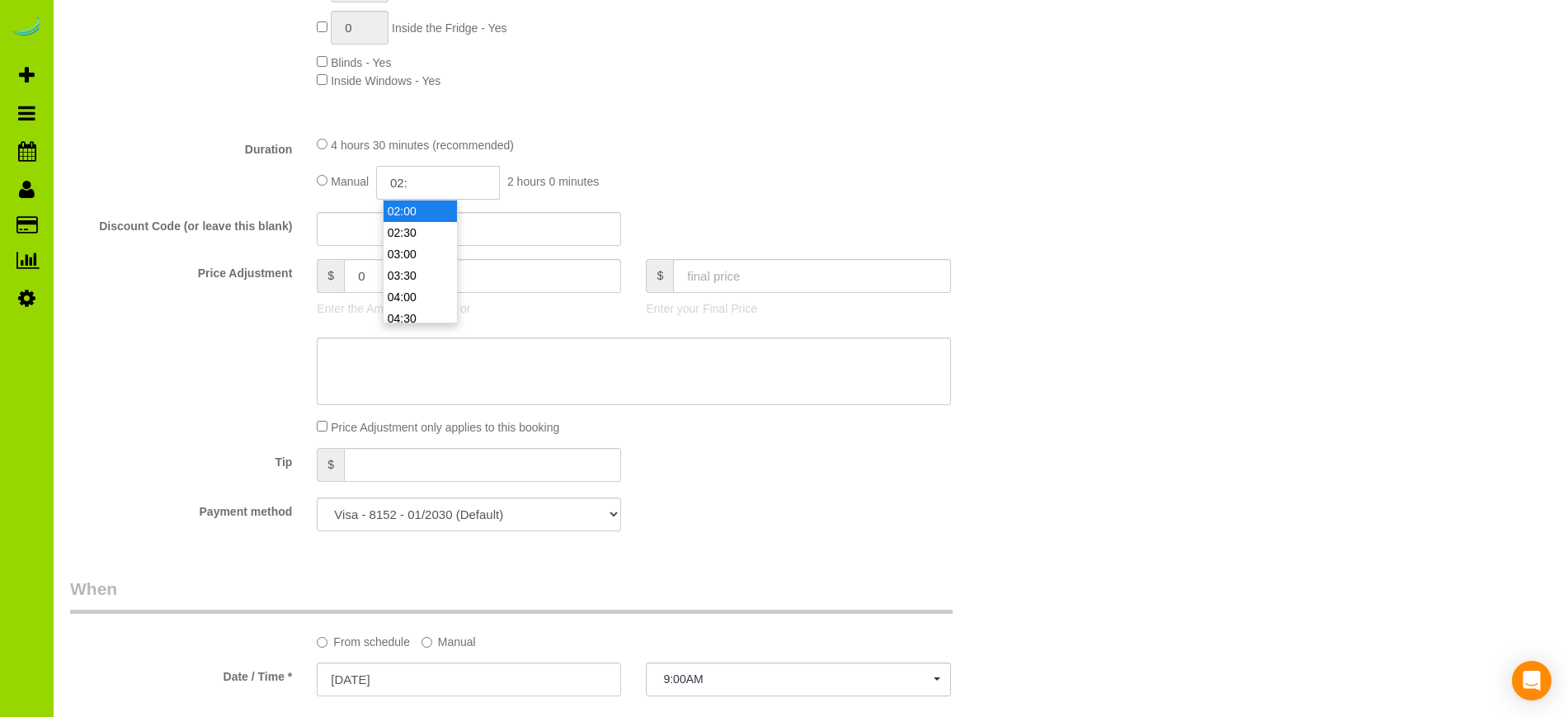
select select "spot11"
select select "spot16"
click at [438, 181] on input "02:" at bounding box center [438, 182] width 124 height 34
type input "02:15"
select select "spot21"
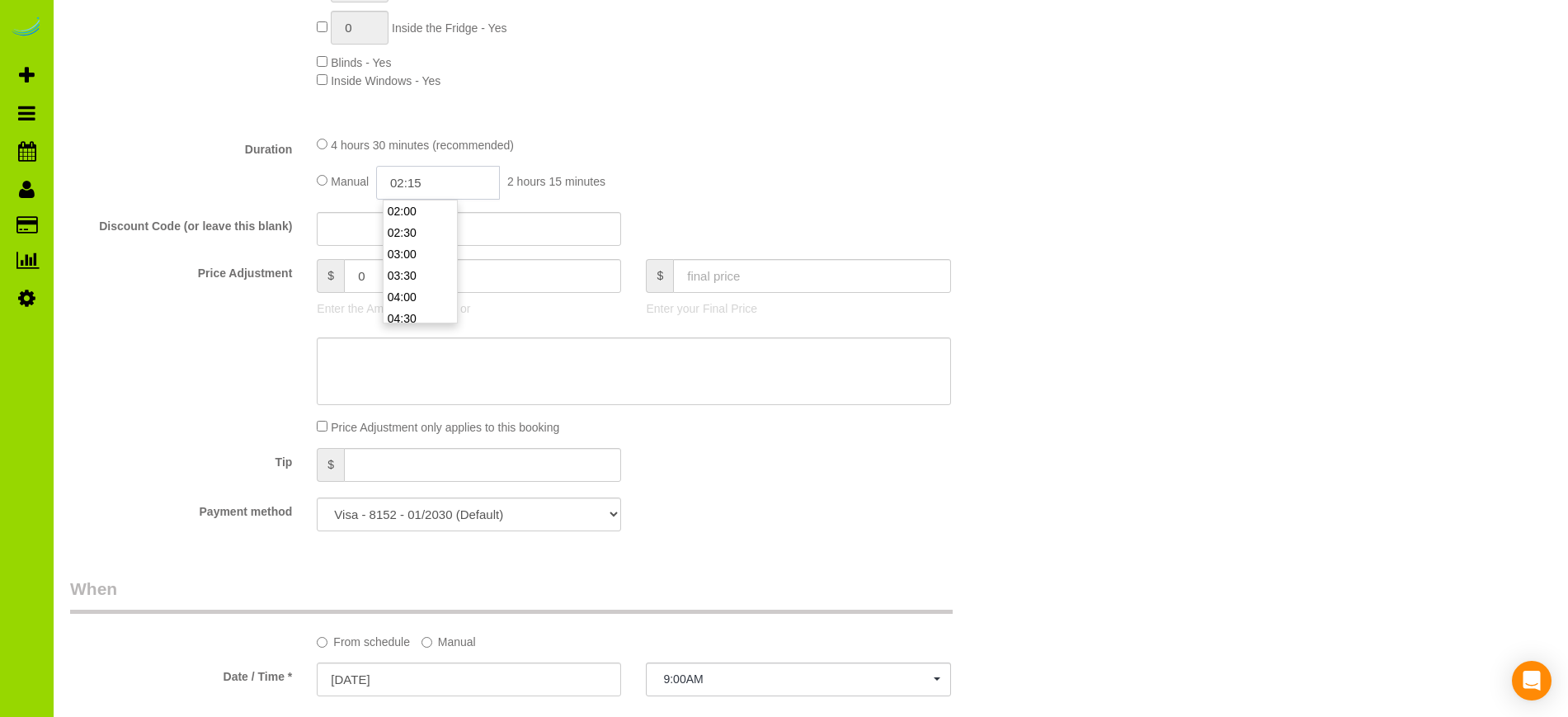
select select "spot26"
type input "02:15"
click at [701, 152] on div "4 hours 30 minutes (recommended)" at bounding box center [633, 144] width 633 height 18
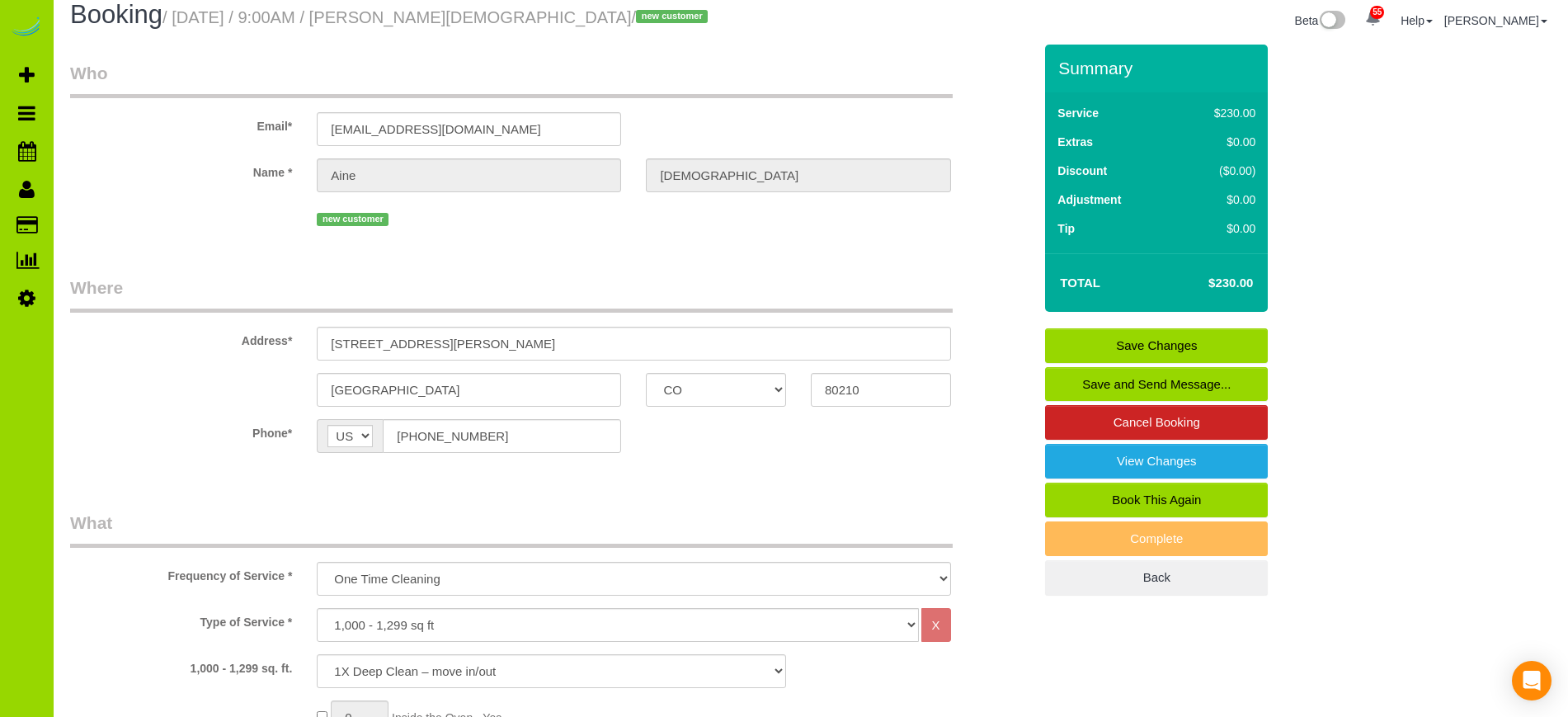
scroll to position [0, 0]
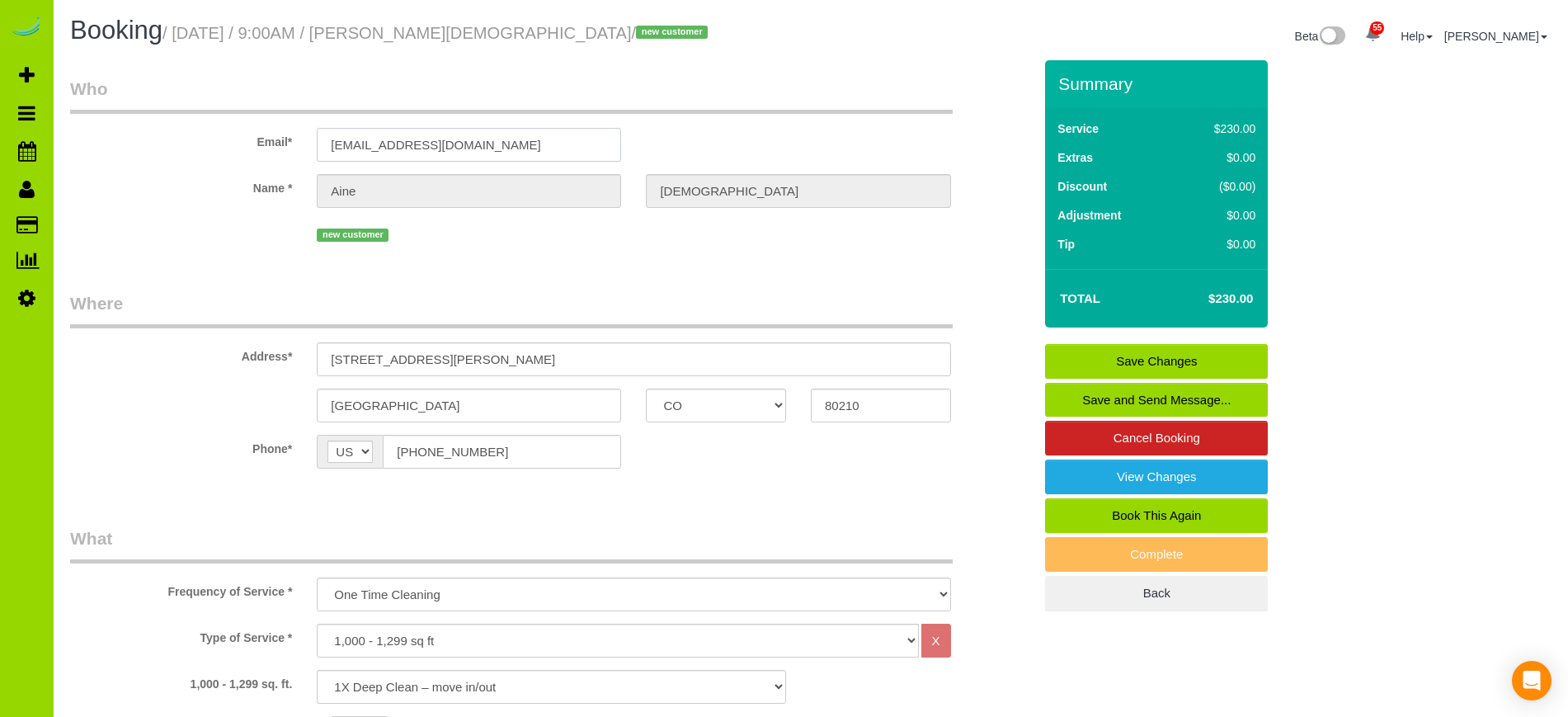
drag, startPoint x: 483, startPoint y: 142, endPoint x: 301, endPoint y: 130, distance: 182.4
click at [301, 130] on div "Email* [EMAIL_ADDRESS][DOMAIN_NAME]" at bounding box center [551, 119] width 987 height 85
click at [453, 298] on legend "Where" at bounding box center [511, 310] width 882 height 37
click at [1157, 357] on link "Save Changes" at bounding box center [1156, 361] width 222 height 35
